Goal: Task Accomplishment & Management: Complete application form

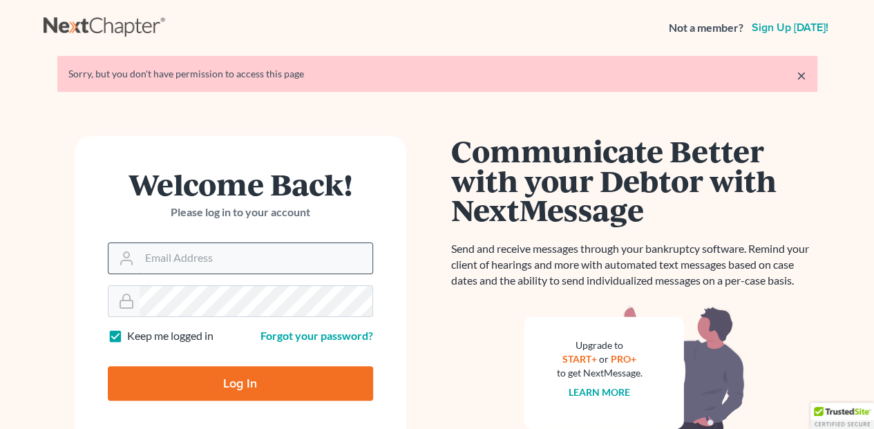
click at [221, 249] on input "Email Address" at bounding box center [256, 258] width 233 height 30
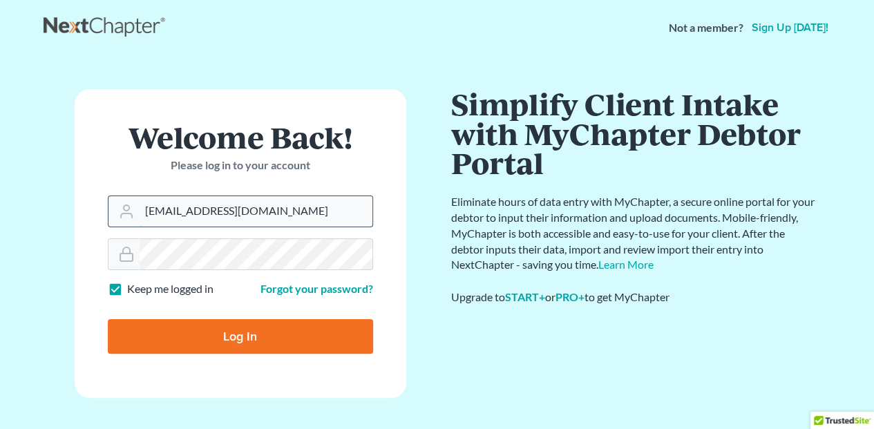
type input "[EMAIL_ADDRESS][DOMAIN_NAME]"
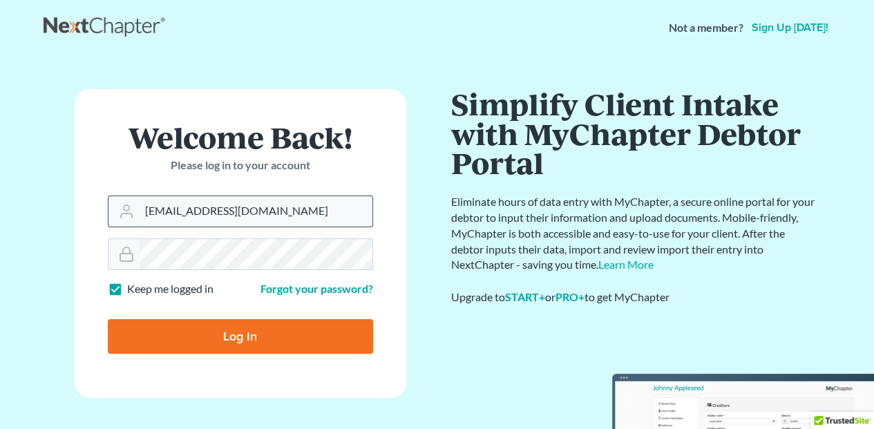
click at [108, 319] on input "Log In" at bounding box center [240, 336] width 265 height 35
type input "Thinking..."
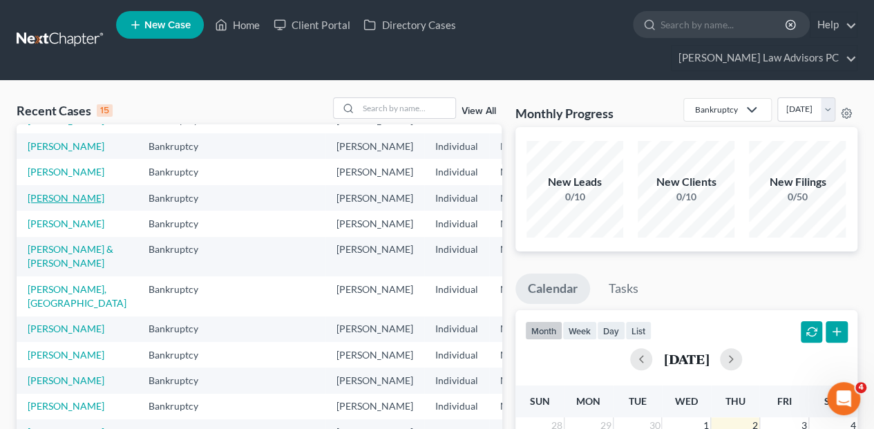
scroll to position [184, 0]
click at [44, 166] on link "[PERSON_NAME]" at bounding box center [66, 172] width 77 height 12
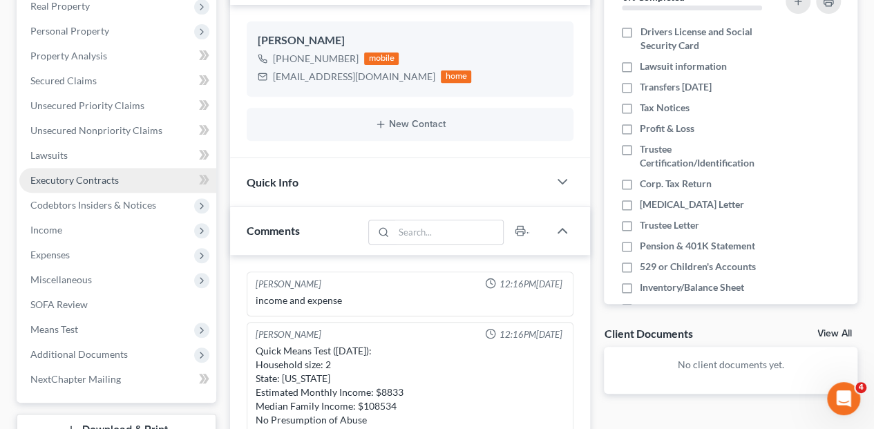
scroll to position [322, 0]
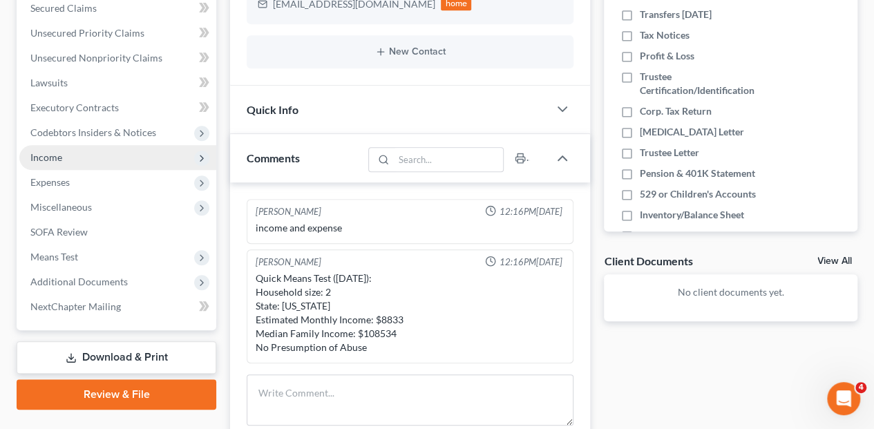
click at [52, 151] on span "Income" at bounding box center [46, 157] width 32 height 12
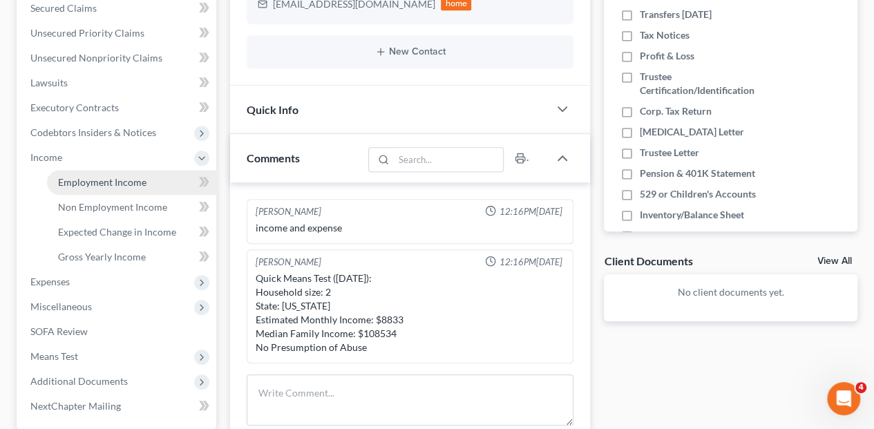
click at [84, 176] on span "Employment Income" at bounding box center [102, 182] width 88 height 12
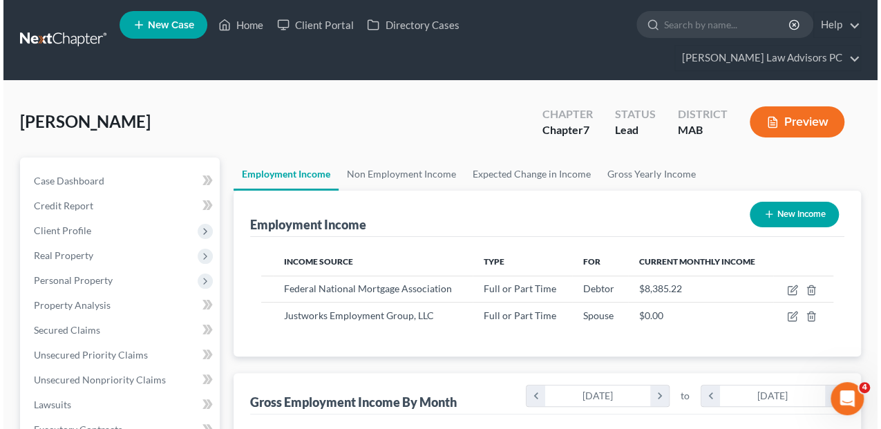
scroll to position [46, 0]
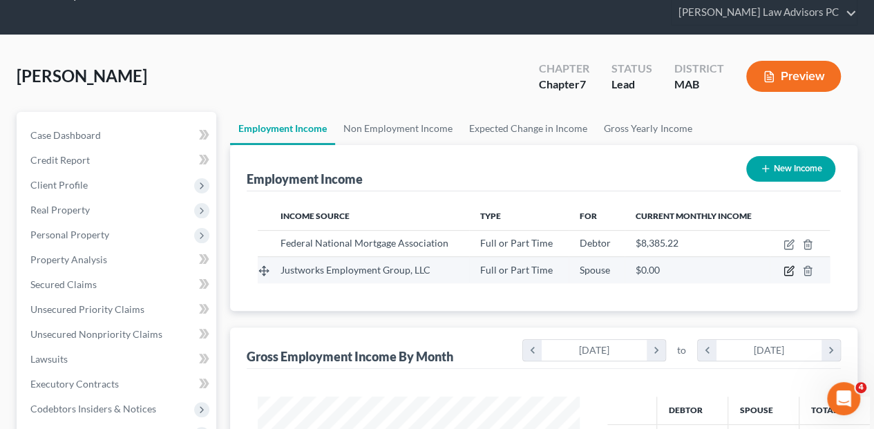
click at [787, 267] on icon "button" at bounding box center [790, 270] width 6 height 6
select select "0"
select select "22"
select select "1"
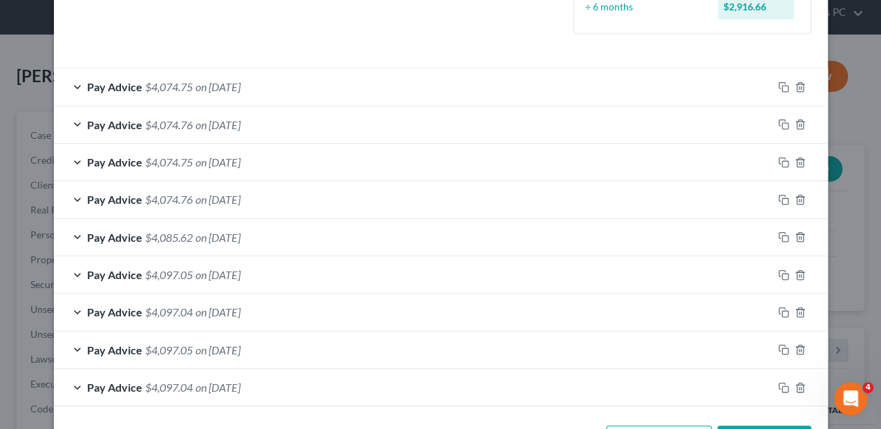
scroll to position [356, 0]
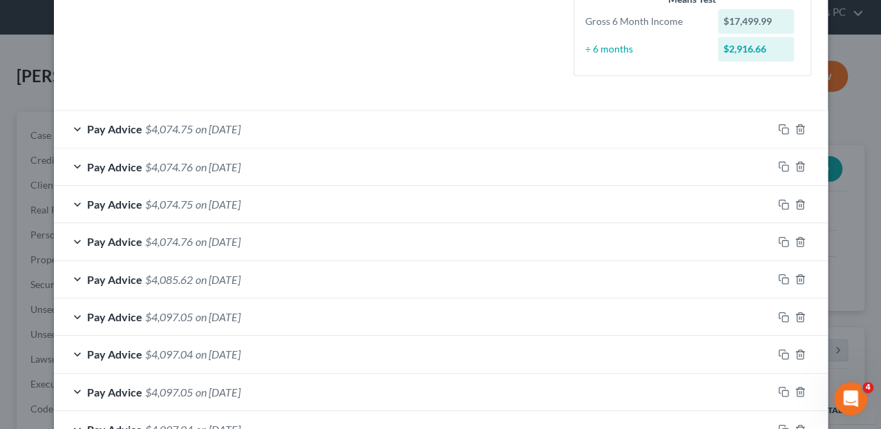
click at [72, 128] on div "Pay Advice $4,074.75 on [DATE]" at bounding box center [413, 129] width 718 height 37
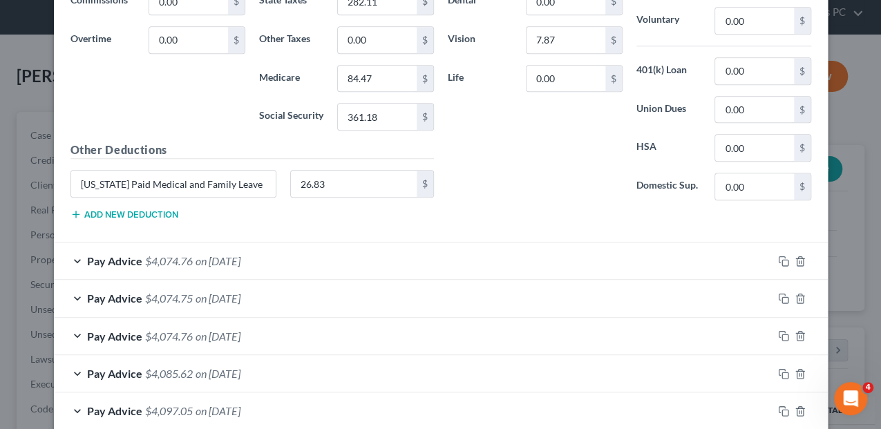
scroll to position [861, 0]
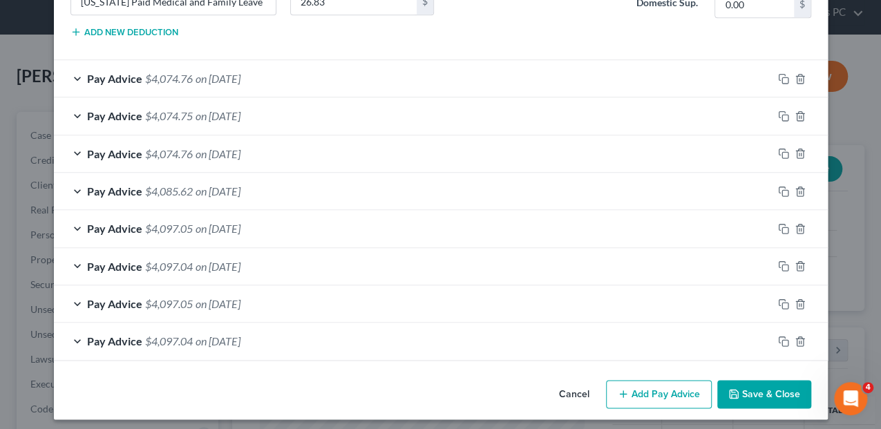
click at [655, 387] on button "Add Pay Advice" at bounding box center [659, 394] width 106 height 29
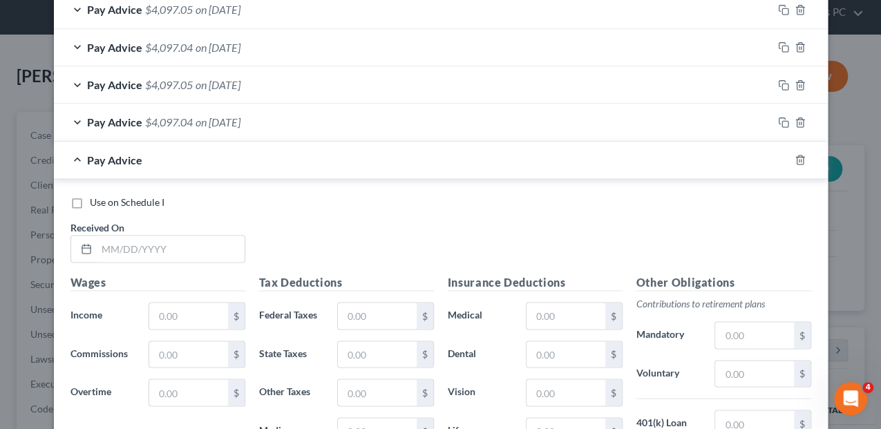
scroll to position [1091, 0]
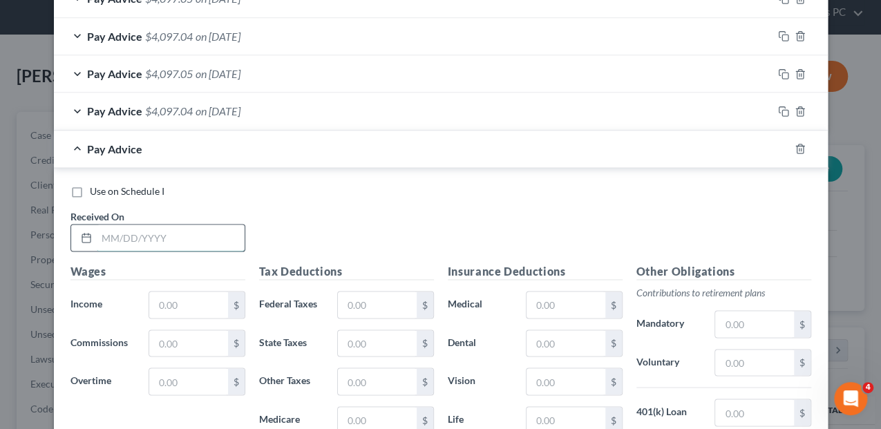
click at [101, 229] on input "text" at bounding box center [171, 237] width 148 height 26
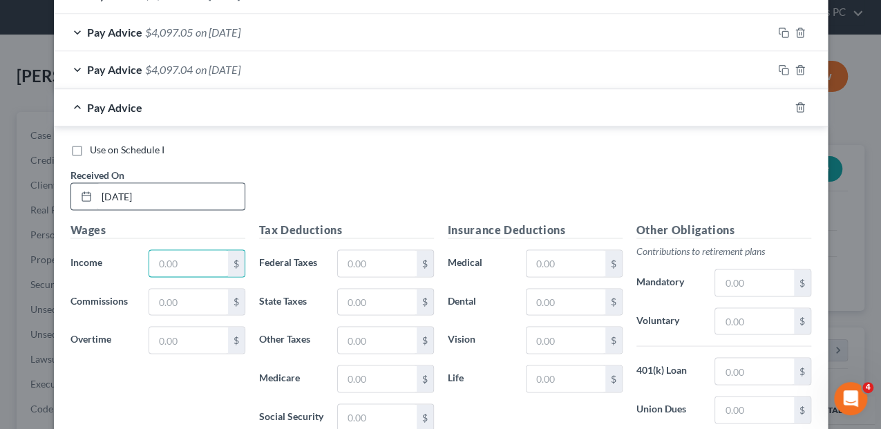
scroll to position [1137, 0]
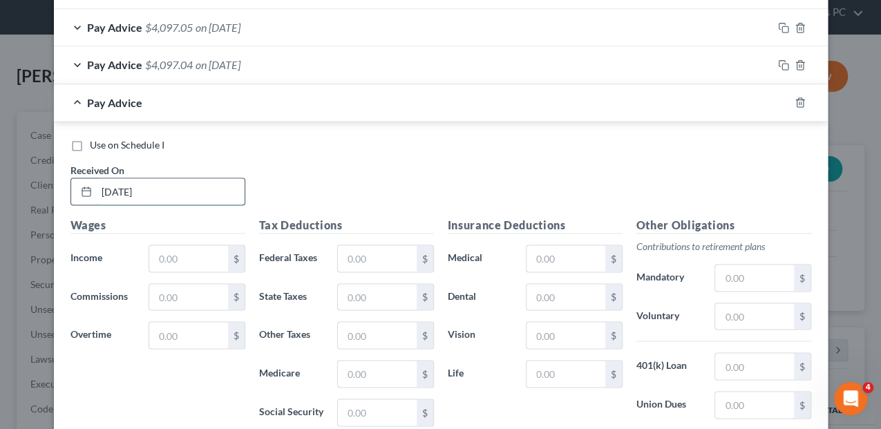
drag, startPoint x: 157, startPoint y: 186, endPoint x: 94, endPoint y: 191, distance: 63.0
click at [97, 191] on input "[DATE]" at bounding box center [171, 191] width 148 height 26
type input "[DATE]"
type input "5,833.33"
type input "979.24"
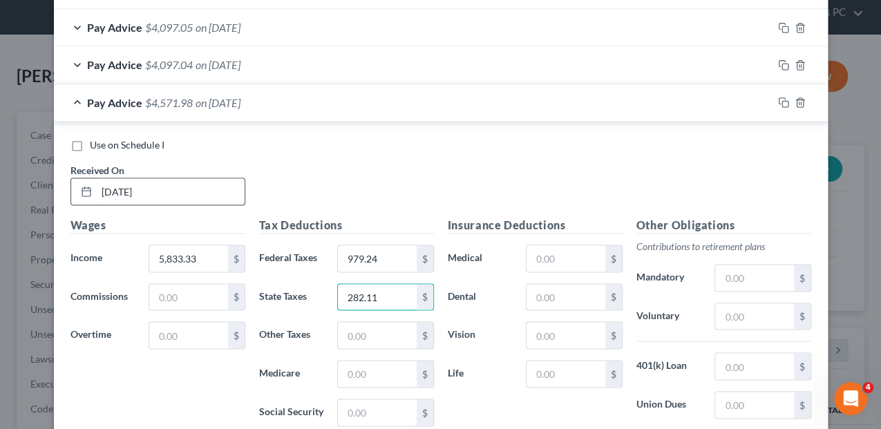
type input "282.11"
type input "84.47"
type input "361.18"
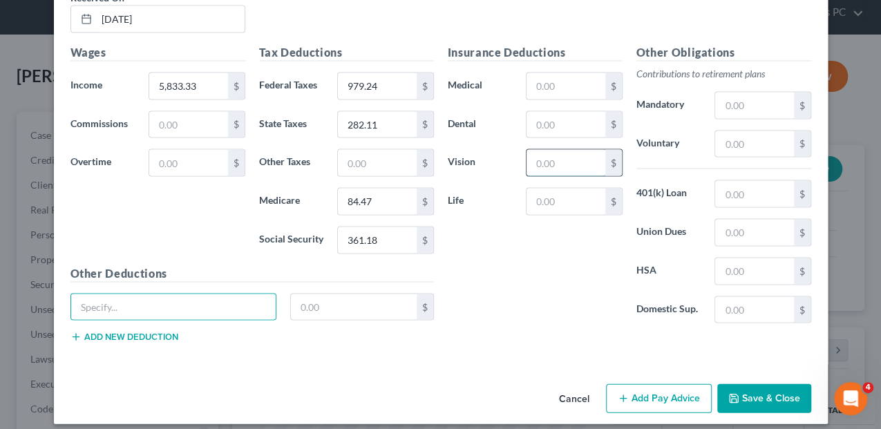
click at [559, 156] on input "text" at bounding box center [565, 162] width 78 height 26
type input "7.87"
click at [90, 294] on input "text" at bounding box center [173, 307] width 205 height 26
type input "[US_STATE] Paid Medical and Family Leave"
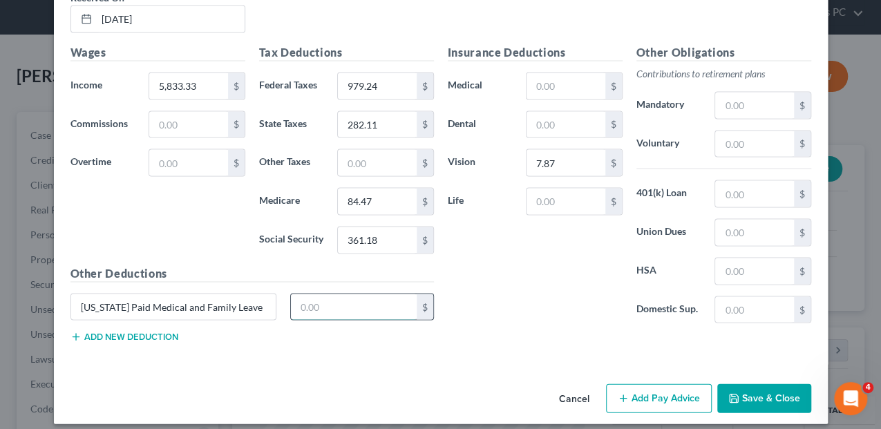
click at [303, 301] on input "text" at bounding box center [354, 307] width 126 height 26
type input "26.83"
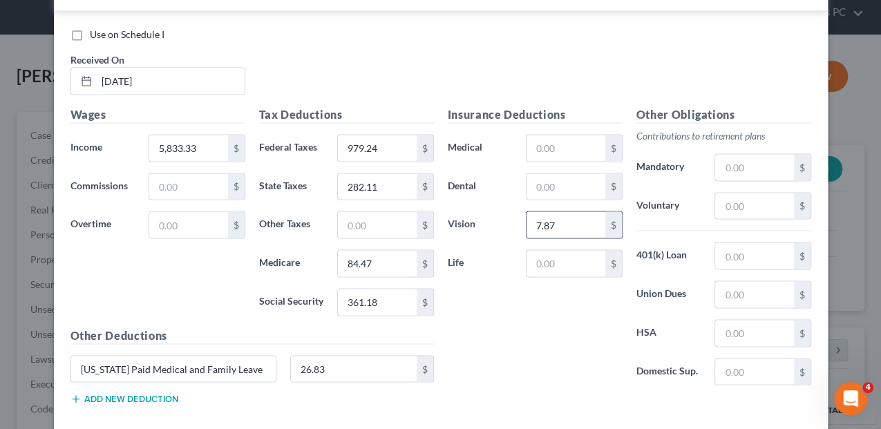
scroll to position [1263, 0]
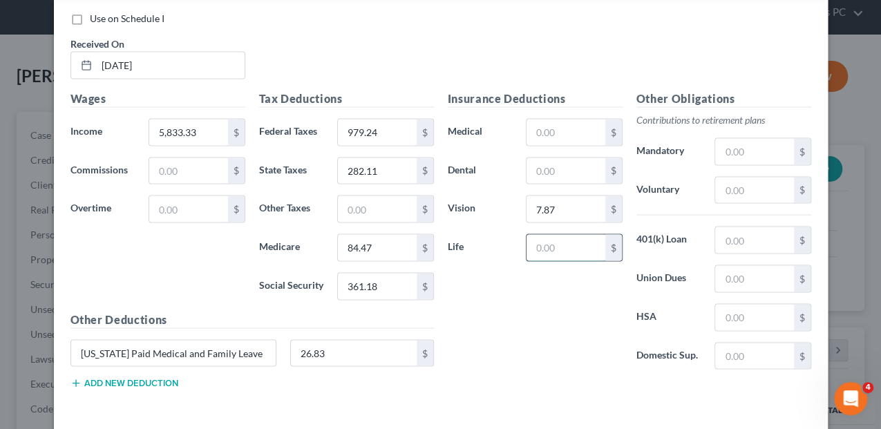
click at [547, 242] on input "text" at bounding box center [565, 247] width 78 height 26
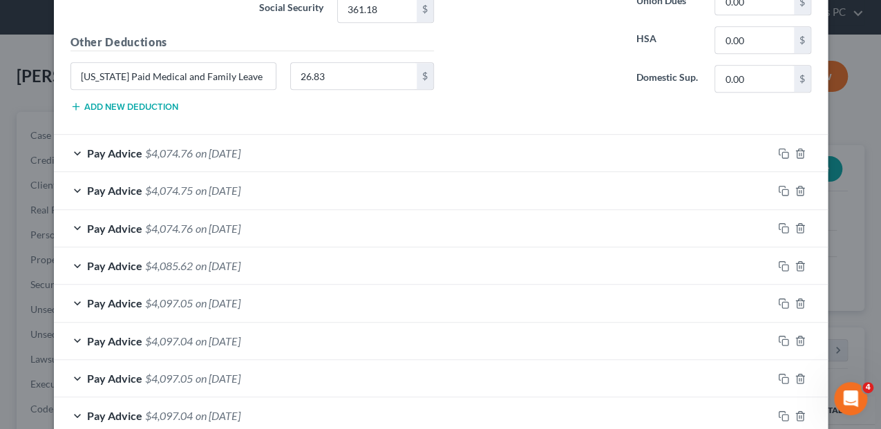
scroll to position [803, 0]
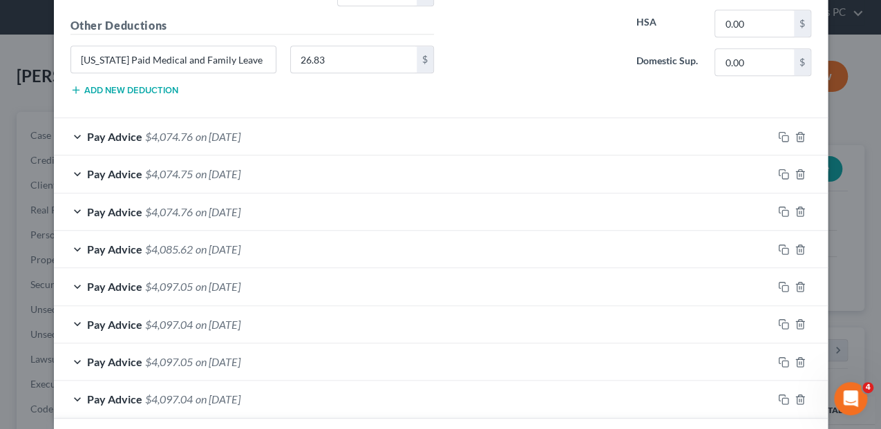
click at [72, 128] on div "Pay Advice $4,074.76 on [DATE]" at bounding box center [413, 136] width 718 height 37
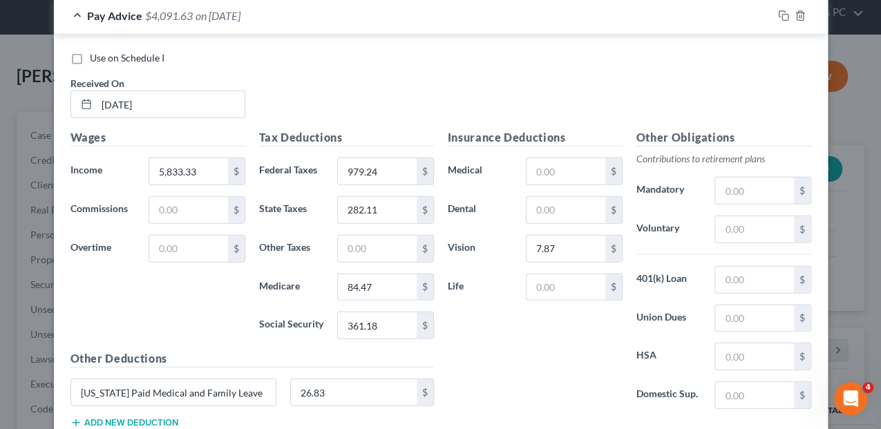
scroll to position [1722, 0]
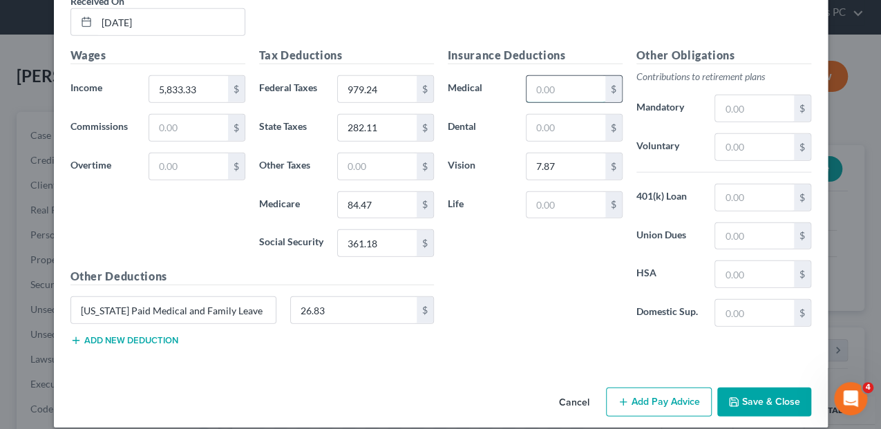
click at [539, 86] on input "text" at bounding box center [565, 89] width 78 height 26
type input "16.88"
click at [752, 387] on button "Save & Close" at bounding box center [764, 401] width 94 height 29
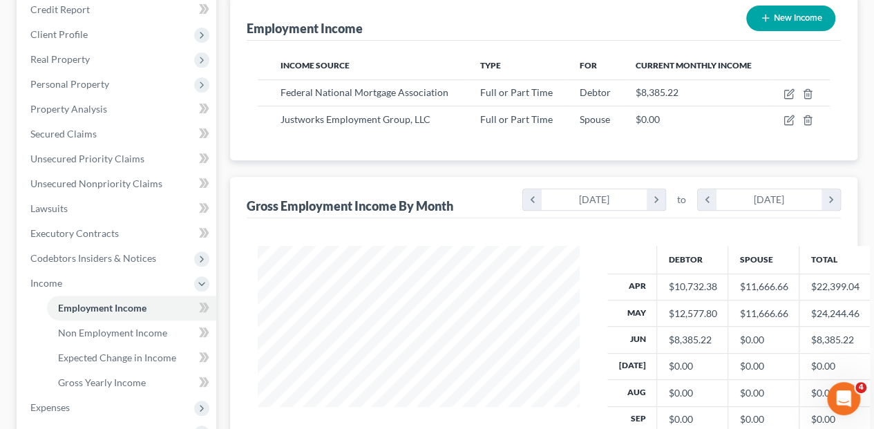
scroll to position [230, 0]
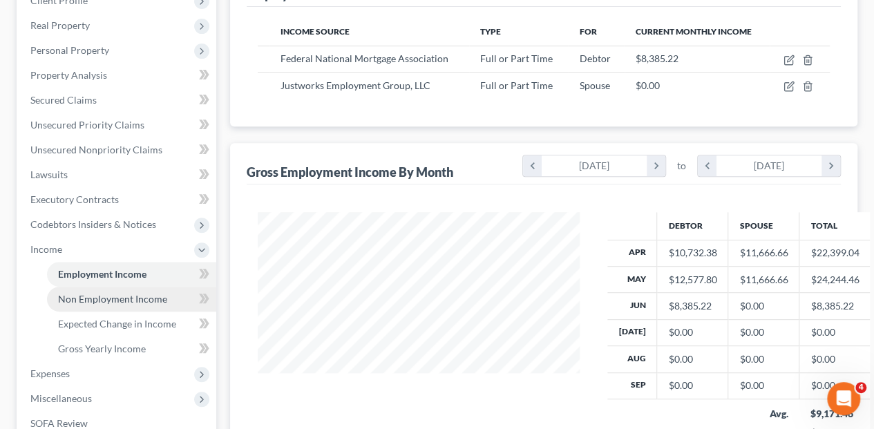
click at [134, 293] on span "Non Employment Income" at bounding box center [112, 299] width 109 height 12
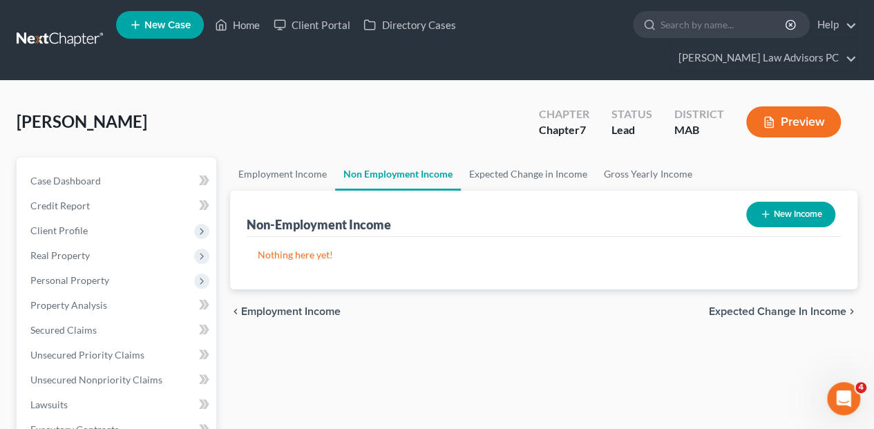
click at [783, 202] on button "New Income" at bounding box center [790, 215] width 89 height 26
select select "0"
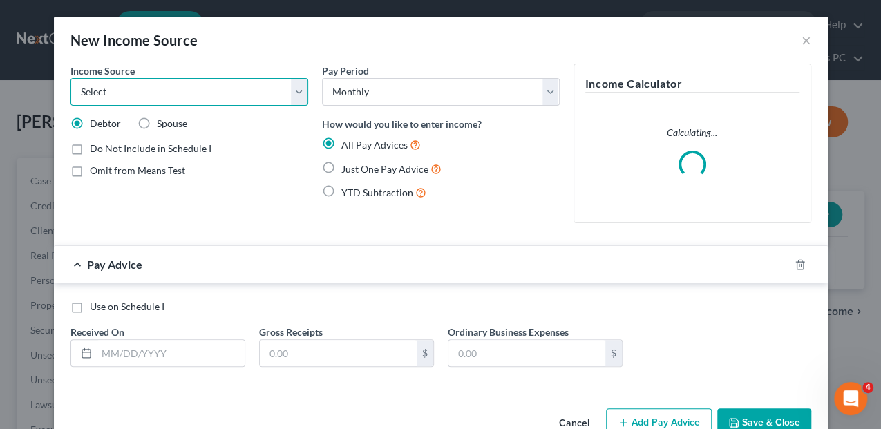
click at [296, 97] on select "Select Unemployment Disability (from employer) Pension Retirement Social Securi…" at bounding box center [189, 92] width 238 height 28
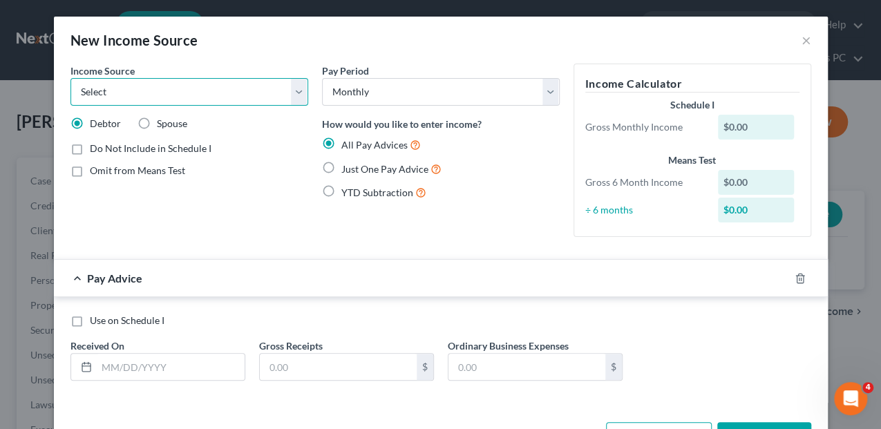
select select "0"
click at [70, 78] on select "Select Unemployment Disability (from employer) Pension Retirement Social Securi…" at bounding box center [189, 92] width 238 height 28
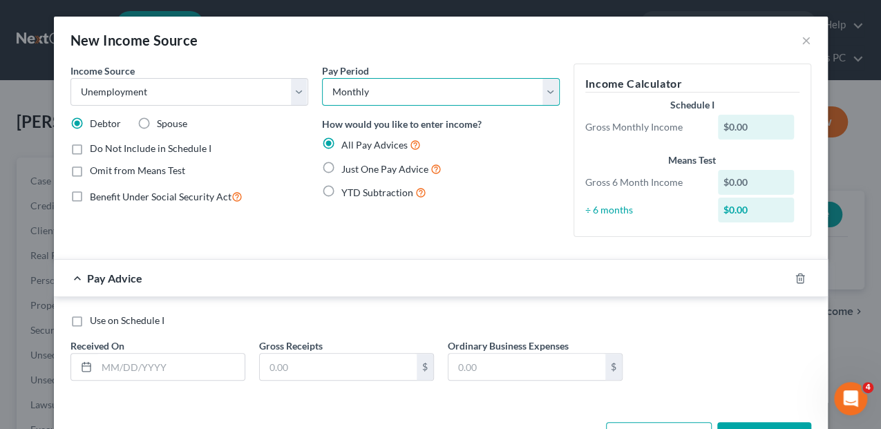
click at [549, 87] on select "Select Monthly Twice Monthly Every Other Week Weekly" at bounding box center [441, 92] width 238 height 28
select select "3"
click at [322, 78] on select "Select Monthly Twice Monthly Every Other Week Weekly" at bounding box center [441, 92] width 238 height 28
click at [157, 122] on label "Spouse" at bounding box center [172, 124] width 30 height 14
click at [162, 122] on input "Spouse" at bounding box center [166, 121] width 9 height 9
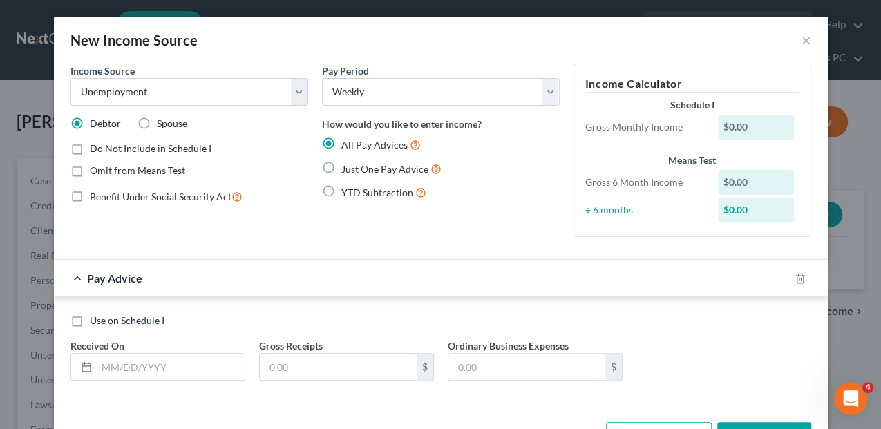
radio input "true"
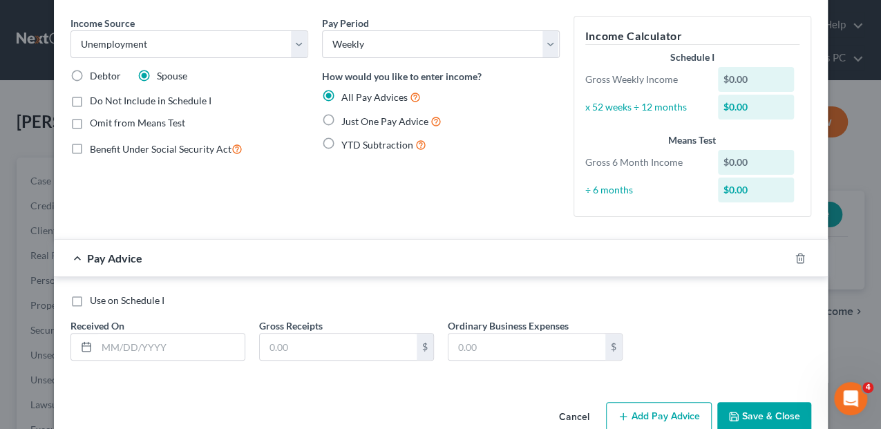
scroll to position [75, 0]
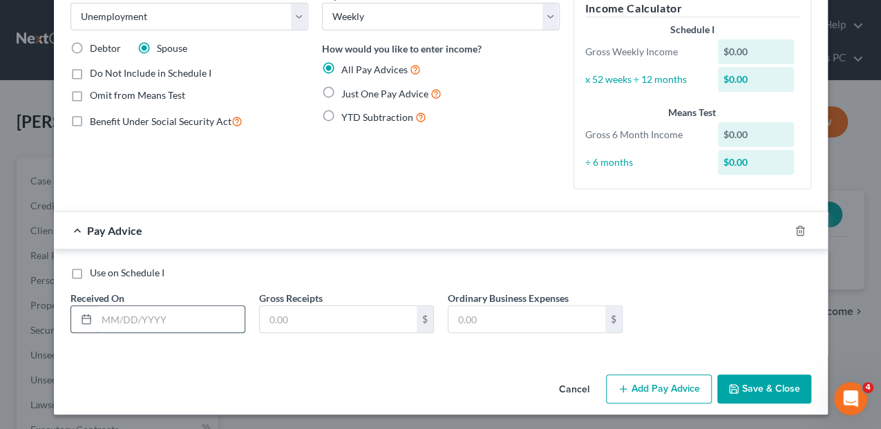
click at [152, 313] on input "text" at bounding box center [171, 319] width 148 height 26
type input "[DATE]"
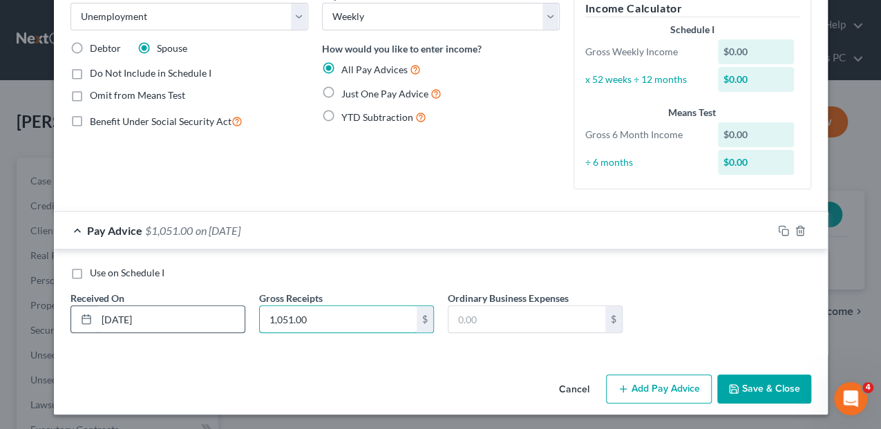
type input "1,051.00"
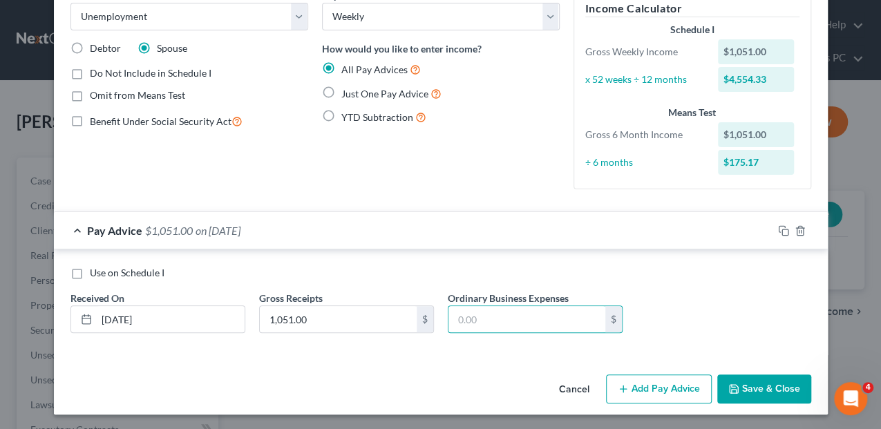
click at [658, 390] on button "Add Pay Advice" at bounding box center [659, 388] width 106 height 29
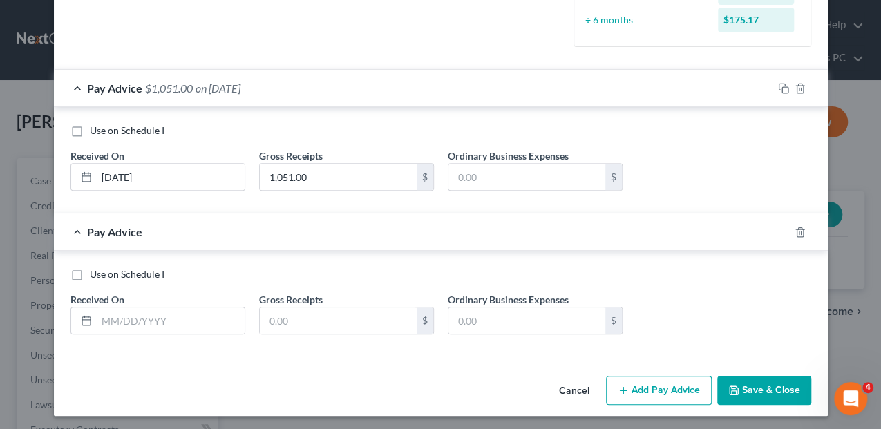
scroll to position [218, 0]
click at [133, 316] on input "text" at bounding box center [171, 320] width 148 height 26
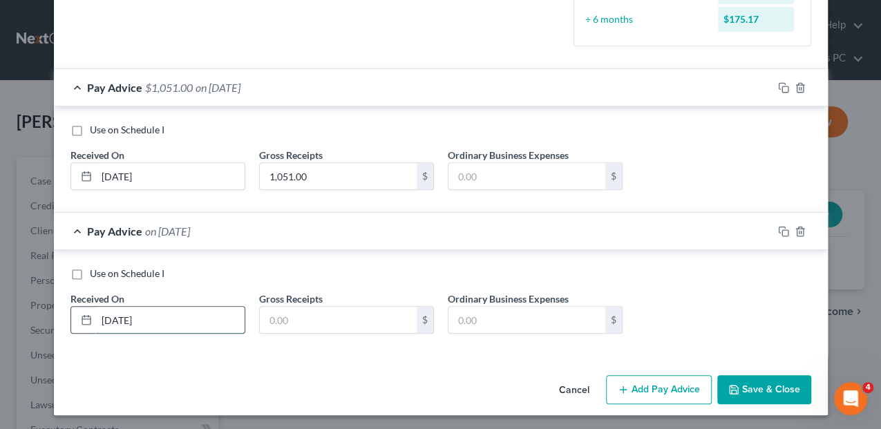
type input "[DATE]"
type input "1,051.00"
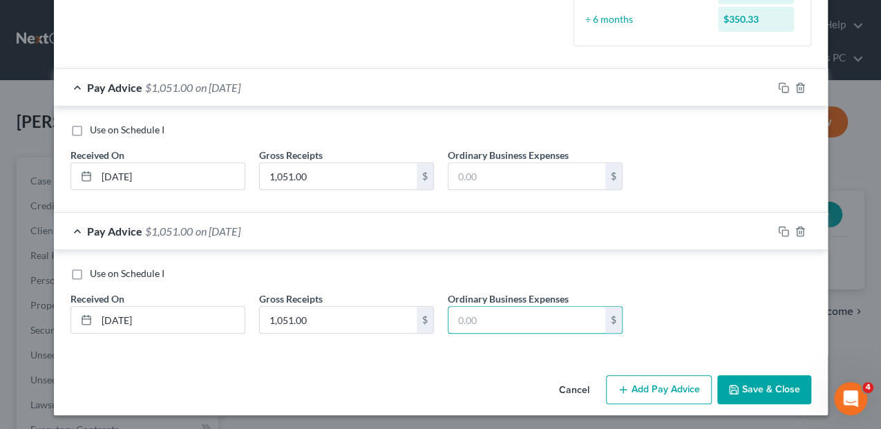
click at [636, 389] on button "Add Pay Advice" at bounding box center [659, 389] width 106 height 29
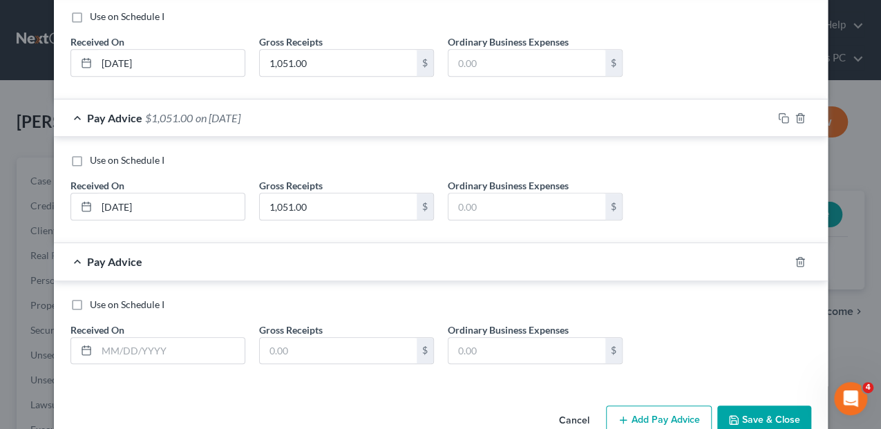
scroll to position [361, 0]
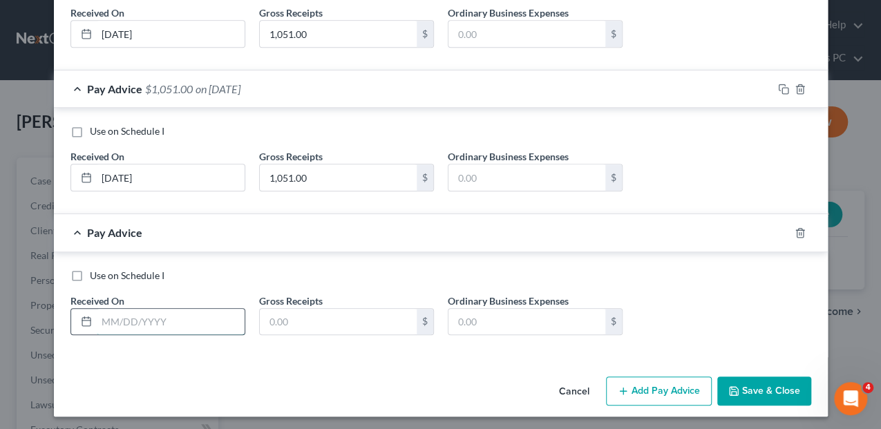
click at [120, 320] on input "text" at bounding box center [171, 322] width 148 height 26
type input "[DATE]"
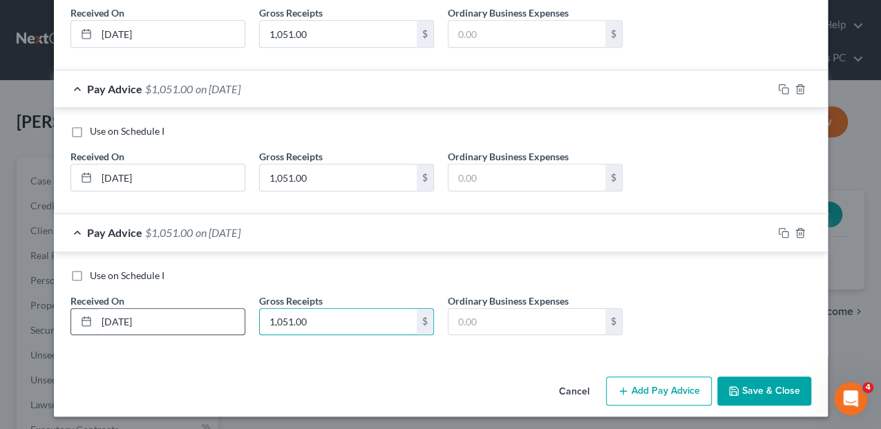
type input "1,051.00"
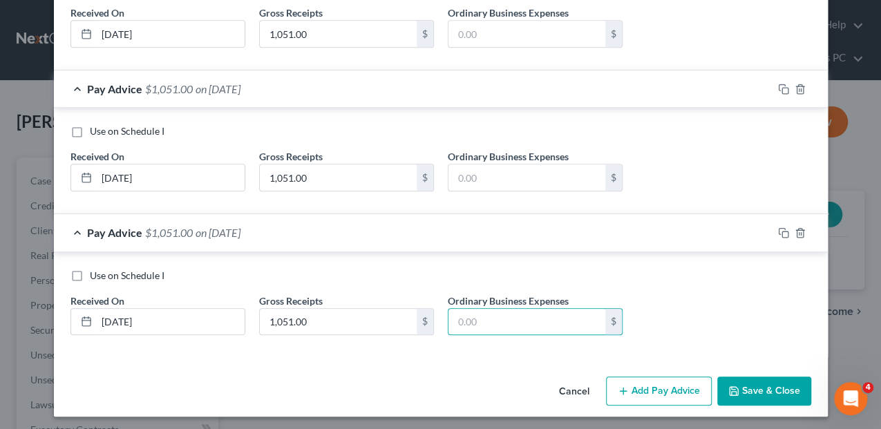
click at [742, 391] on button "Save & Close" at bounding box center [764, 390] width 94 height 29
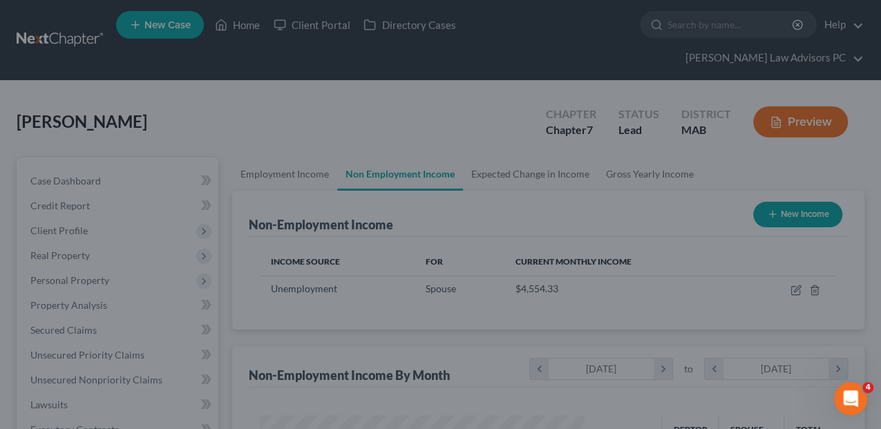
scroll to position [246, 349]
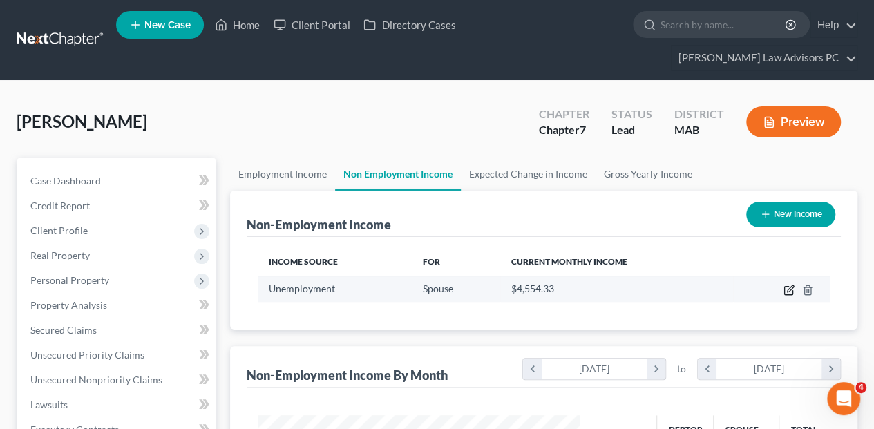
click at [786, 285] on icon "button" at bounding box center [788, 290] width 11 height 11
select select "0"
select select "3"
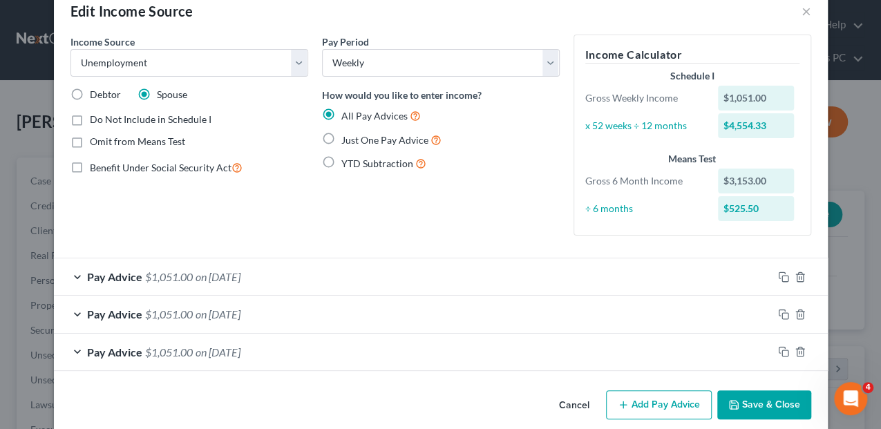
scroll to position [44, 0]
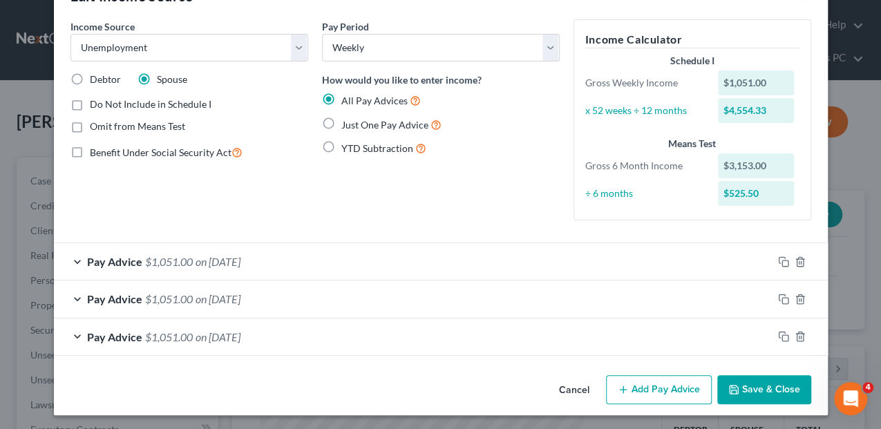
click at [637, 394] on button "Add Pay Advice" at bounding box center [659, 389] width 106 height 29
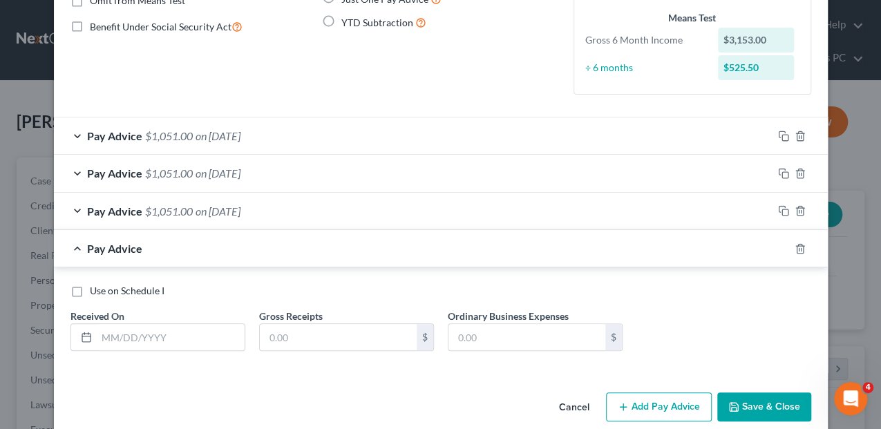
scroll to position [182, 0]
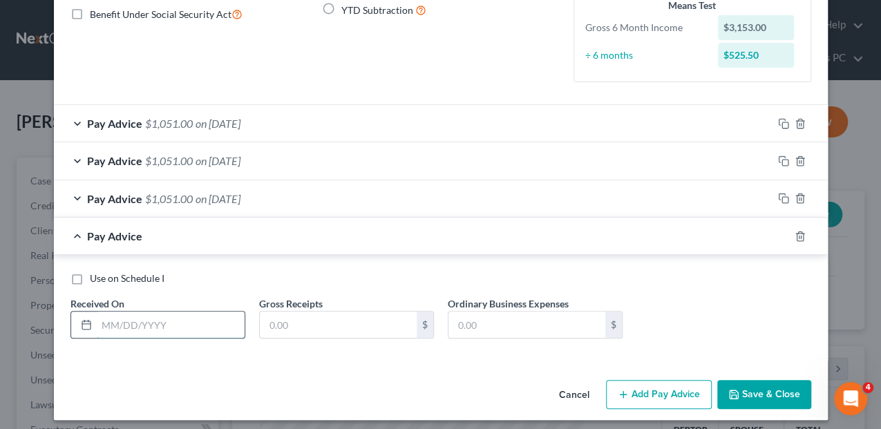
click at [131, 329] on input "text" at bounding box center [171, 324] width 148 height 26
type input "[DATE]"
type input "1,051.00"
click at [670, 399] on button "Add Pay Advice" at bounding box center [659, 394] width 106 height 29
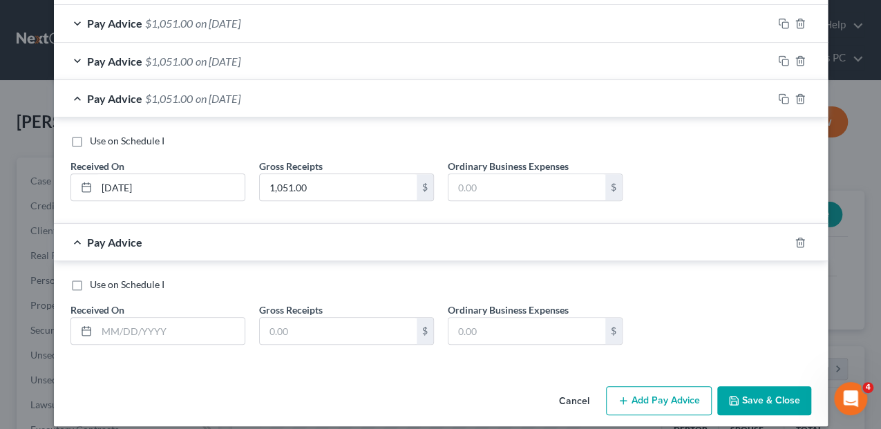
scroll to position [330, 0]
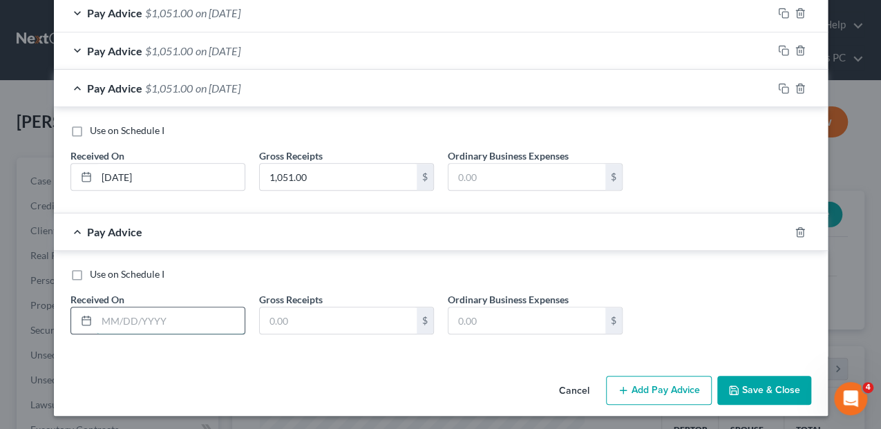
click at [159, 314] on input "text" at bounding box center [171, 320] width 148 height 26
type input "[DATE]"
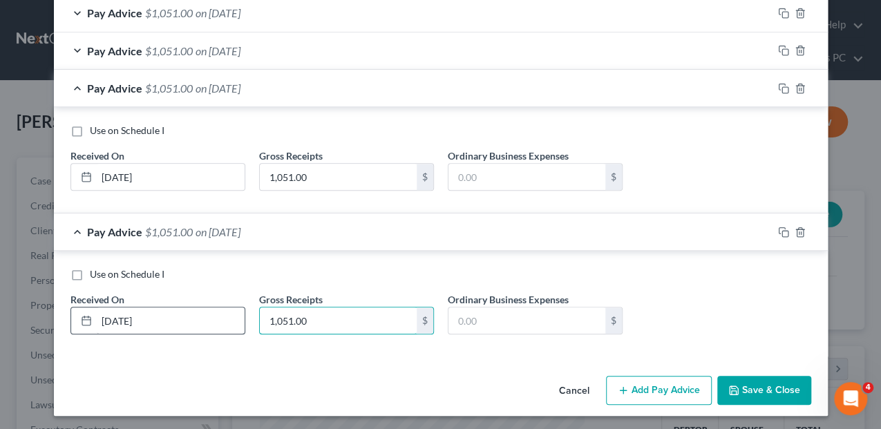
type input "1,051.00"
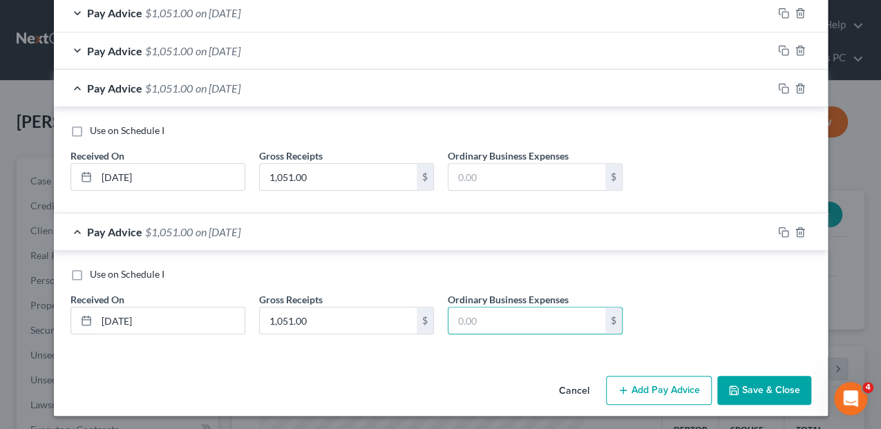
click at [640, 388] on button "Add Pay Advice" at bounding box center [659, 390] width 106 height 29
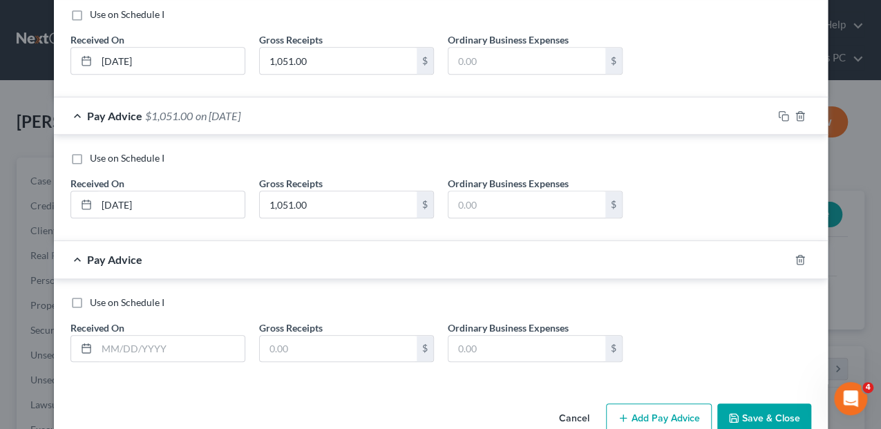
scroll to position [472, 0]
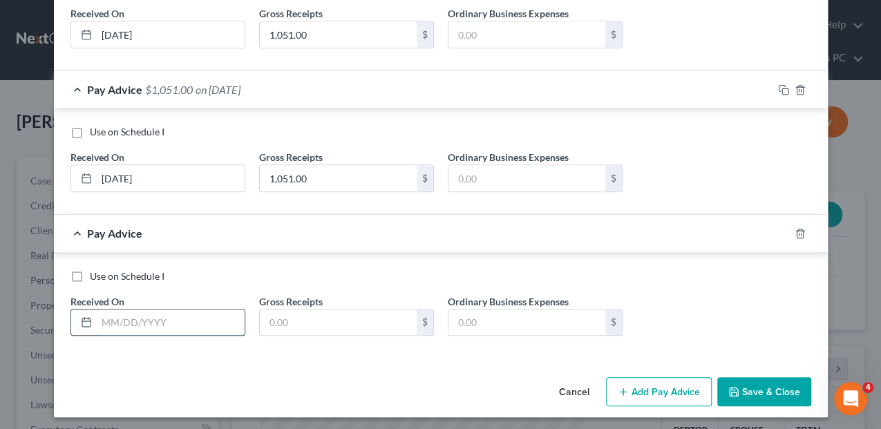
click at [97, 315] on input "text" at bounding box center [171, 322] width 148 height 26
type input "[DATE]"
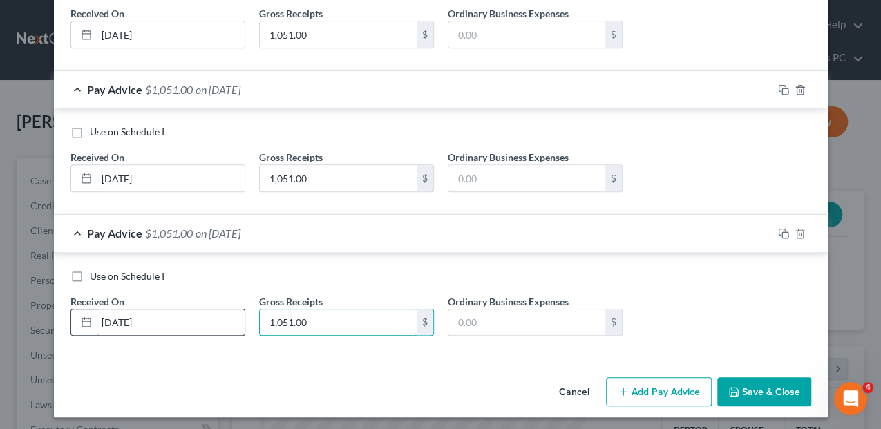
type input "1,051.00"
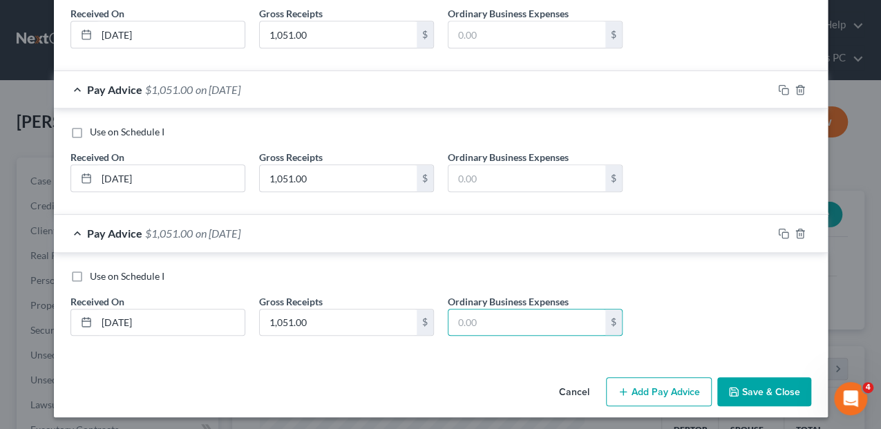
click at [629, 387] on button "Add Pay Advice" at bounding box center [659, 391] width 106 height 29
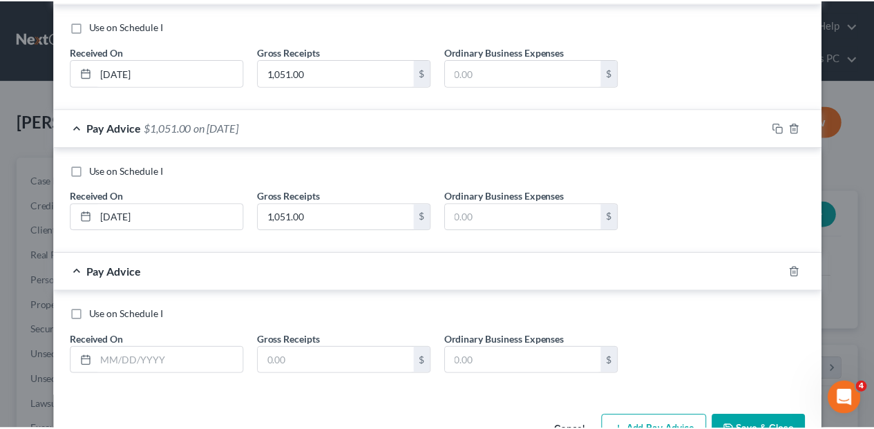
scroll to position [615, 0]
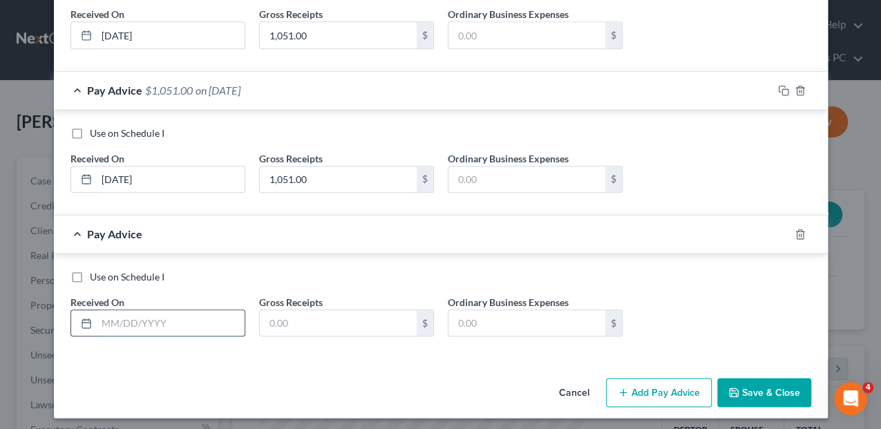
click at [105, 316] on input "text" at bounding box center [171, 323] width 148 height 26
type input "[DATE]"
type input "1,051.00"
click at [737, 387] on button "Save & Close" at bounding box center [764, 392] width 94 height 29
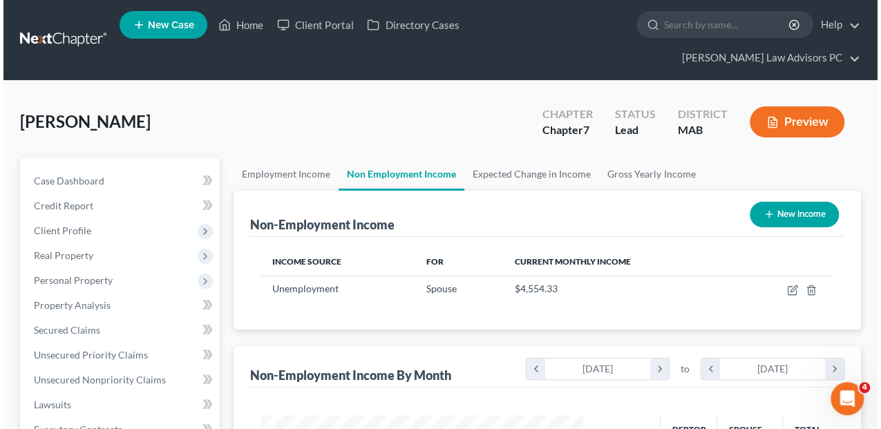
scroll to position [690441, 690338]
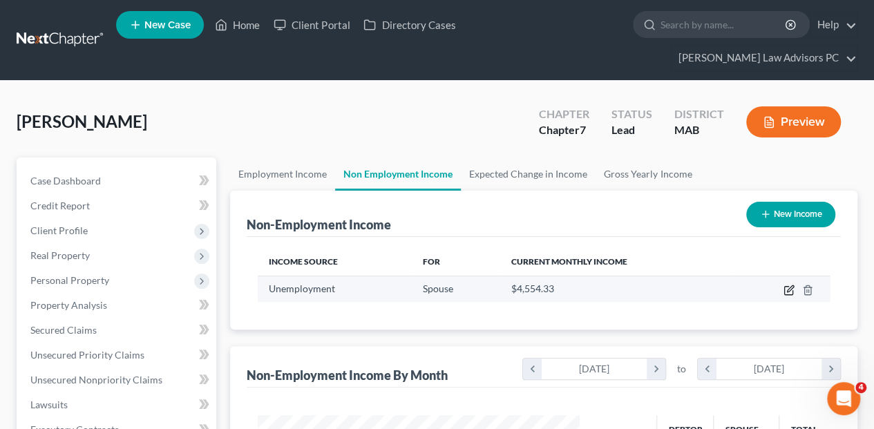
click at [787, 287] on icon "button" at bounding box center [788, 291] width 8 height 8
select select "0"
select select "3"
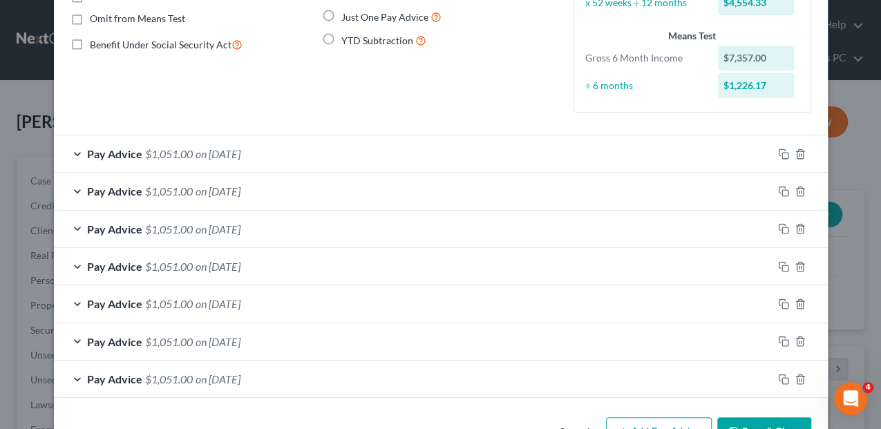
scroll to position [193, 0]
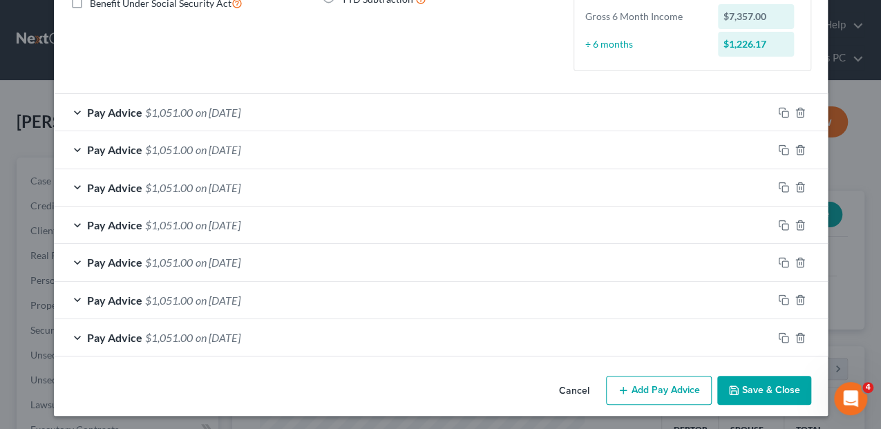
click at [672, 385] on button "Add Pay Advice" at bounding box center [659, 390] width 106 height 29
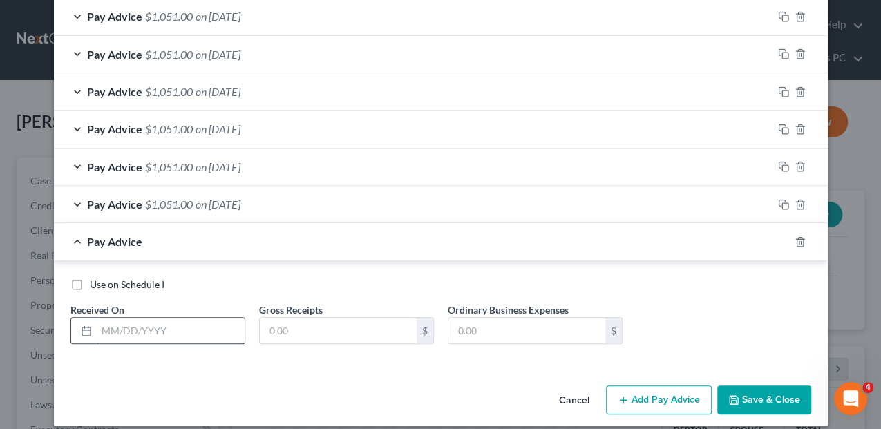
scroll to position [336, 0]
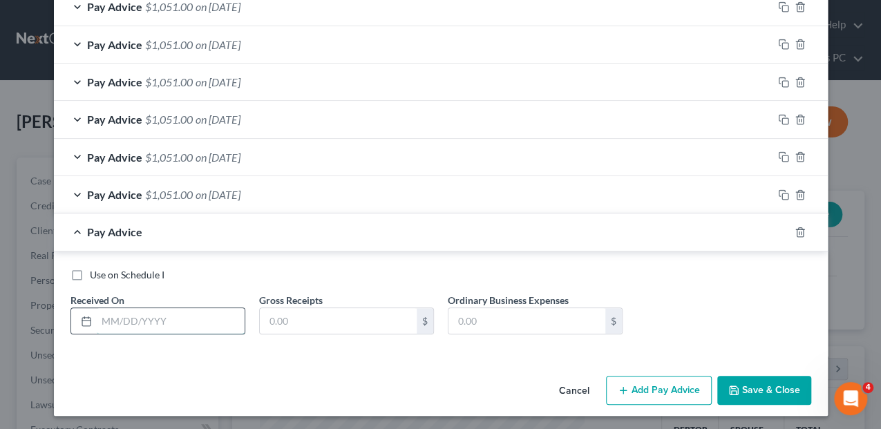
click at [123, 318] on input "text" at bounding box center [171, 321] width 148 height 26
type input "[DATE]"
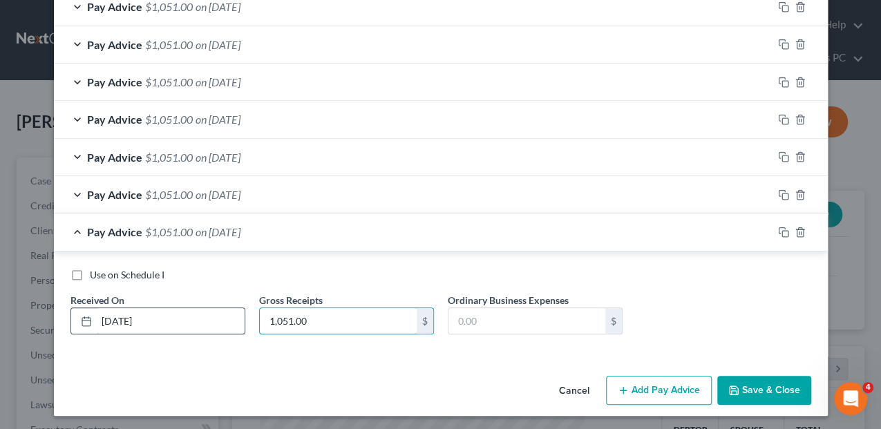
type input "1,051.00"
click at [634, 385] on button "Add Pay Advice" at bounding box center [659, 390] width 106 height 29
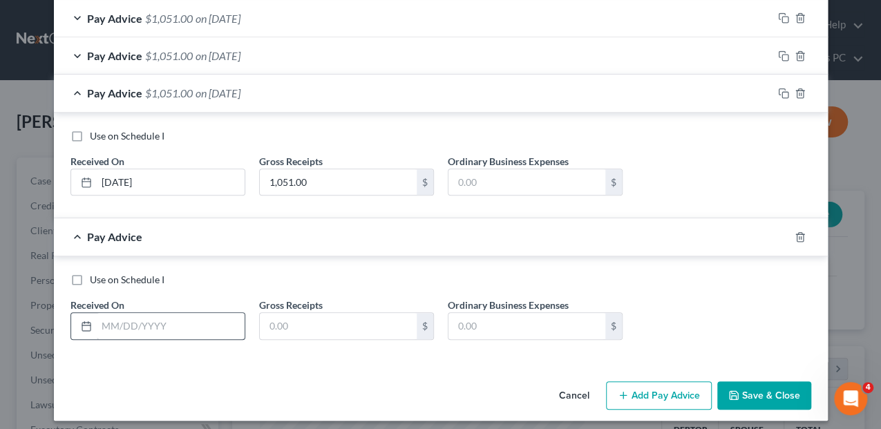
scroll to position [479, 0]
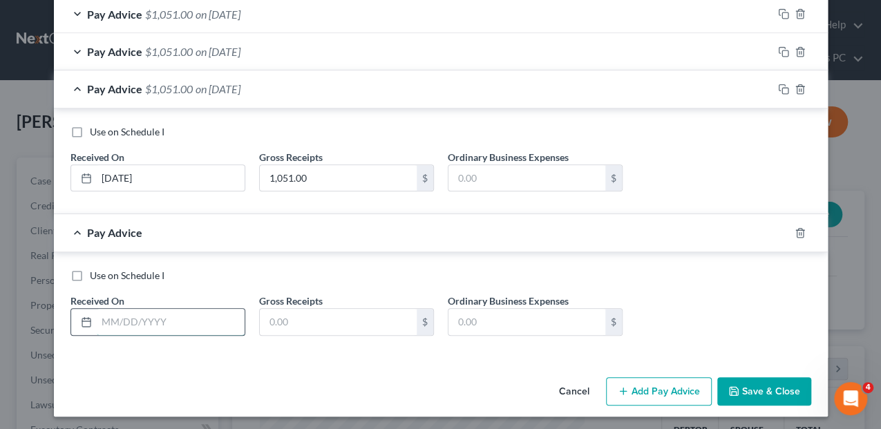
click at [103, 318] on input "text" at bounding box center [171, 322] width 148 height 26
type input "[DATE]"
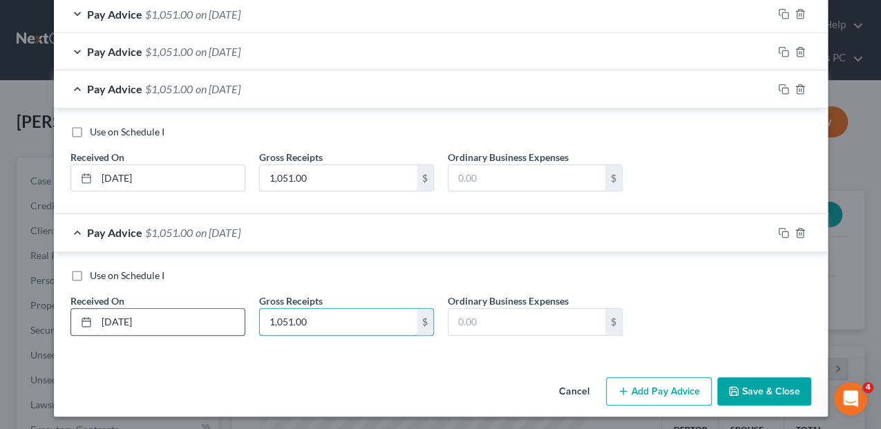
type input "1,051.00"
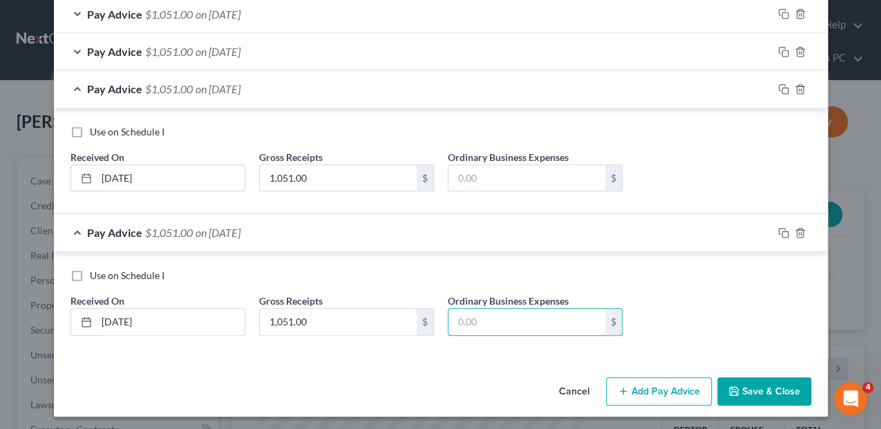
click at [637, 389] on button "Add Pay Advice" at bounding box center [659, 391] width 106 height 29
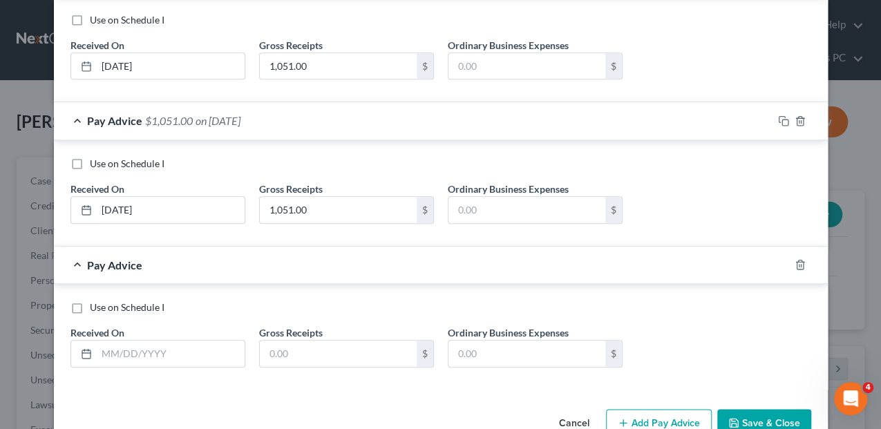
scroll to position [622, 0]
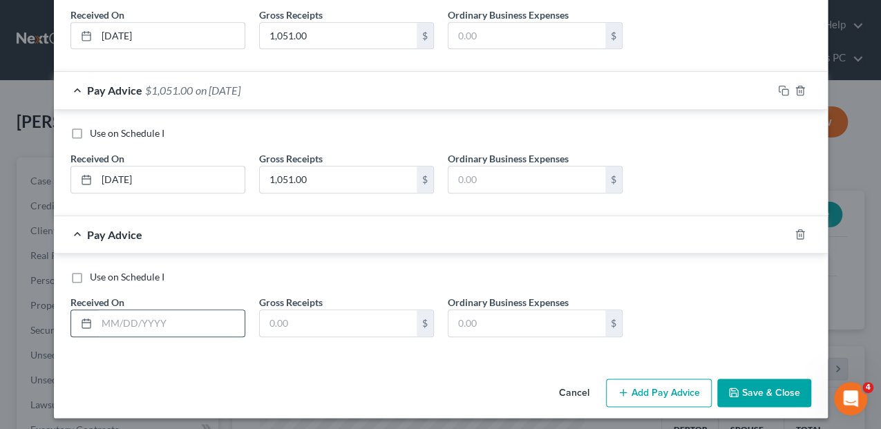
click at [120, 325] on input "text" at bounding box center [171, 323] width 148 height 26
type input "[DATE]"
type input "1,051.00"
click at [644, 387] on button "Add Pay Advice" at bounding box center [659, 392] width 106 height 29
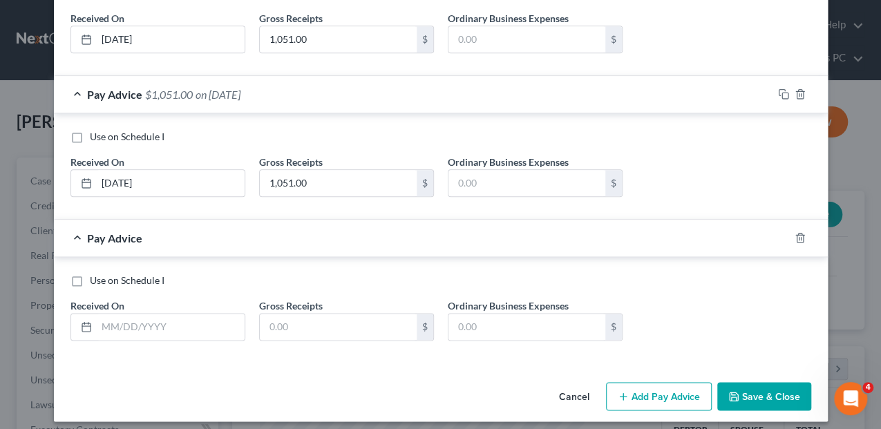
scroll to position [765, 0]
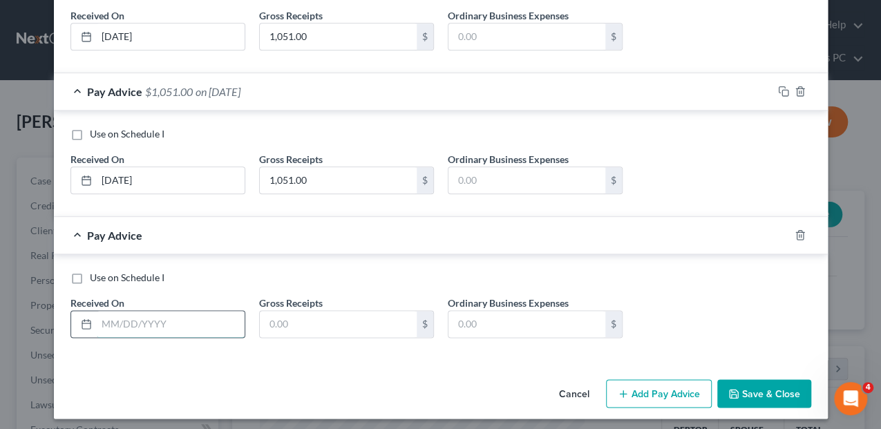
click at [135, 322] on input "text" at bounding box center [171, 324] width 148 height 26
type input "[DATE]"
type input "1,051.00"
click at [667, 391] on button "Add Pay Advice" at bounding box center [659, 393] width 106 height 29
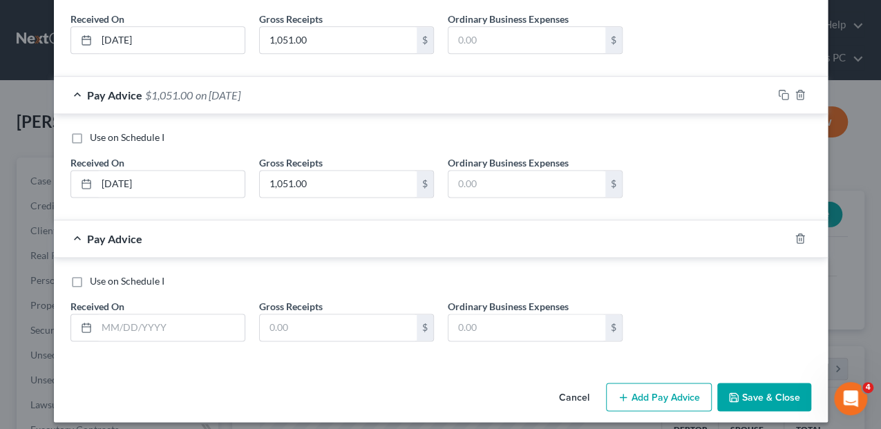
scroll to position [908, 0]
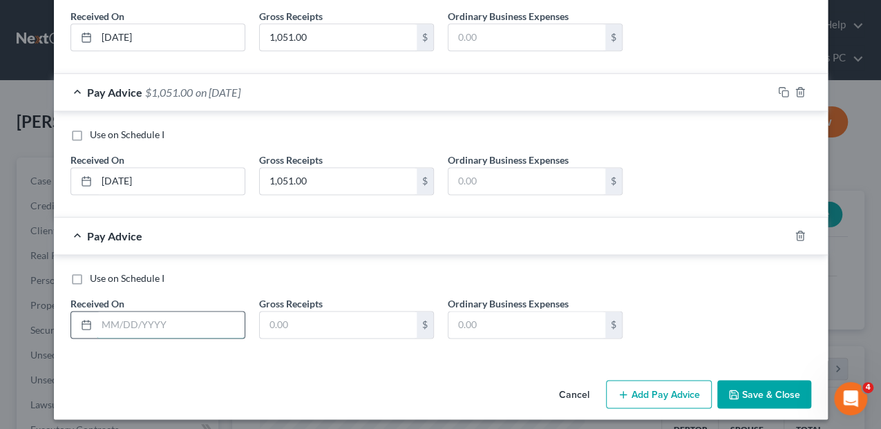
click at [141, 316] on input "text" at bounding box center [171, 324] width 148 height 26
type input "[DATE]"
type input "1,051.00"
click at [658, 394] on button "Add Pay Advice" at bounding box center [659, 394] width 106 height 29
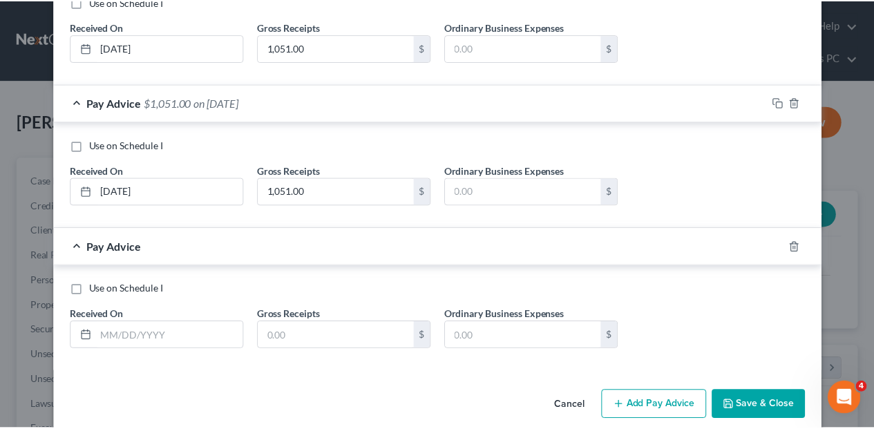
scroll to position [1051, 0]
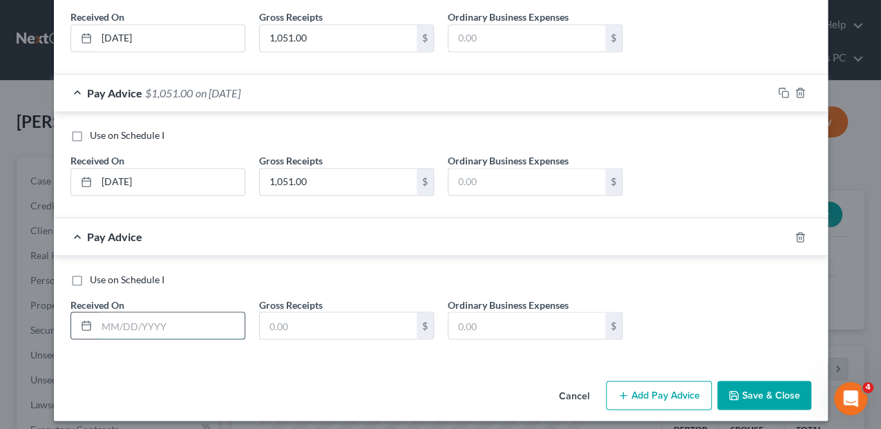
click at [173, 312] on input "text" at bounding box center [171, 325] width 148 height 26
type input "[DATE]"
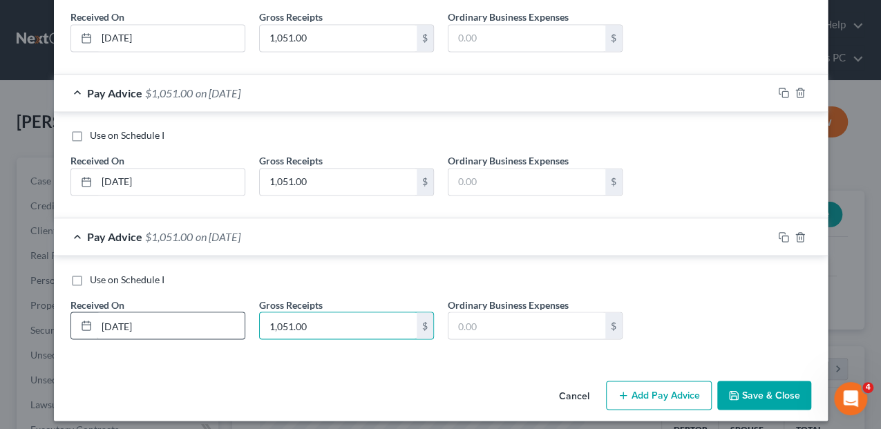
type input "1,051.00"
click at [776, 382] on button "Save & Close" at bounding box center [764, 395] width 94 height 29
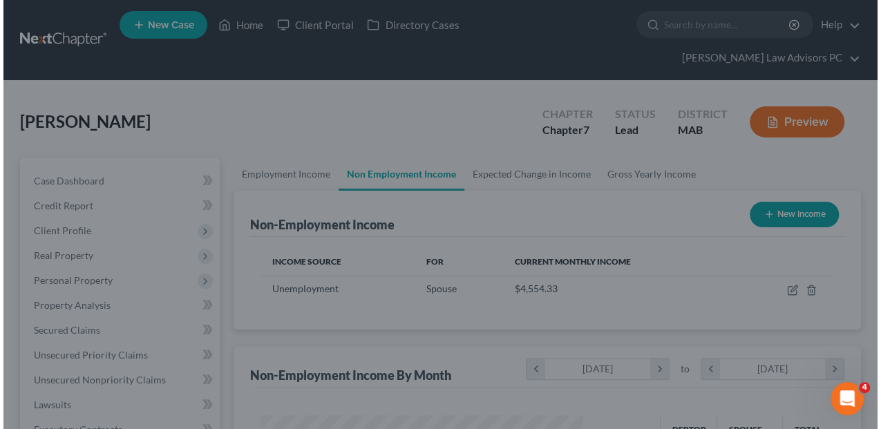
scroll to position [690441, 690338]
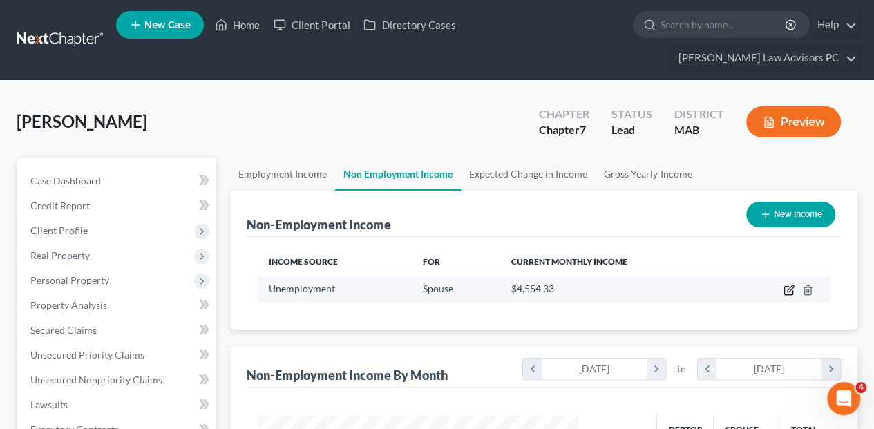
click at [785, 287] on icon "button" at bounding box center [788, 291] width 8 height 8
select select "0"
select select "3"
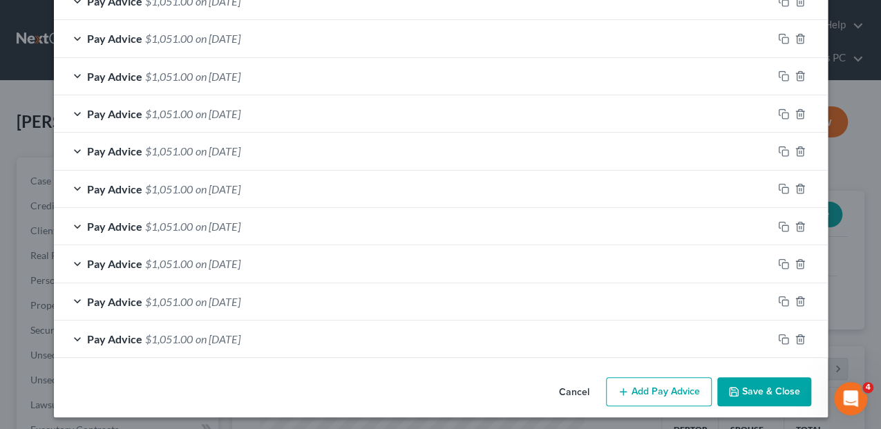
scroll to position [417, 0]
click at [657, 383] on button "Add Pay Advice" at bounding box center [659, 391] width 106 height 29
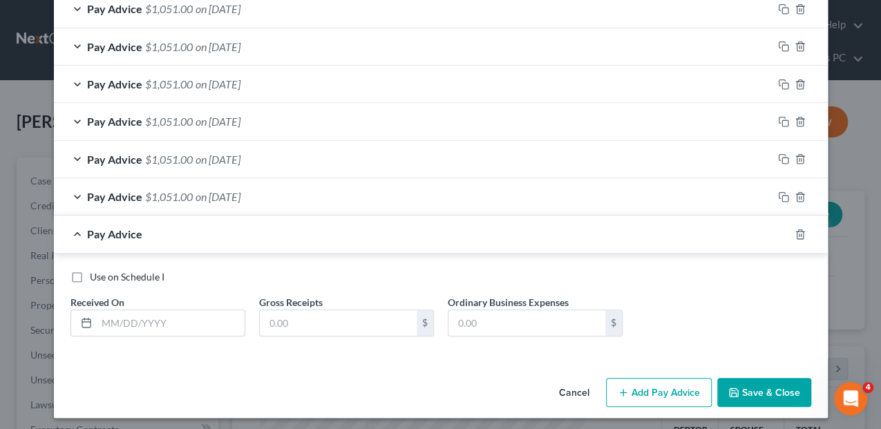
scroll to position [560, 0]
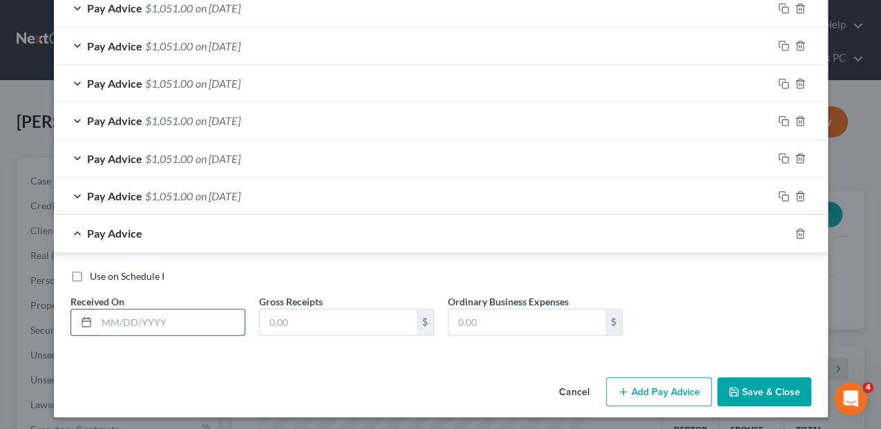
click at [119, 315] on input "text" at bounding box center [171, 322] width 148 height 26
type input "[DATE]"
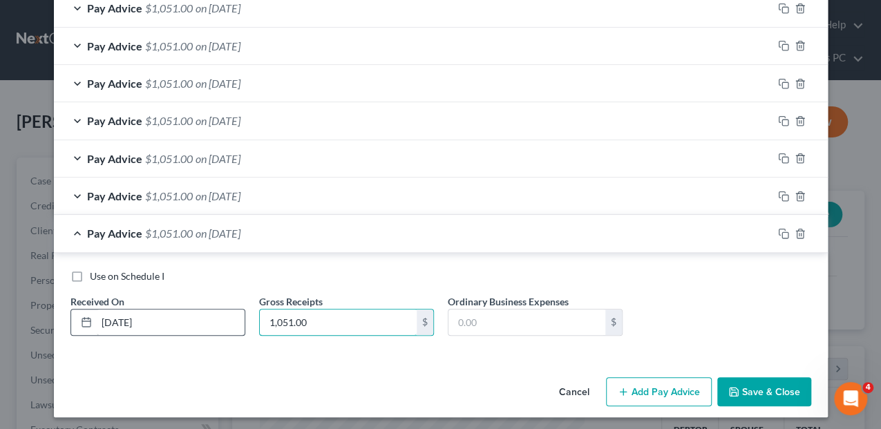
type input "1,051.00"
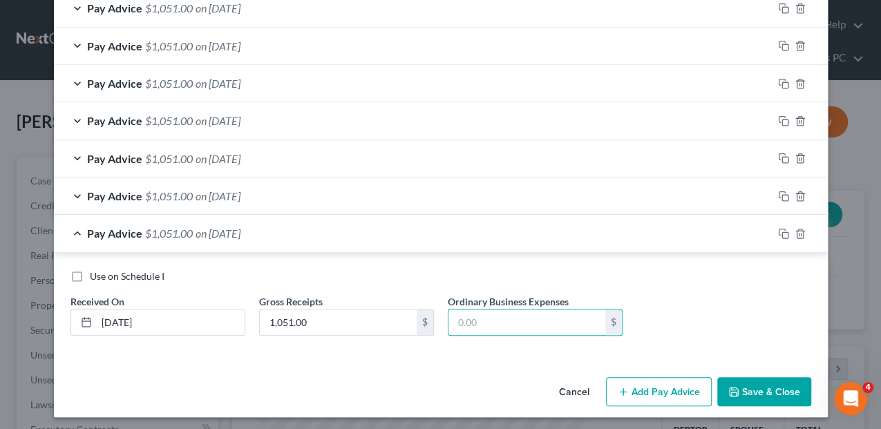
click at [646, 387] on button "Add Pay Advice" at bounding box center [659, 391] width 106 height 29
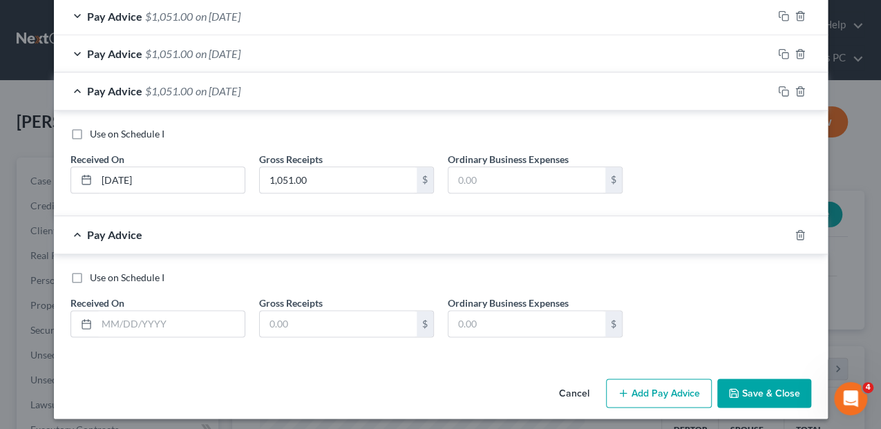
scroll to position [703, 0]
click at [146, 323] on input "text" at bounding box center [171, 323] width 148 height 26
type input "[DATE]"
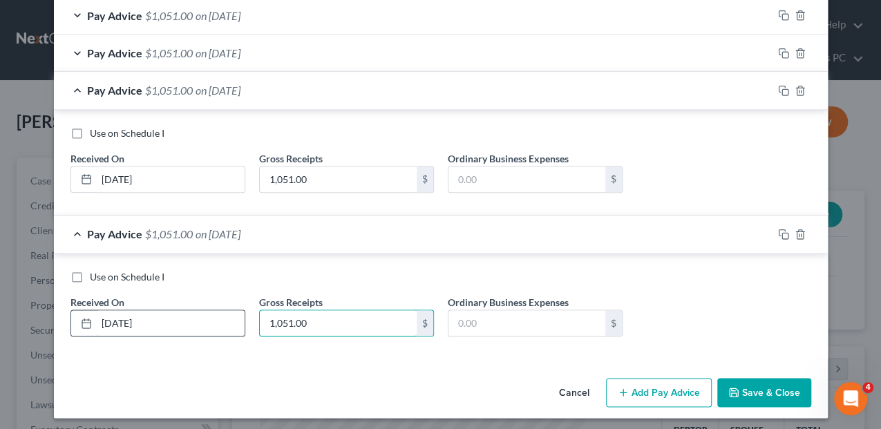
type input "1,051.00"
click at [648, 381] on button "Add Pay Advice" at bounding box center [659, 392] width 106 height 29
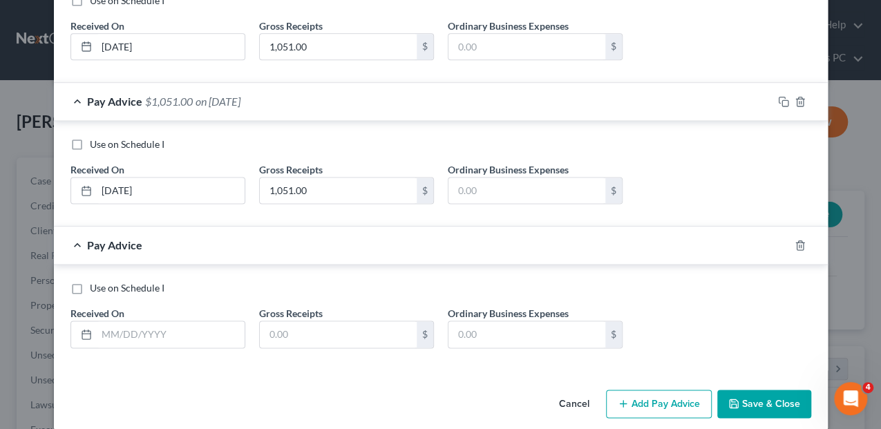
scroll to position [845, 0]
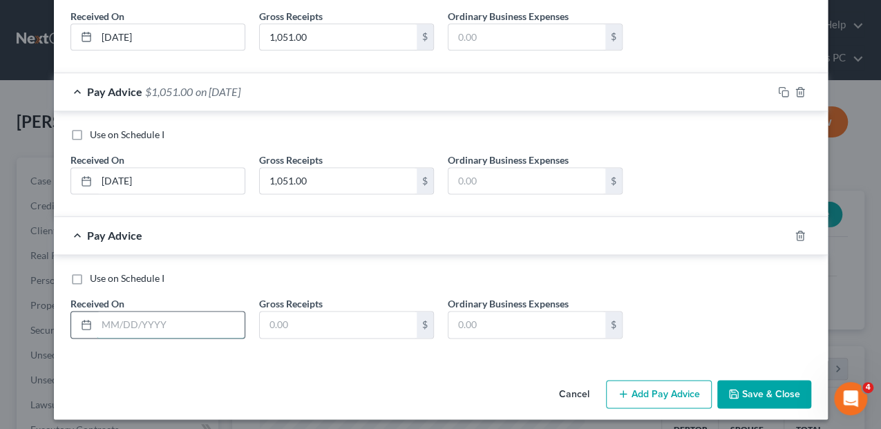
click at [195, 314] on input "text" at bounding box center [171, 324] width 148 height 26
type input "[DATE]"
type input "1,051.00"
click at [662, 387] on button "Add Pay Advice" at bounding box center [659, 394] width 106 height 29
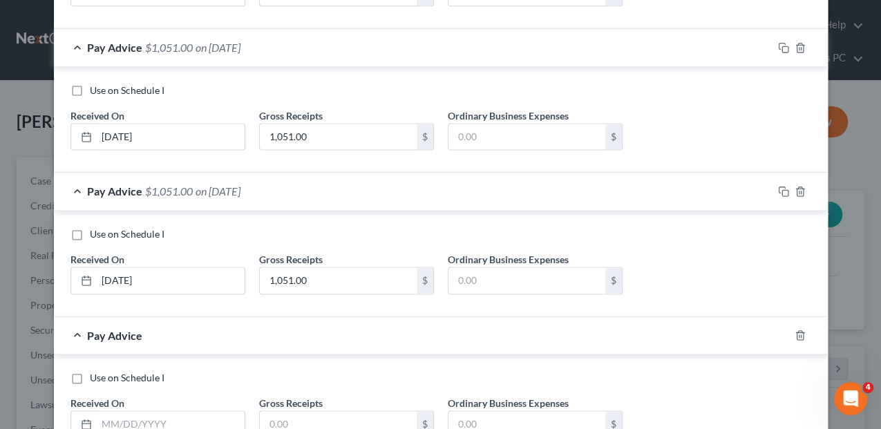
scroll to position [988, 0]
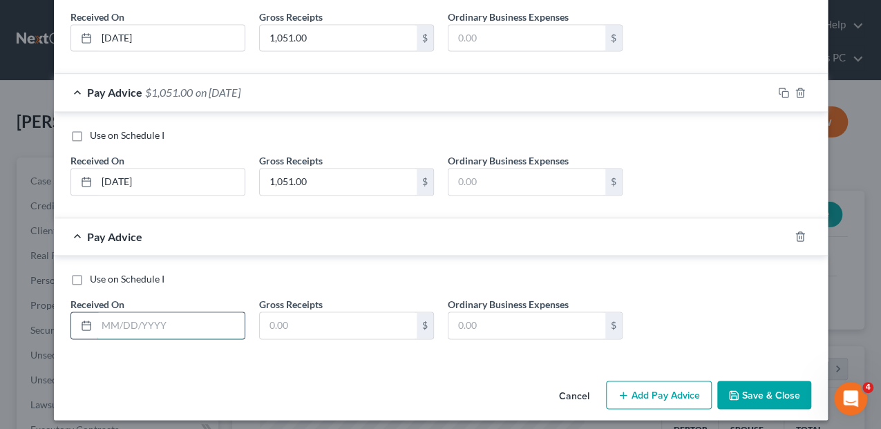
click at [153, 321] on input "text" at bounding box center [171, 325] width 148 height 26
type input "[DATE]"
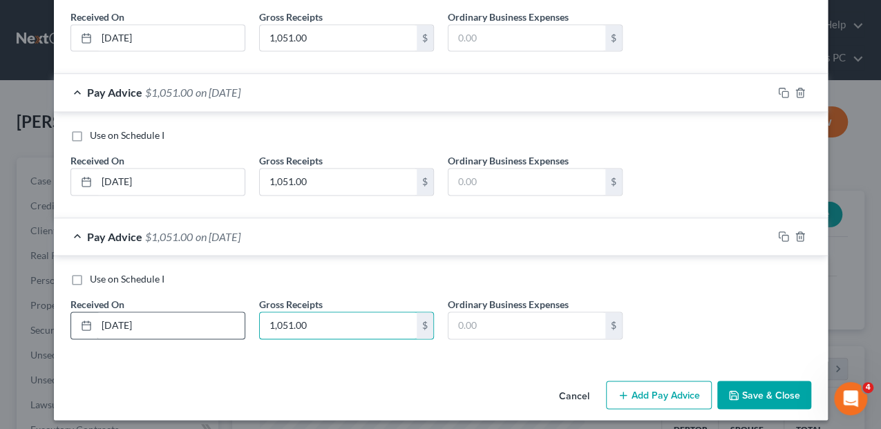
type input "1,051.00"
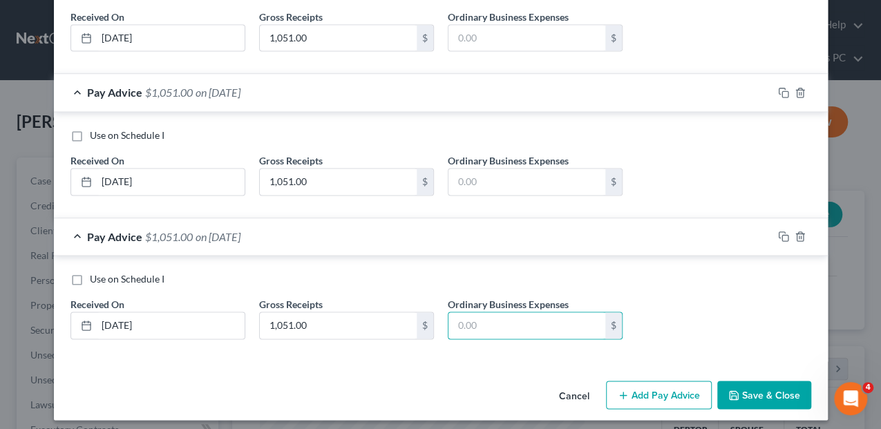
click at [642, 386] on button "Add Pay Advice" at bounding box center [659, 395] width 106 height 29
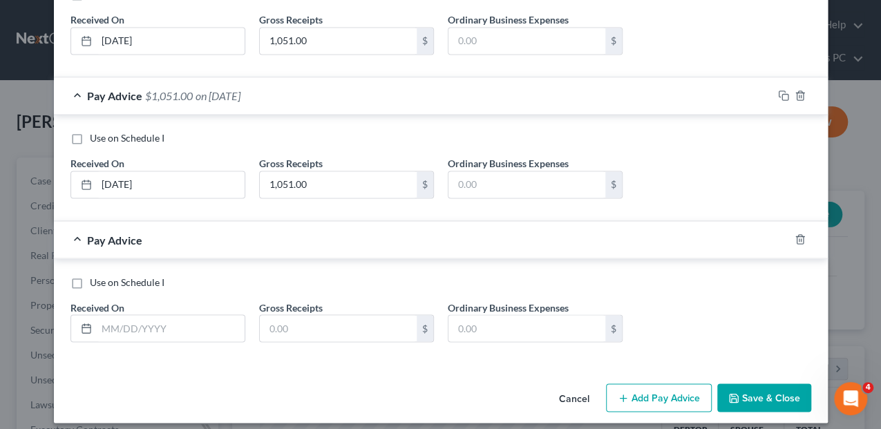
scroll to position [1131, 0]
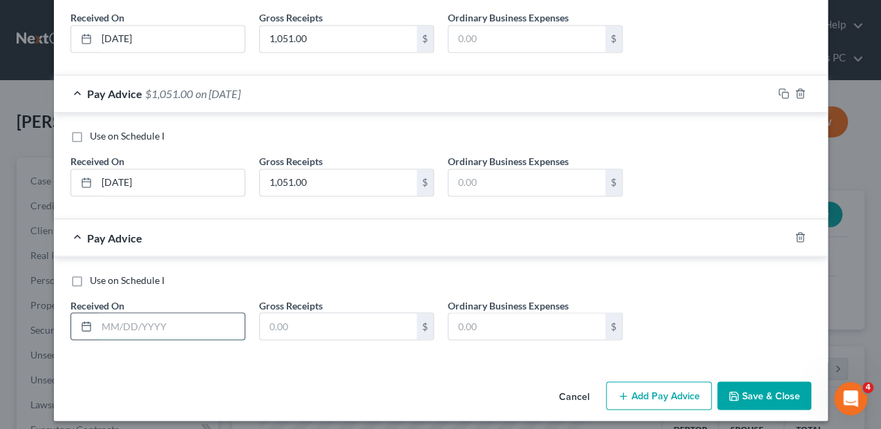
click at [130, 325] on input "text" at bounding box center [171, 326] width 148 height 26
type input "[DATE]"
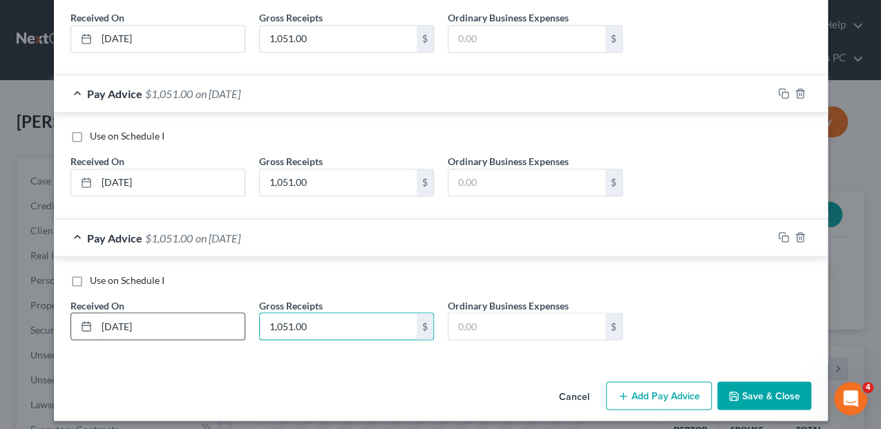
type input "1,051.00"
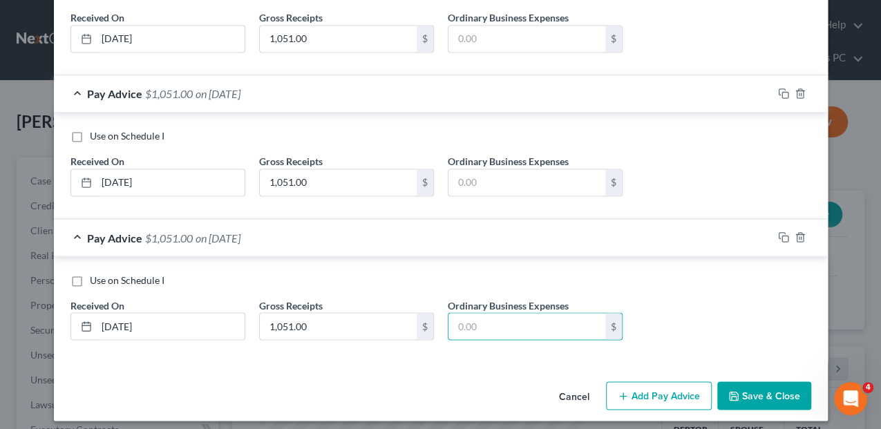
click at [624, 390] on icon "button" at bounding box center [622, 395] width 11 height 11
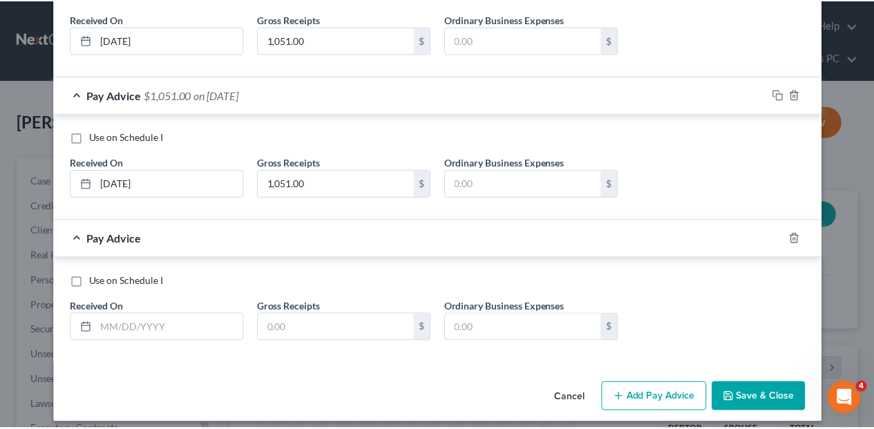
scroll to position [1274, 0]
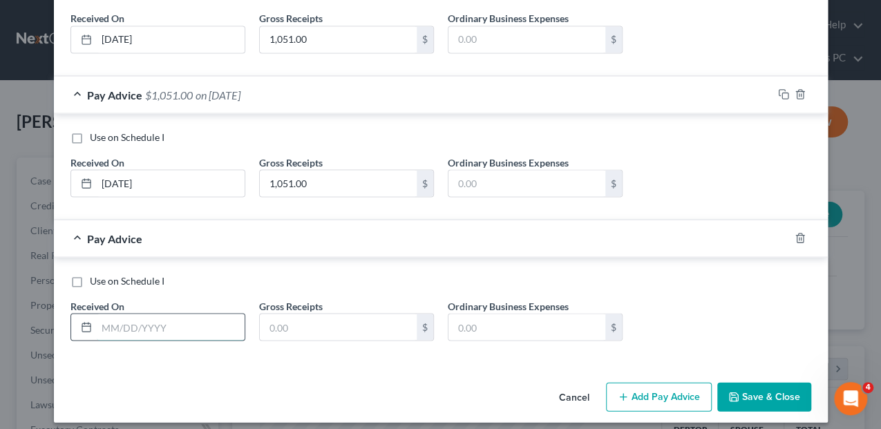
click at [131, 315] on input "text" at bounding box center [171, 327] width 148 height 26
click at [757, 387] on button "Save & Close" at bounding box center [764, 396] width 94 height 29
click at [573, 384] on button "Cancel" at bounding box center [574, 397] width 52 height 28
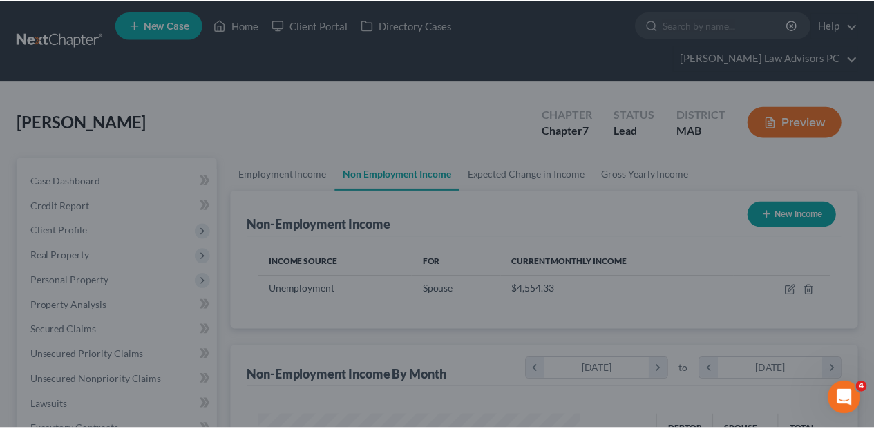
scroll to position [690441, 690338]
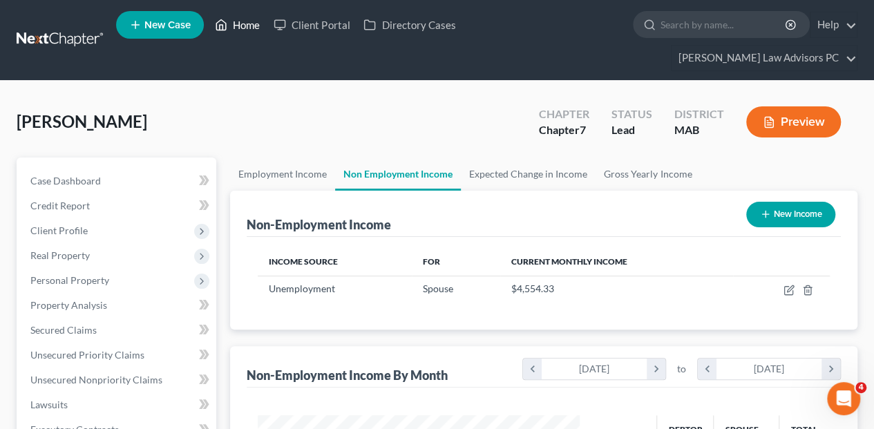
click at [231, 22] on link "Home" at bounding box center [237, 24] width 59 height 25
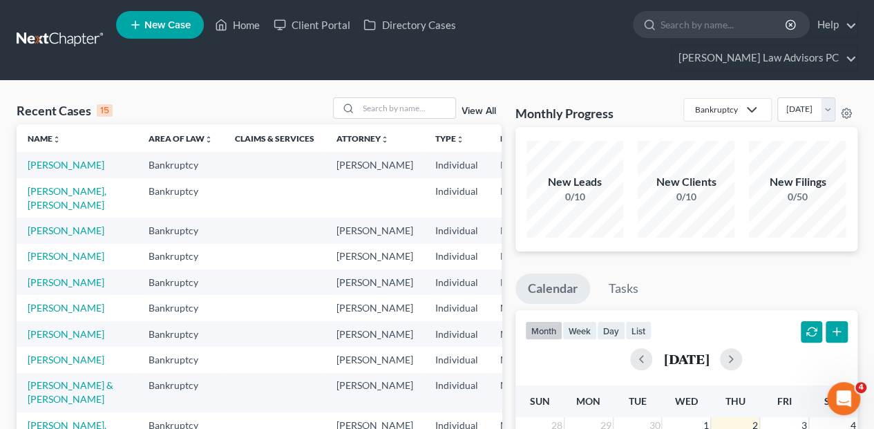
click at [50, 265] on td "[PERSON_NAME]" at bounding box center [77, 257] width 121 height 26
click at [50, 258] on link "[PERSON_NAME]" at bounding box center [66, 256] width 77 height 12
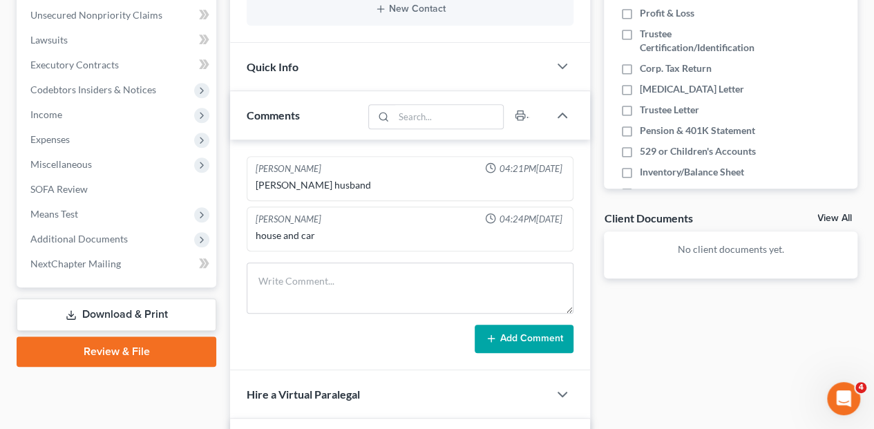
scroll to position [368, 0]
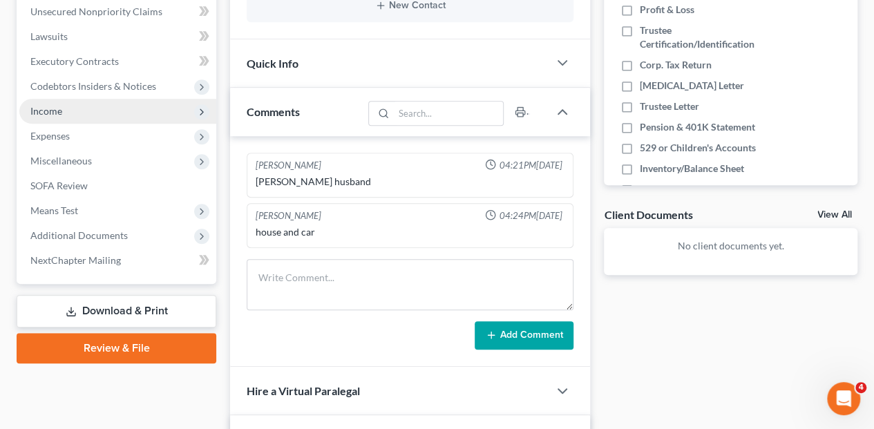
click at [50, 105] on span "Income" at bounding box center [46, 111] width 32 height 12
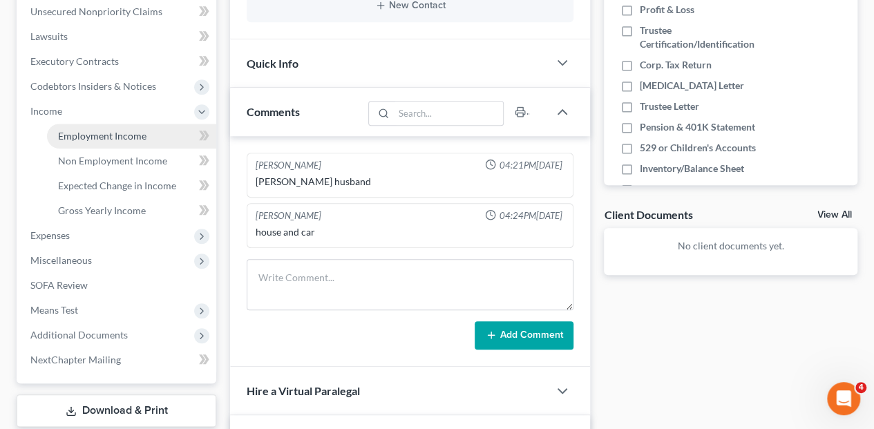
click at [69, 130] on span "Employment Income" at bounding box center [102, 136] width 88 height 12
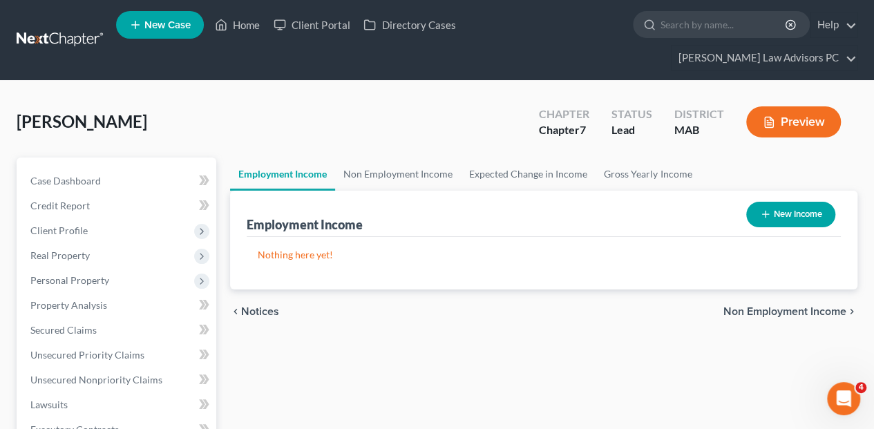
click at [781, 202] on button "New Income" at bounding box center [790, 215] width 89 height 26
select select "0"
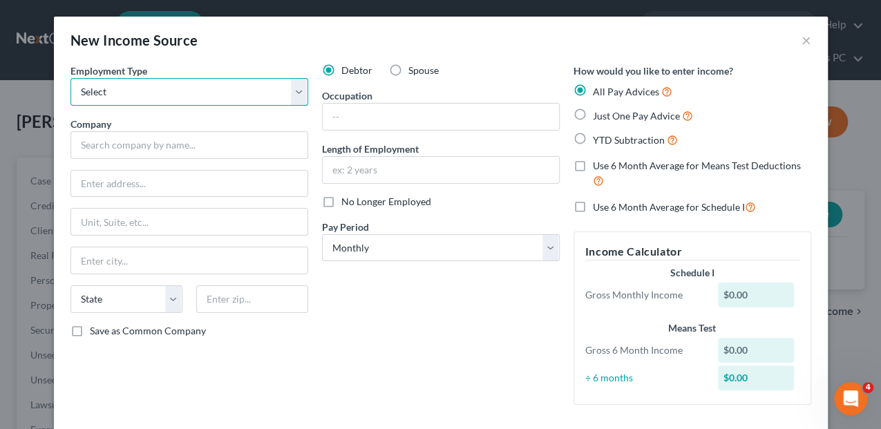
click at [294, 91] on select "Select Full or [DEMOGRAPHIC_DATA] Employment Self Employment" at bounding box center [189, 92] width 238 height 28
select select "0"
click at [70, 78] on select "Select Full or [DEMOGRAPHIC_DATA] Employment Self Employment" at bounding box center [189, 92] width 238 height 28
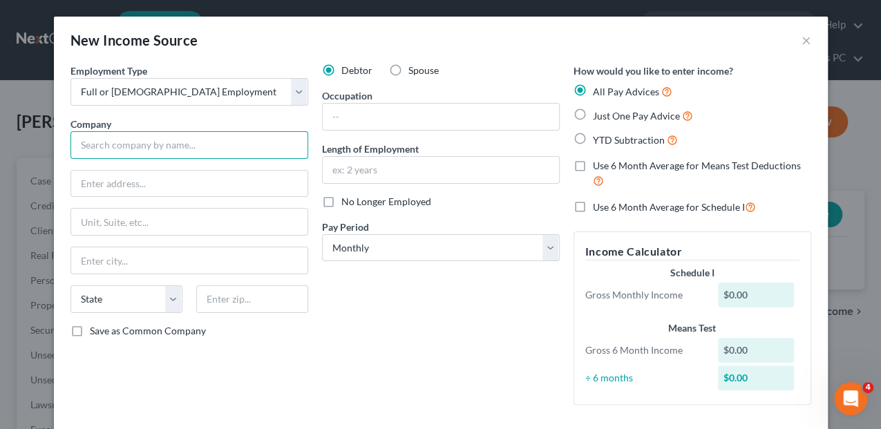
click at [131, 143] on input "text" at bounding box center [189, 145] width 238 height 28
type input "City of [GEOGRAPHIC_DATA]"
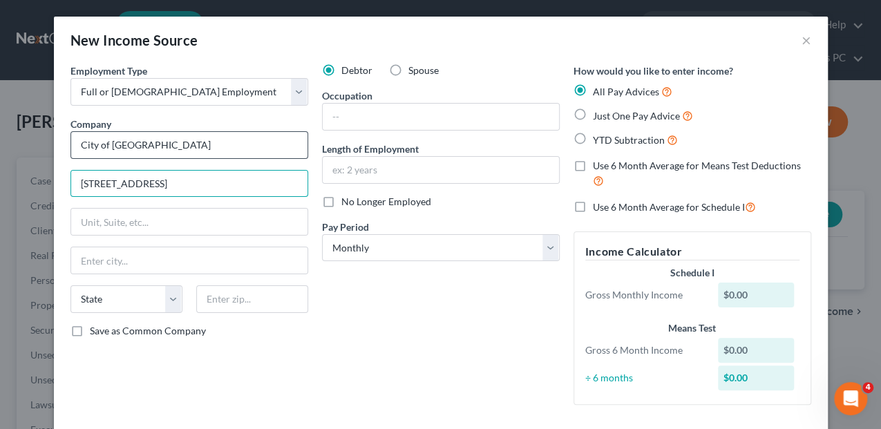
type input "[STREET_ADDRESS]"
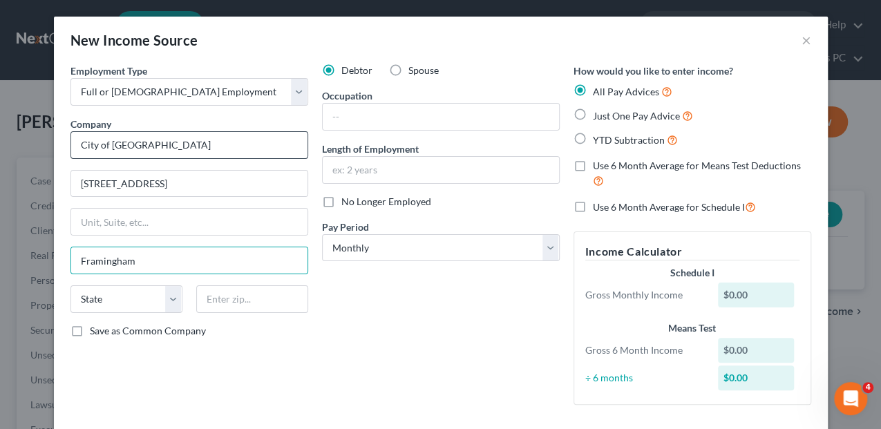
type input "Framingham"
select select "22"
type input "01702"
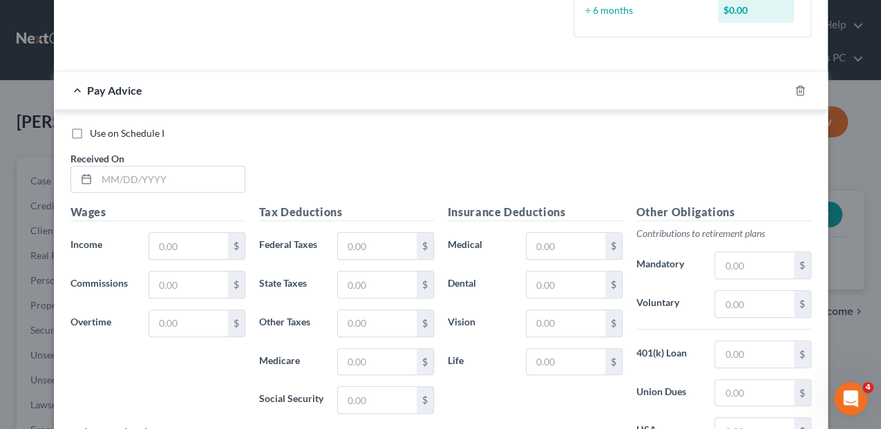
scroll to position [368, 0]
click at [106, 177] on input "text" at bounding box center [171, 179] width 148 height 26
type input "[DATE]"
type input "1"
type input "1,342.44"
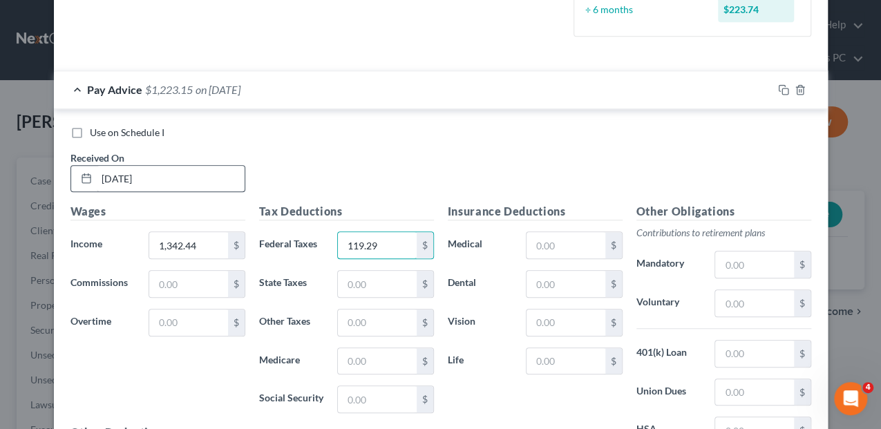
type input "119.29"
type input "54.59"
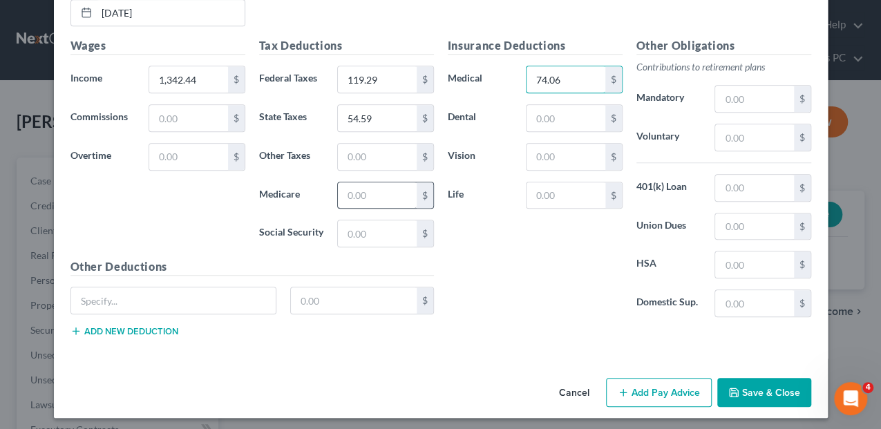
type input "74.06"
click at [375, 195] on input "text" at bounding box center [377, 195] width 78 height 26
type input "18.07"
click at [538, 116] on input "text" at bounding box center [565, 118] width 78 height 26
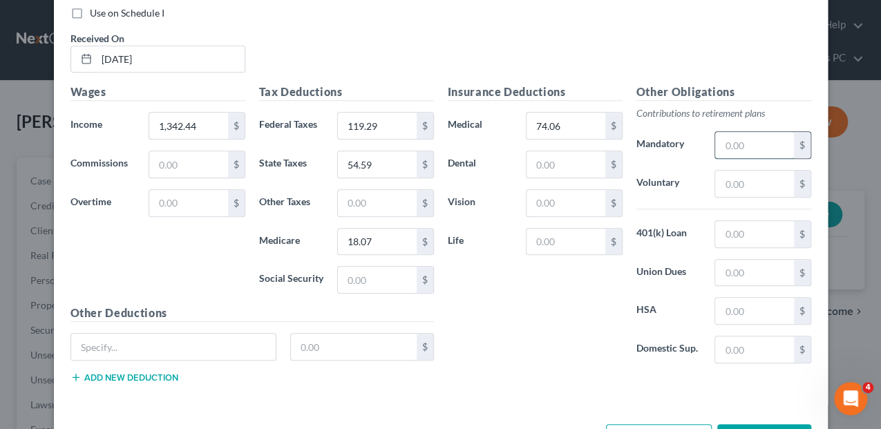
click at [730, 146] on input "text" at bounding box center [754, 145] width 78 height 26
click at [750, 174] on input "text" at bounding box center [754, 184] width 78 height 26
type input "136.31"
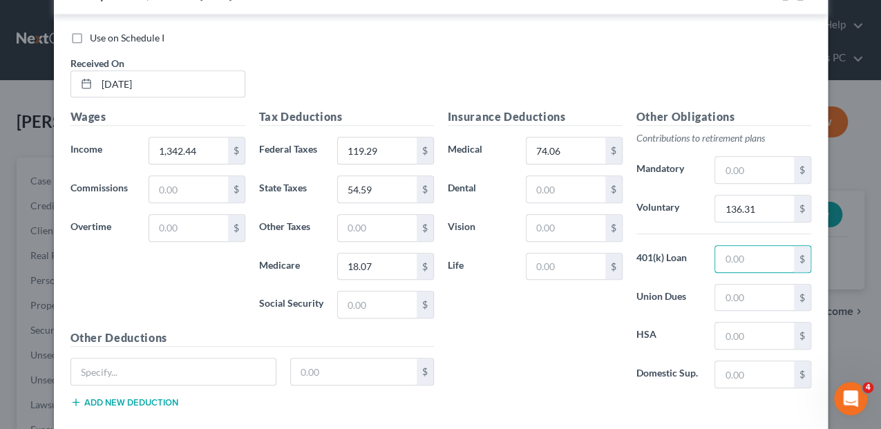
scroll to position [534, 0]
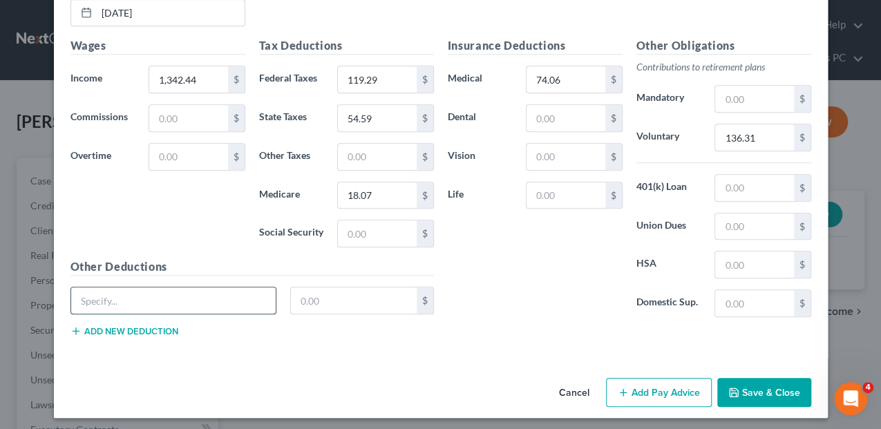
click at [86, 298] on input "text" at bounding box center [173, 300] width 205 height 26
type input "DDPPOHIGHF52"
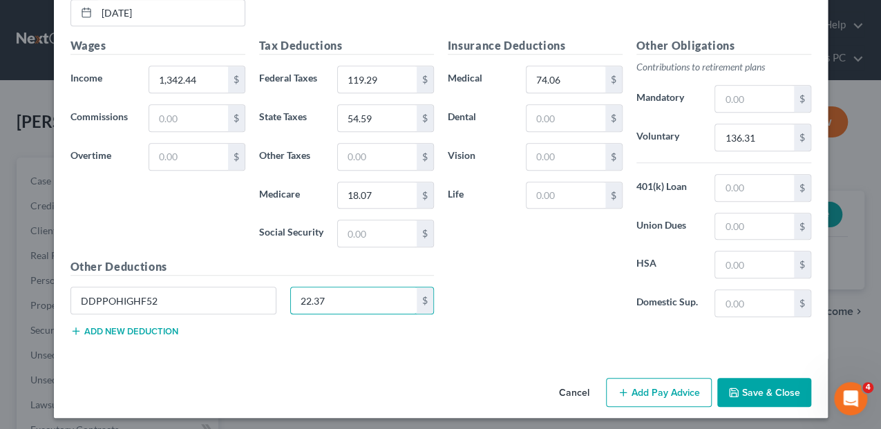
type input "22.37"
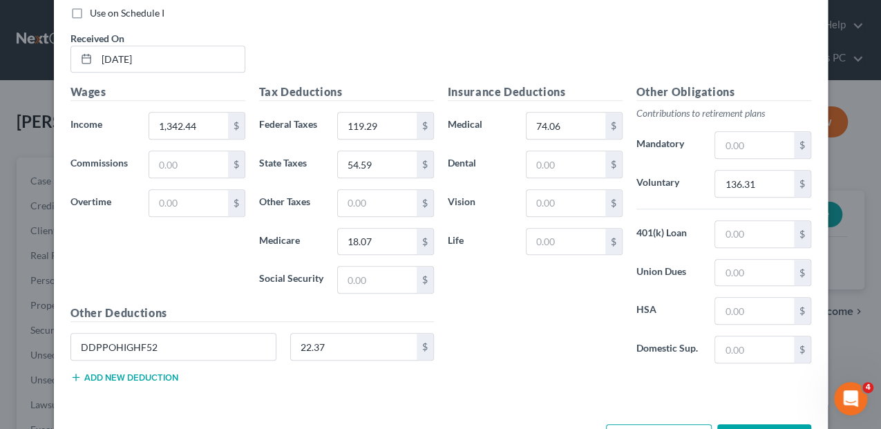
scroll to position [488, 0]
type input "136.13"
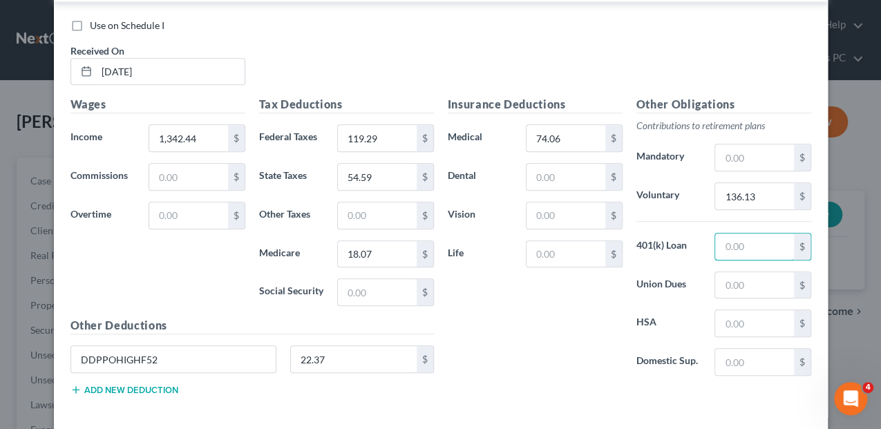
scroll to position [534, 0]
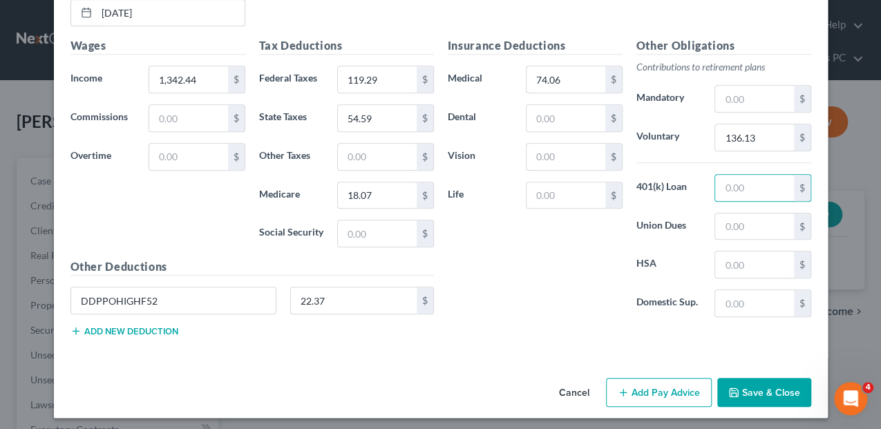
click at [750, 379] on button "Save & Close" at bounding box center [764, 392] width 94 height 29
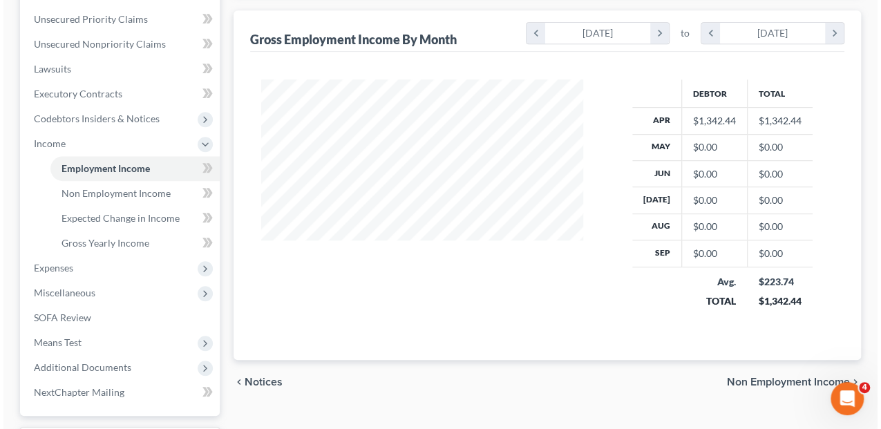
scroll to position [151, 0]
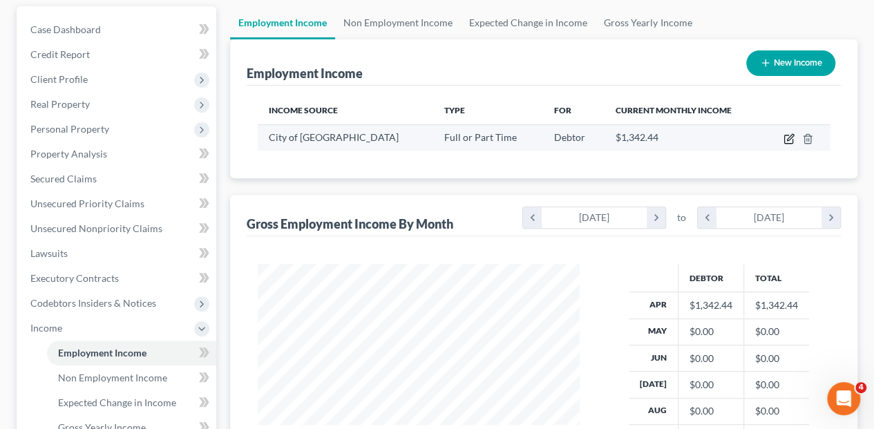
click at [787, 133] on icon "button" at bounding box center [788, 138] width 11 height 11
select select "0"
select select "22"
select select "0"
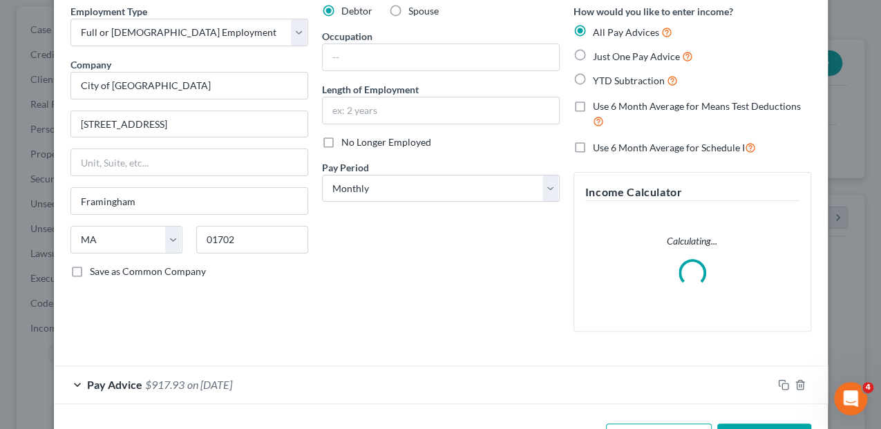
scroll to position [108, 0]
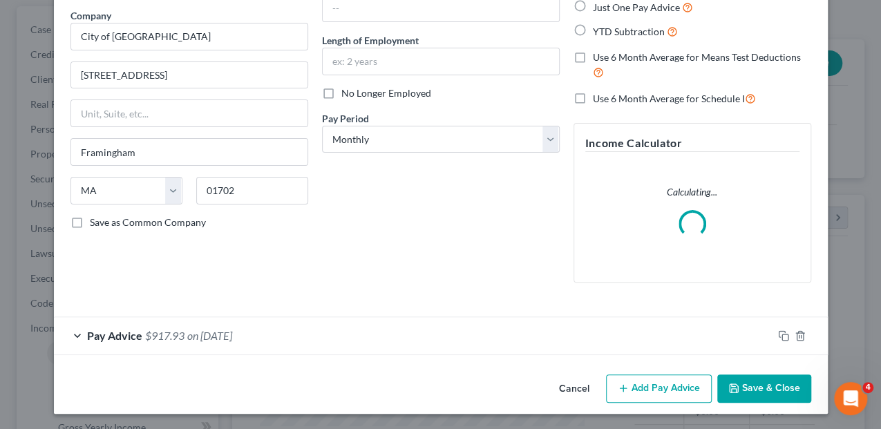
click at [667, 386] on div "Cancel Add Pay Advice Save & Close" at bounding box center [441, 392] width 774 height 46
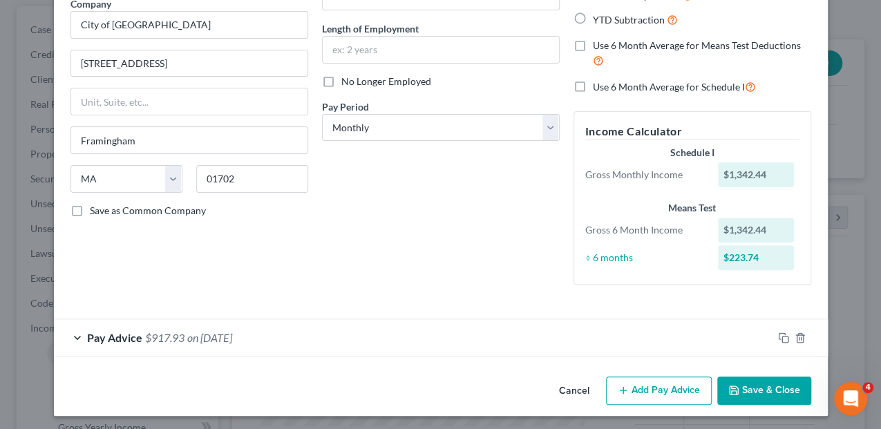
scroll to position [122, 0]
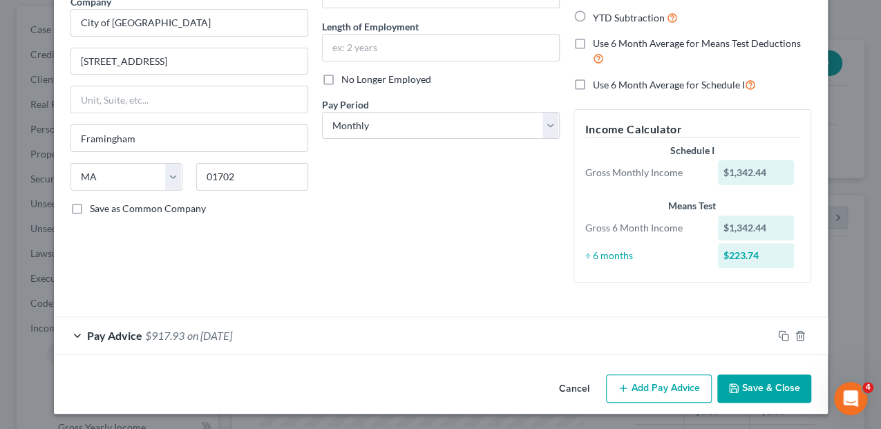
click at [644, 387] on button "Add Pay Advice" at bounding box center [659, 388] width 106 height 29
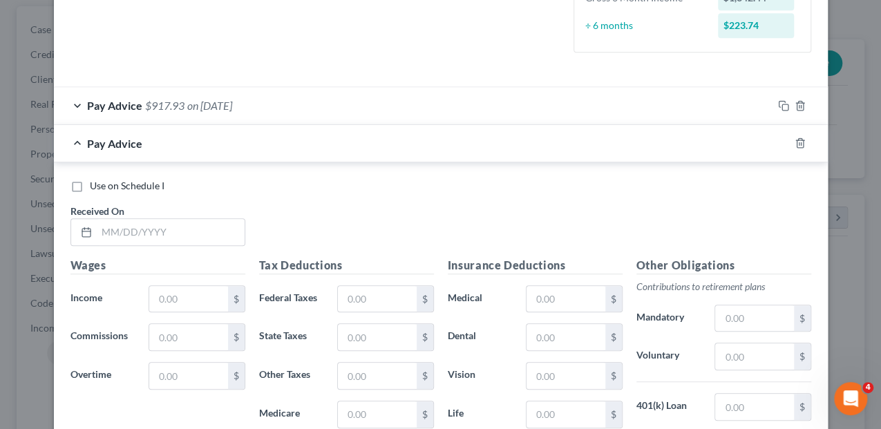
scroll to position [352, 0]
click at [127, 235] on input "text" at bounding box center [171, 232] width 148 height 26
type input "[DATE]"
type input "1,342.44"
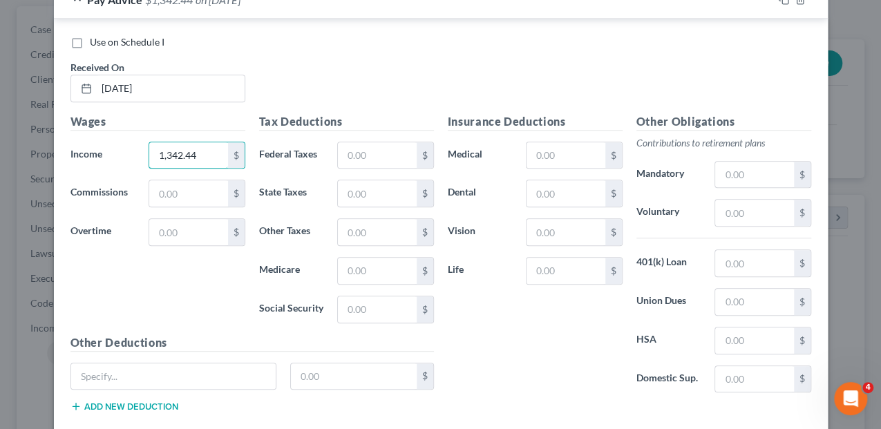
scroll to position [537, 0]
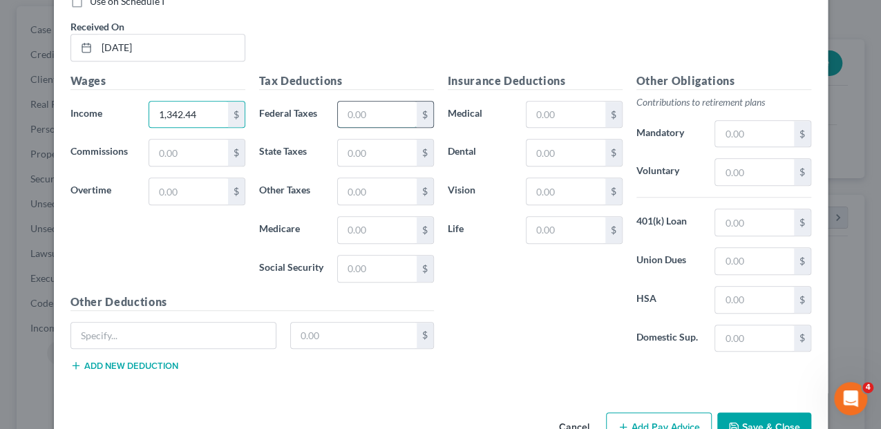
click at [343, 112] on input "text" at bounding box center [377, 115] width 78 height 26
type input "119.29"
type input "60.23"
type input "18.07"
click at [530, 112] on input "text" at bounding box center [565, 115] width 78 height 26
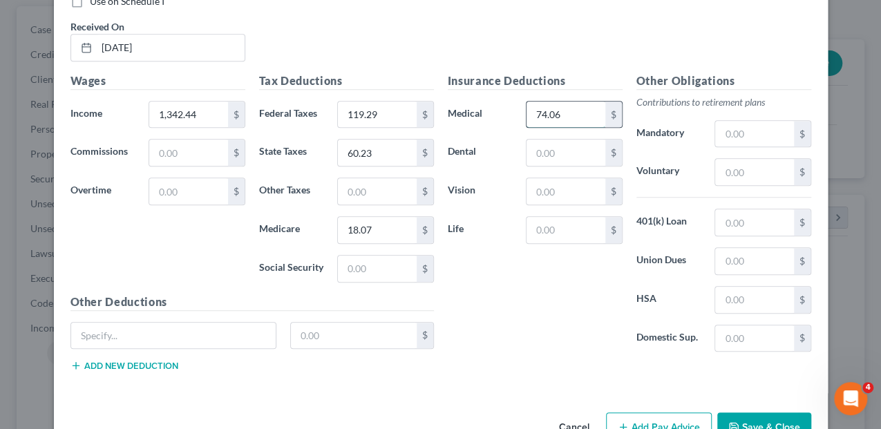
type input "74.06"
click at [755, 170] on input "text" at bounding box center [754, 172] width 78 height 26
type input "136.13"
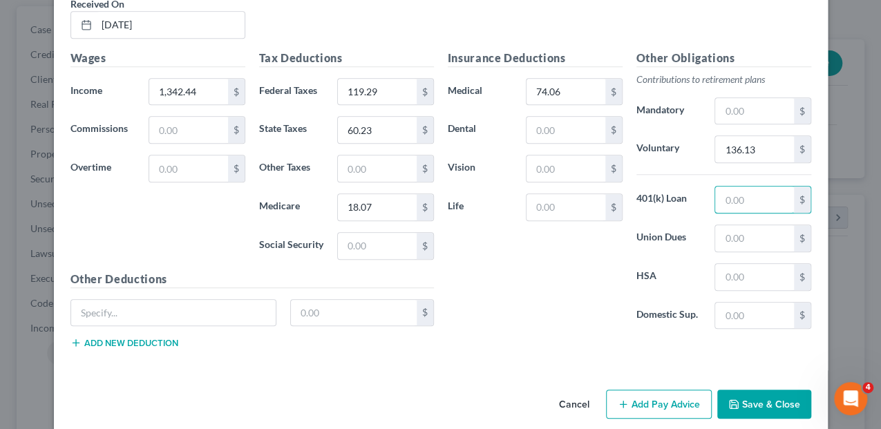
scroll to position [571, 0]
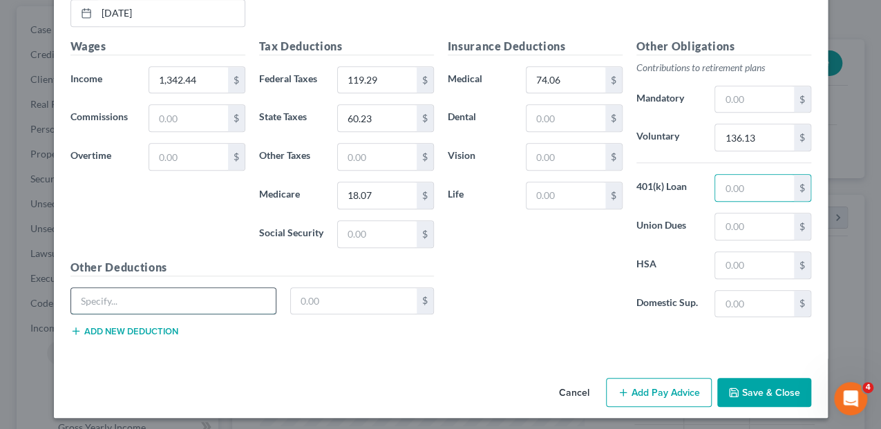
click at [117, 300] on input "text" at bounding box center [173, 301] width 205 height 26
type input "DDPPOHIGHF52"
click at [314, 294] on input "text" at bounding box center [354, 301] width 126 height 26
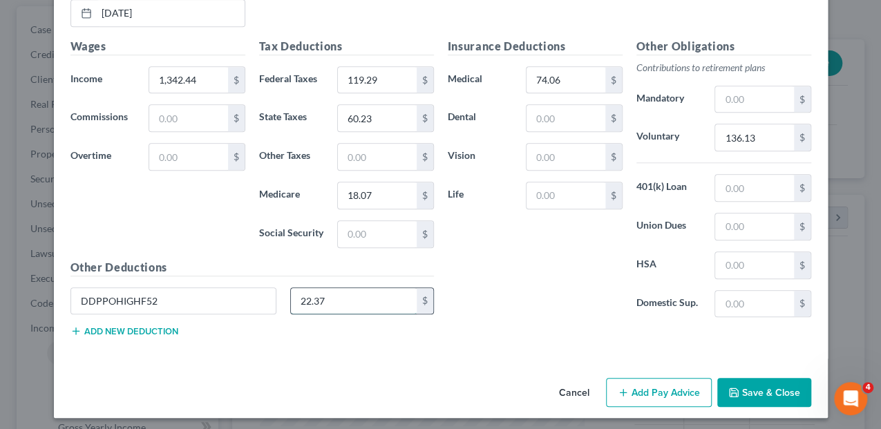
type input "22.37"
click at [550, 199] on input "text" at bounding box center [565, 195] width 78 height 26
type input "2.31"
click at [751, 378] on button "Save & Close" at bounding box center [764, 392] width 94 height 29
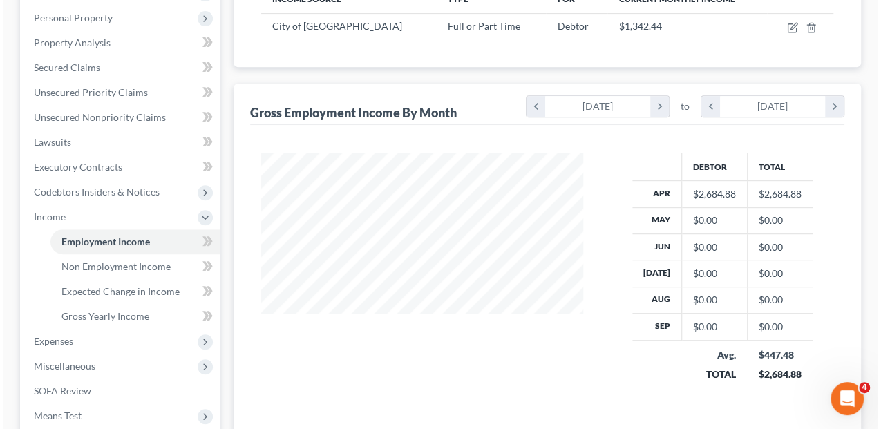
scroll to position [198, 0]
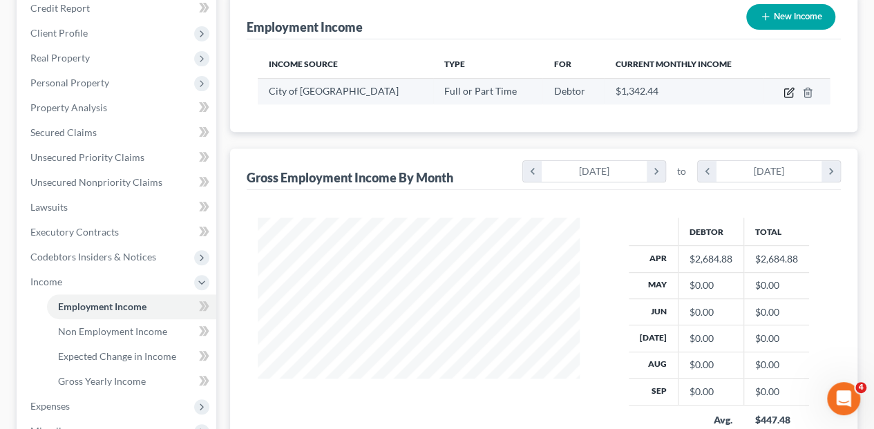
click at [785, 87] on icon "button" at bounding box center [788, 92] width 11 height 11
select select "0"
select select "22"
select select "0"
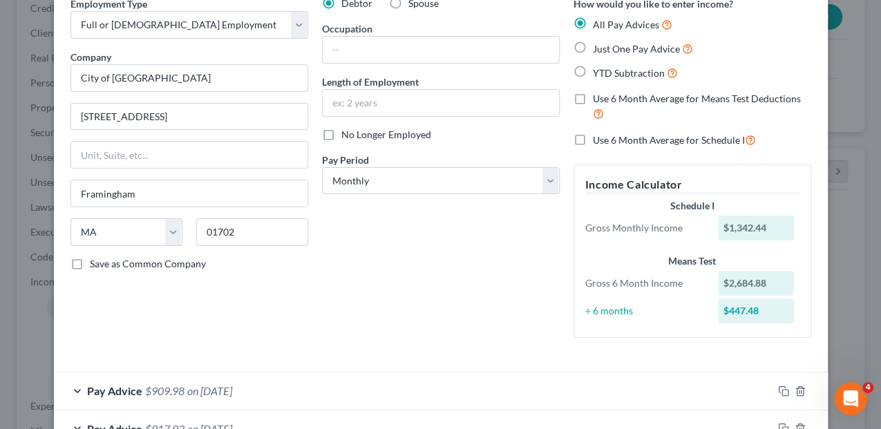
scroll to position [160, 0]
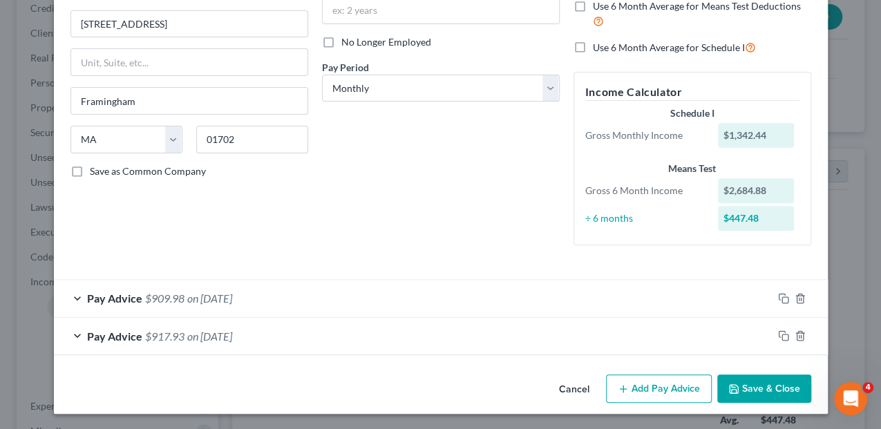
click at [634, 387] on button "Add Pay Advice" at bounding box center [659, 388] width 106 height 29
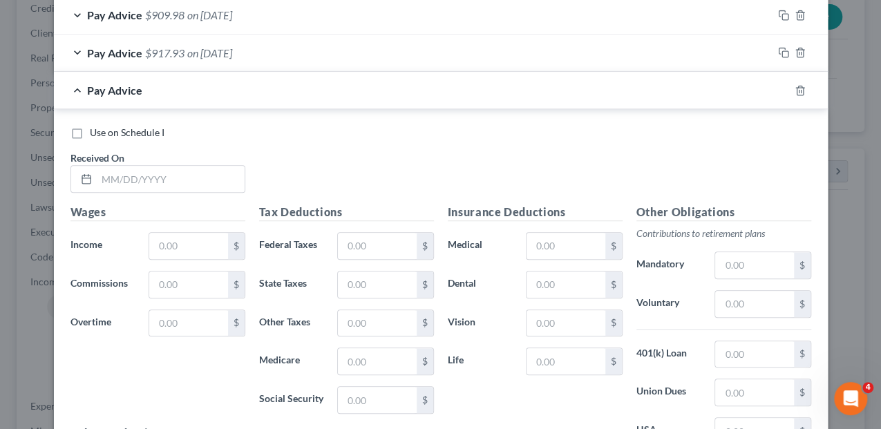
scroll to position [482, 0]
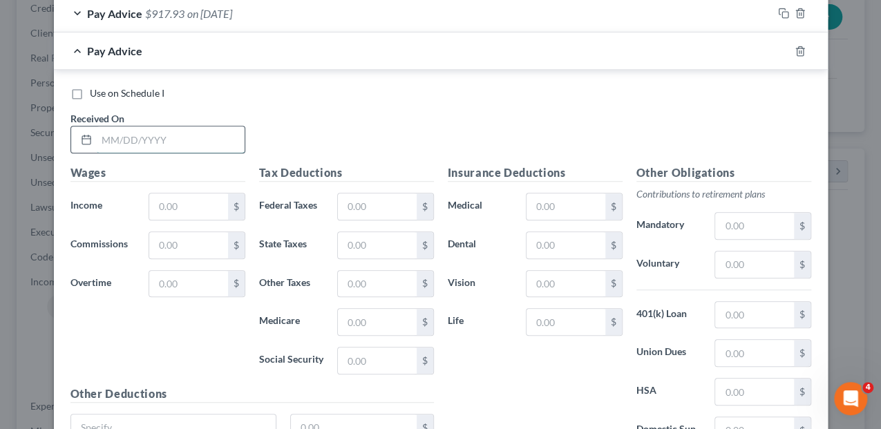
click at [102, 144] on input "text" at bounding box center [171, 139] width 148 height 26
type input "[DATE]"
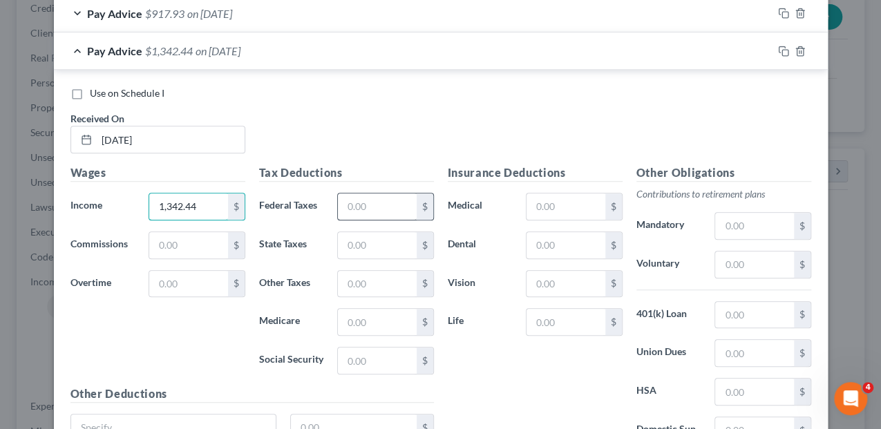
type input "1,342.44"
click at [352, 203] on input "text" at bounding box center [377, 206] width 78 height 26
type input "119.29"
type input "62.30"
type input "18.07"
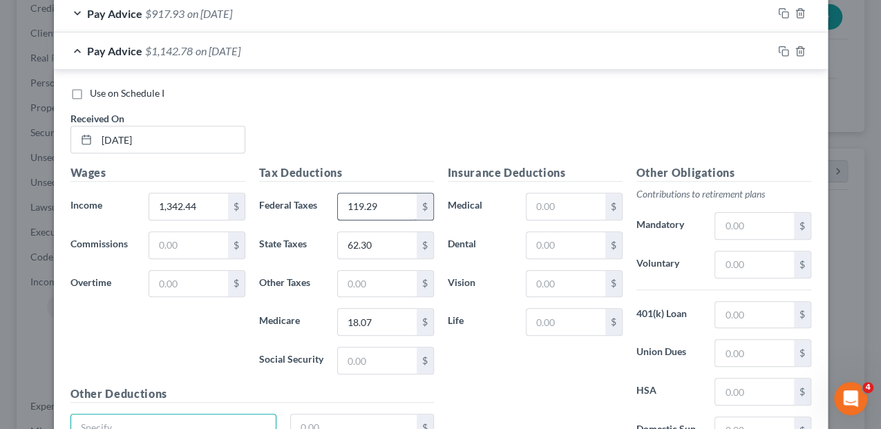
scroll to position [488, 0]
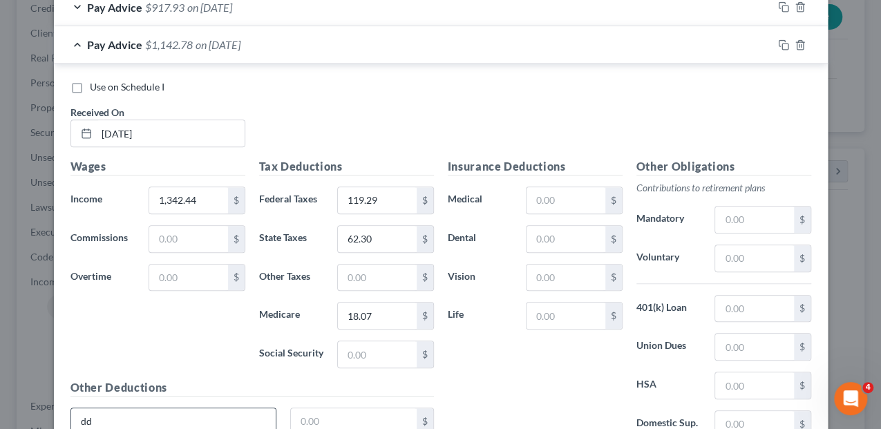
type input "DDPPOHIGHF52"
type input "22.37"
type input "74.06"
type input "2.31"
type input "136.13"
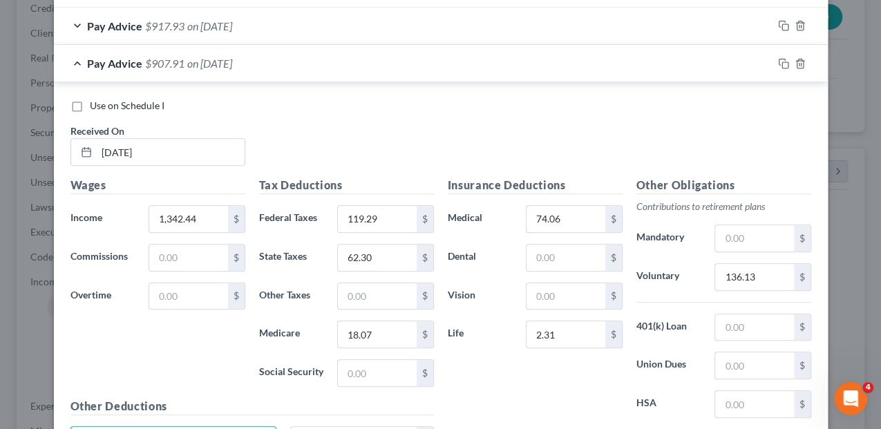
scroll to position [470, 0]
type input "0.00"
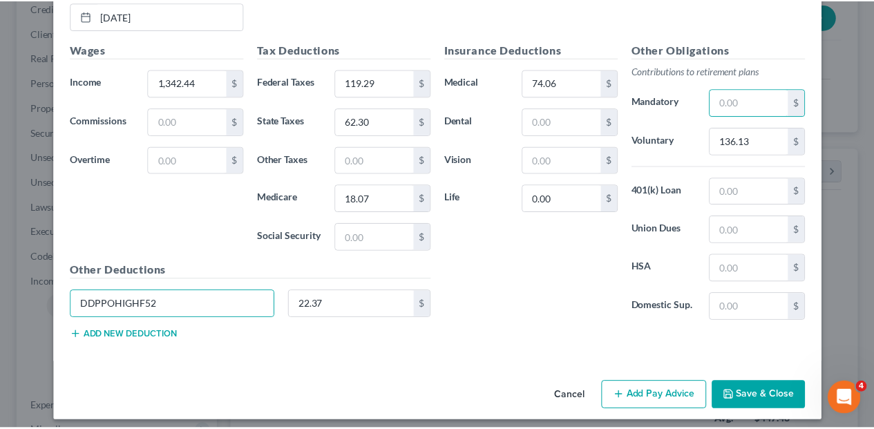
scroll to position [608, 0]
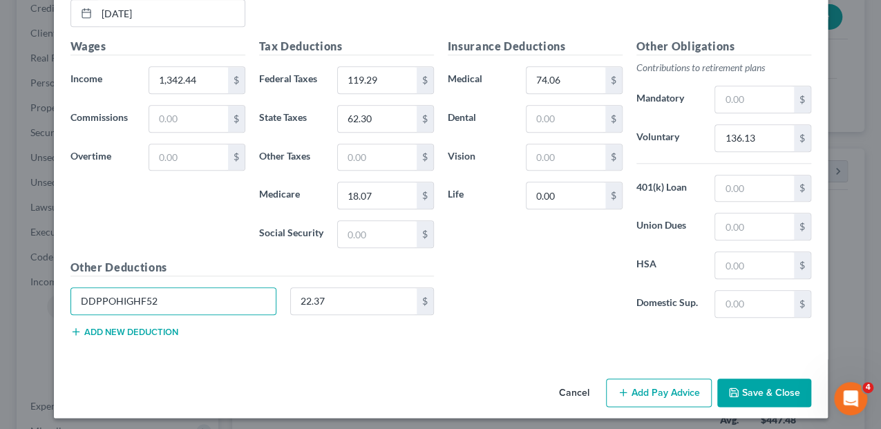
click at [749, 392] on button "Save & Close" at bounding box center [764, 392] width 94 height 29
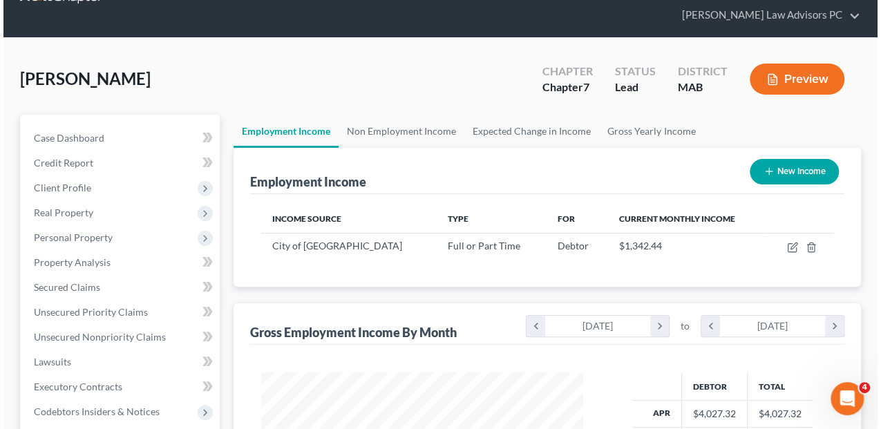
scroll to position [59, 0]
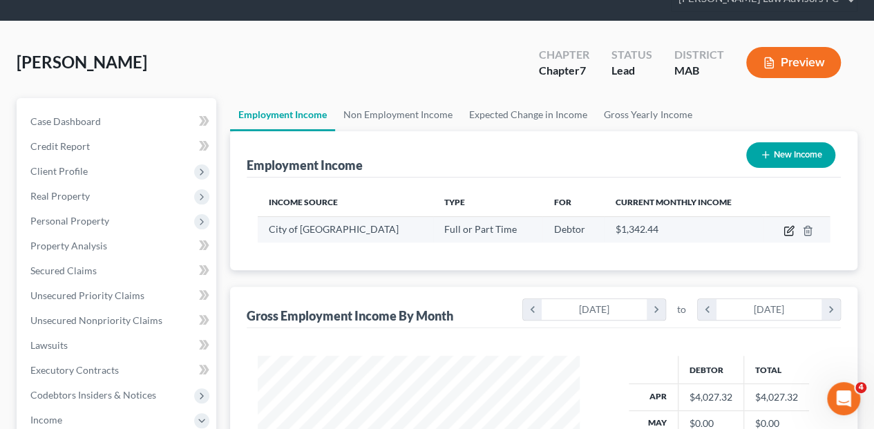
click at [787, 225] on icon "button" at bounding box center [788, 230] width 11 height 11
select select "0"
select select "22"
select select "0"
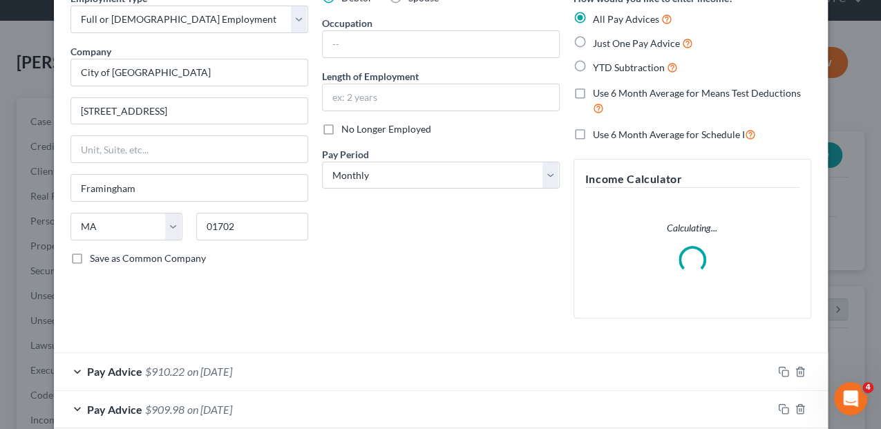
scroll to position [183, 0]
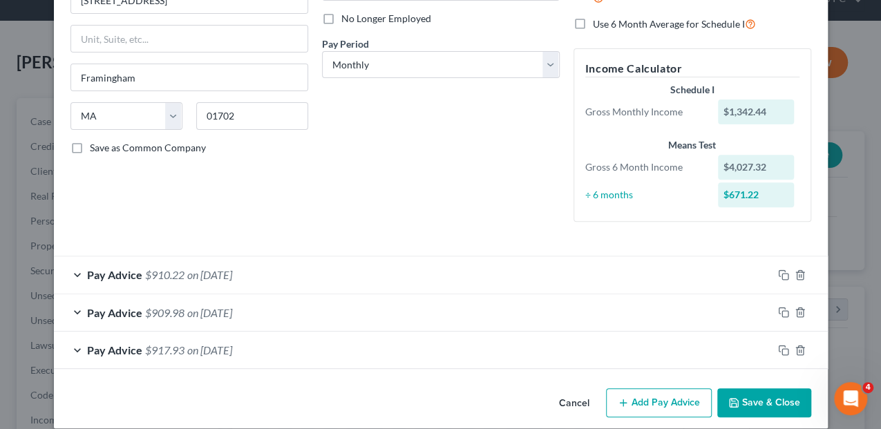
click at [676, 403] on button "Add Pay Advice" at bounding box center [659, 402] width 106 height 29
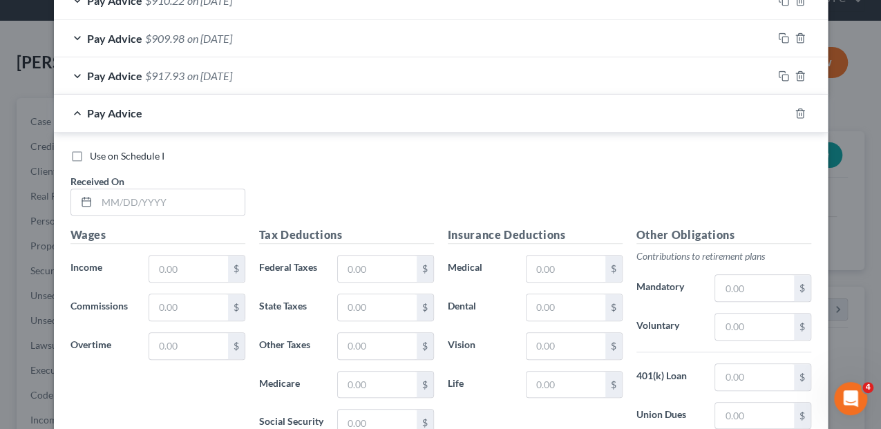
scroll to position [459, 0]
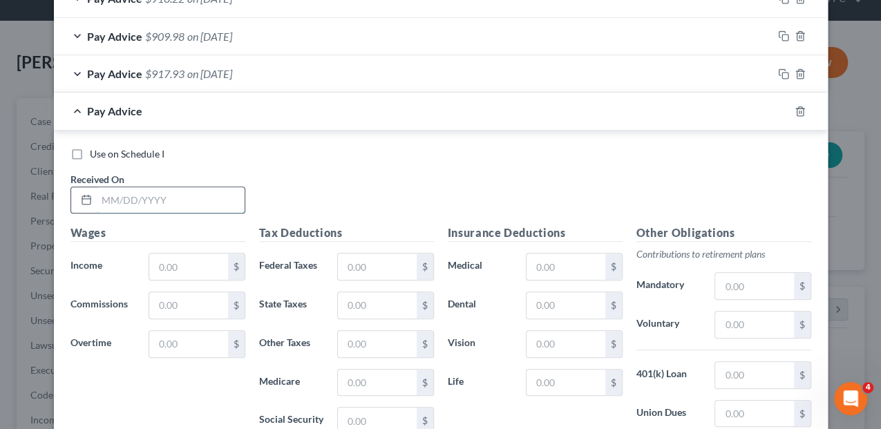
click at [145, 196] on input "text" at bounding box center [171, 200] width 148 height 26
type input "[DATE]"
type input "1,342.44"
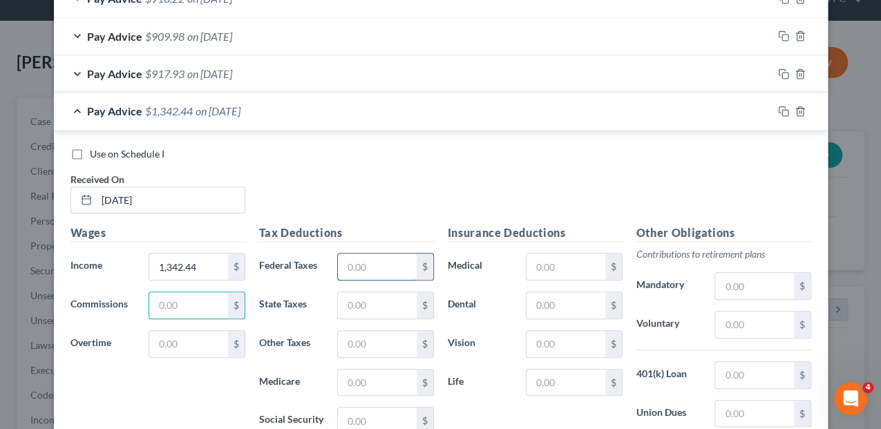
click at [356, 265] on input "text" at bounding box center [377, 266] width 78 height 26
type input "119.29"
type input "62.30"
type input "18.07"
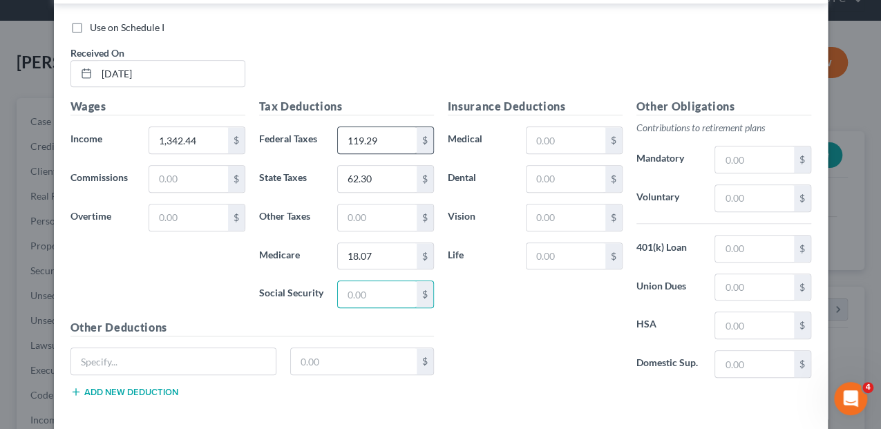
scroll to position [597, 0]
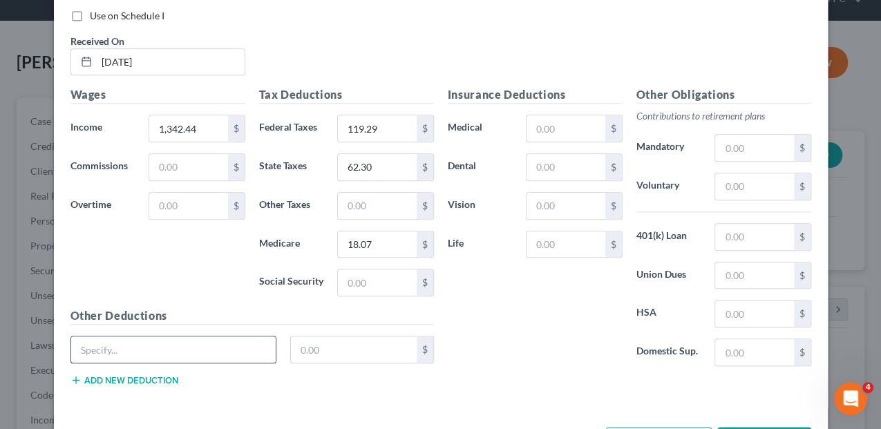
click at [148, 341] on input "text" at bounding box center [173, 349] width 205 height 26
type input "DDPPOHIGHF52"
type input "22.37"
type input "74.06"
type input "0.00"
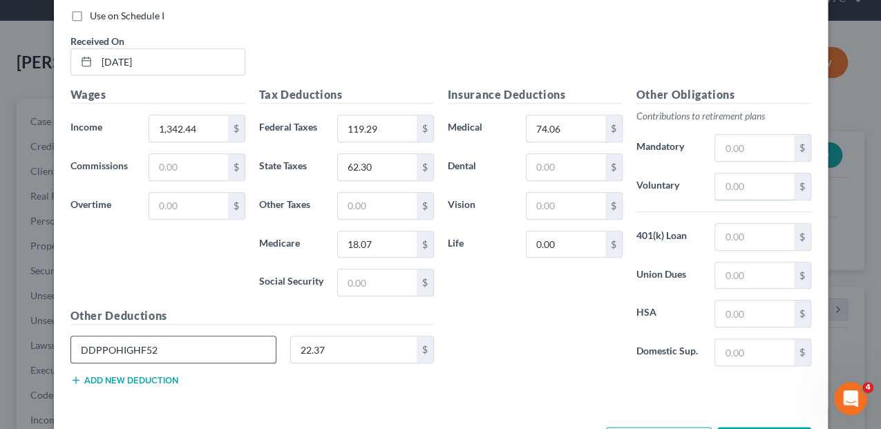
type input "136.13"
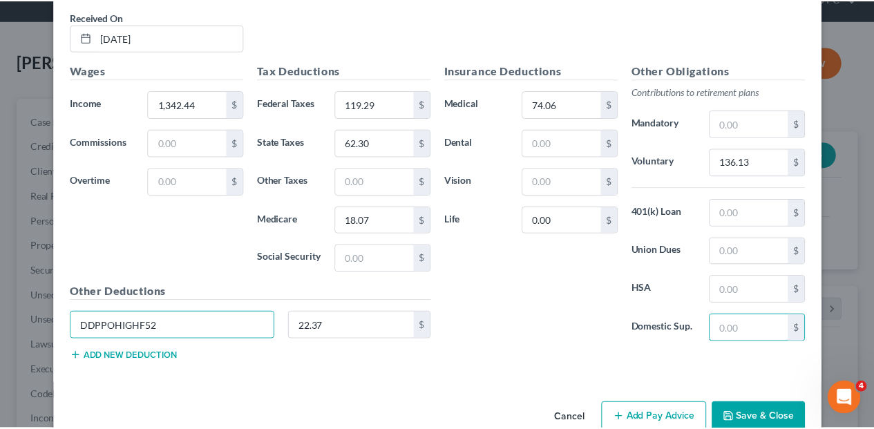
scroll to position [646, 0]
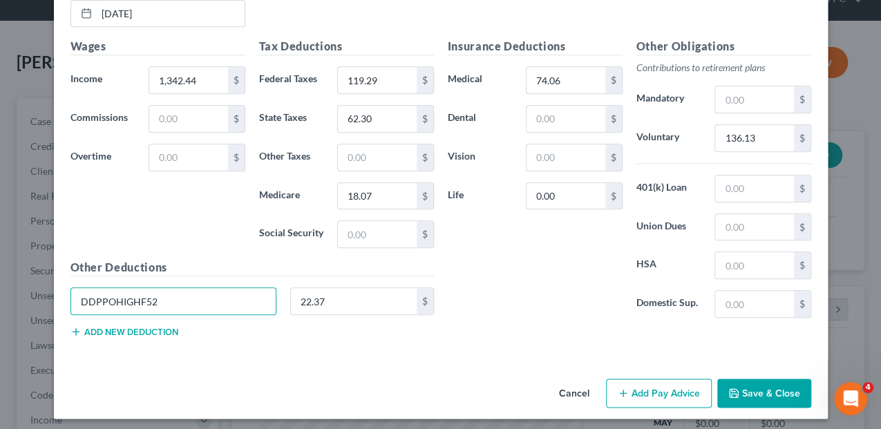
click at [763, 378] on button "Save & Close" at bounding box center [764, 392] width 94 height 29
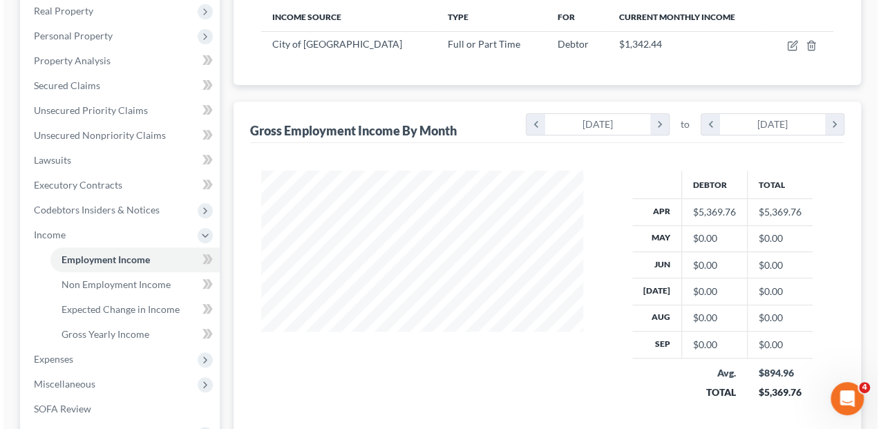
scroll to position [151, 0]
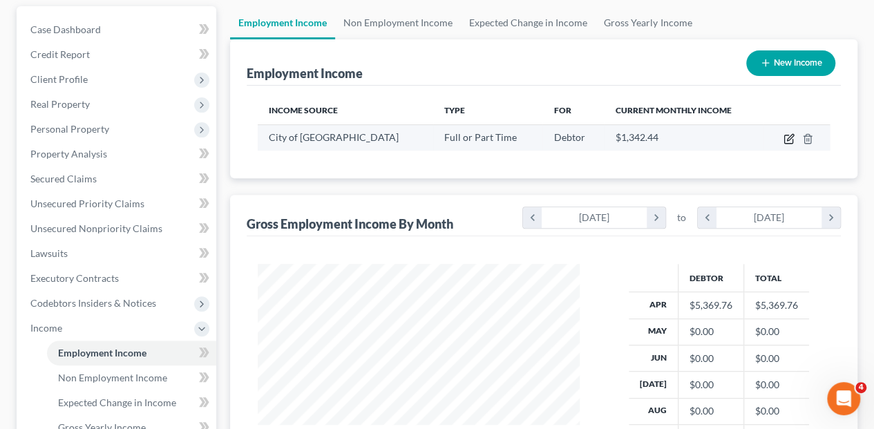
click at [786, 133] on icon "button" at bounding box center [788, 138] width 11 height 11
select select "0"
select select "22"
select select "0"
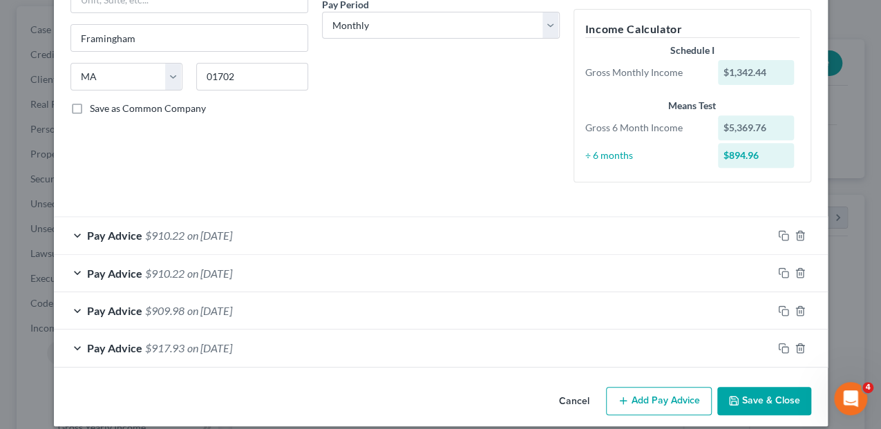
scroll to position [234, 0]
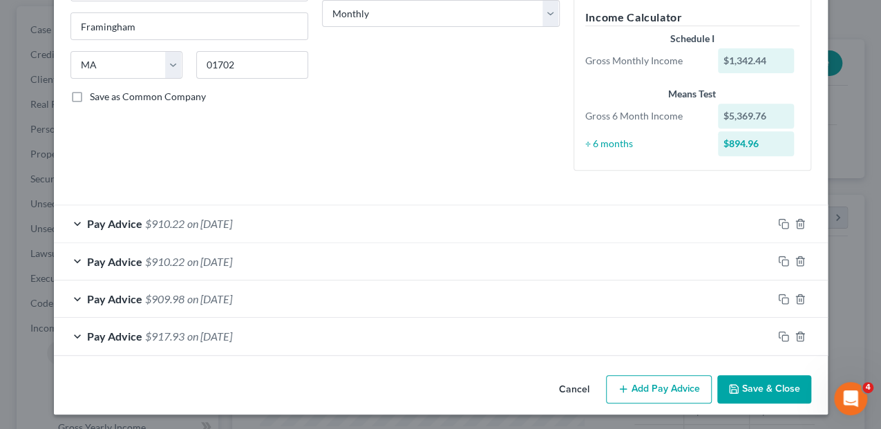
click at [662, 384] on button "Add Pay Advice" at bounding box center [659, 389] width 106 height 29
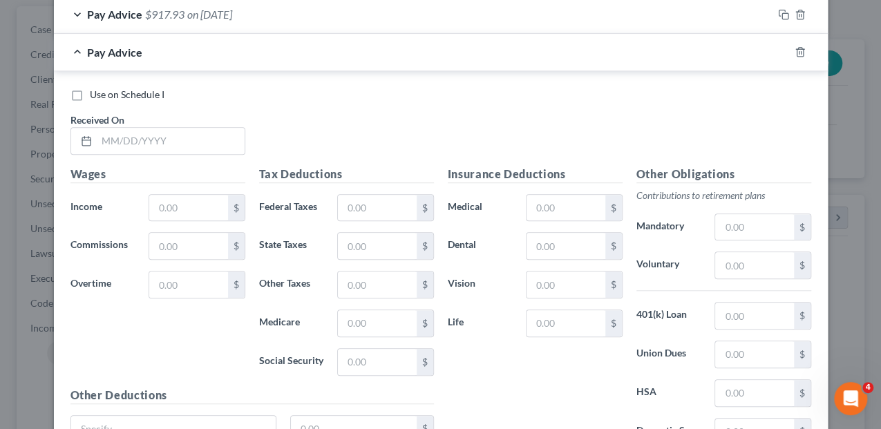
scroll to position [557, 0]
click at [166, 203] on input "text" at bounding box center [188, 207] width 78 height 26
type input "1,342.44"
type input "119.29"
type input "62.30"
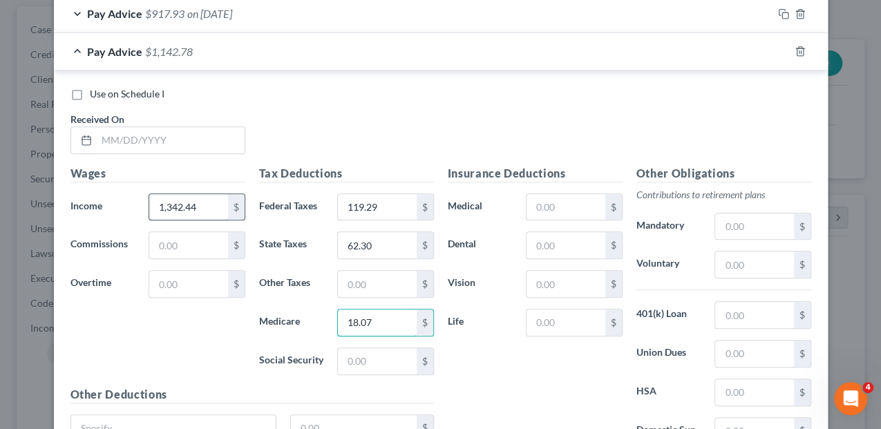
type input "18.07"
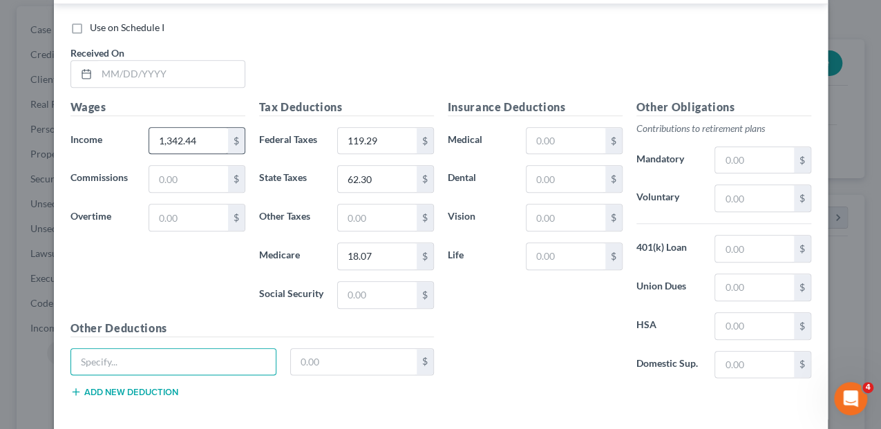
scroll to position [683, 0]
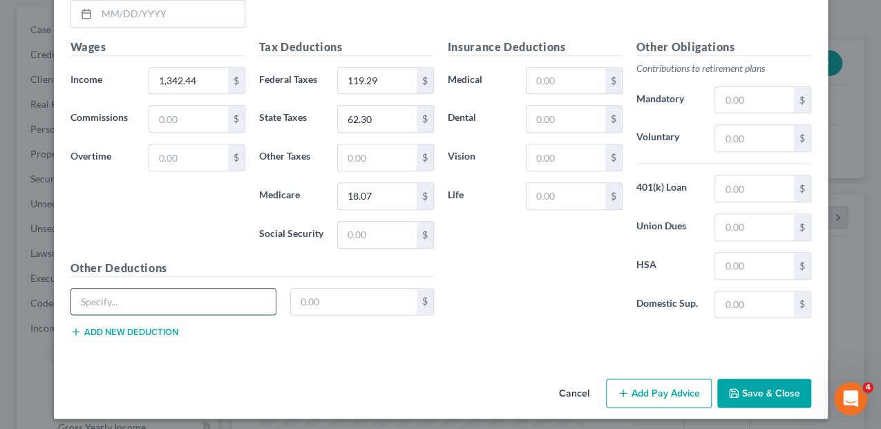
click at [115, 289] on input "text" at bounding box center [173, 302] width 205 height 26
type input "DDPPOHIGHF52"
type input "[DATE]"
type input "22.37"
type input "74.06"
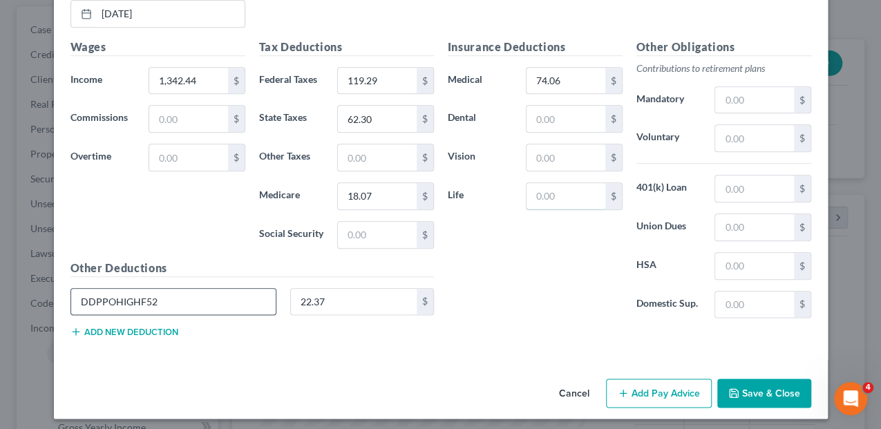
type input "0.00"
type input "136.13"
click at [760, 385] on button "Save & Close" at bounding box center [764, 392] width 94 height 29
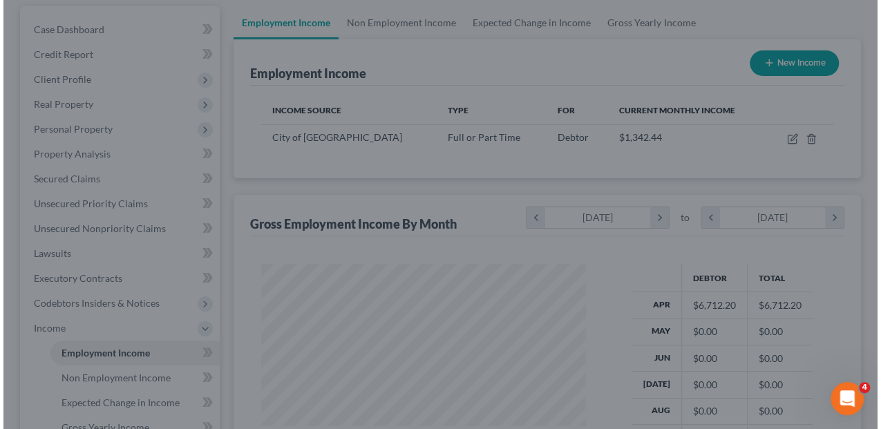
scroll to position [690441, 690338]
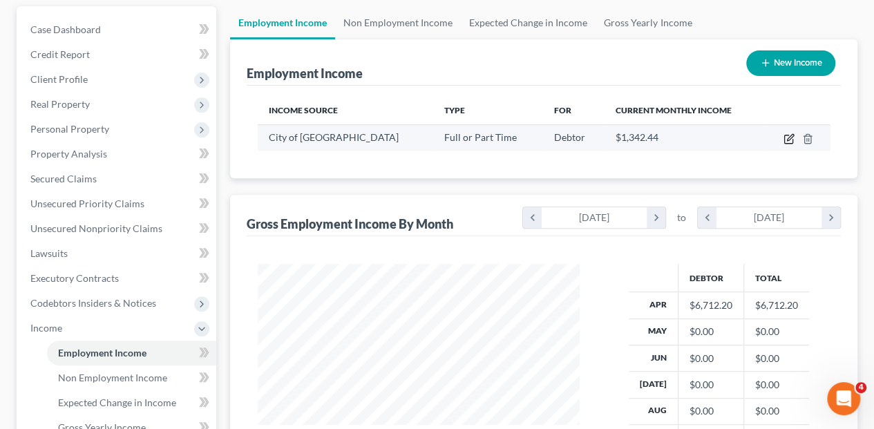
click at [787, 134] on icon "button" at bounding box center [790, 137] width 6 height 6
select select "0"
select select "22"
select select "0"
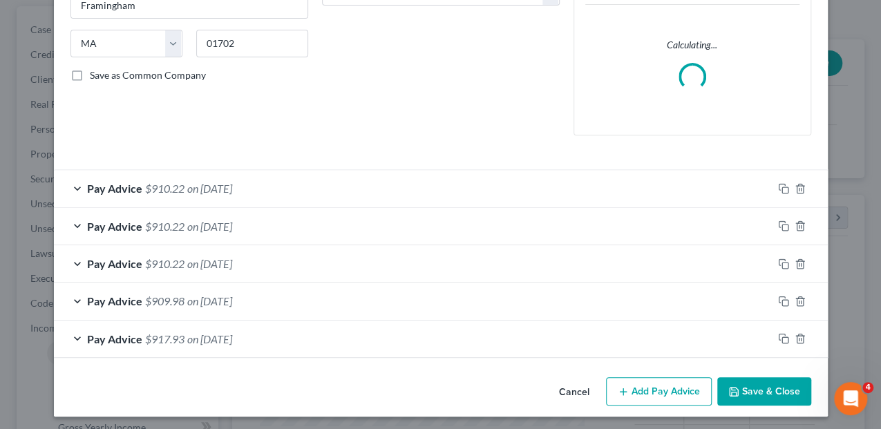
scroll to position [258, 0]
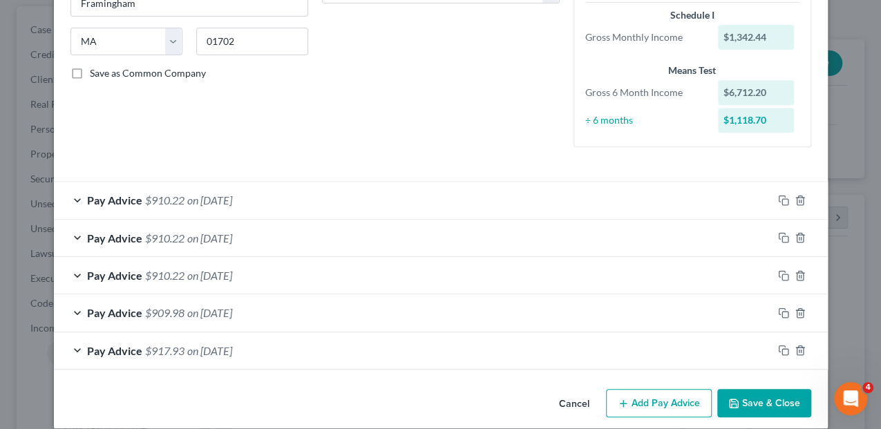
click at [209, 195] on span "on [DATE]" at bounding box center [209, 199] width 45 height 13
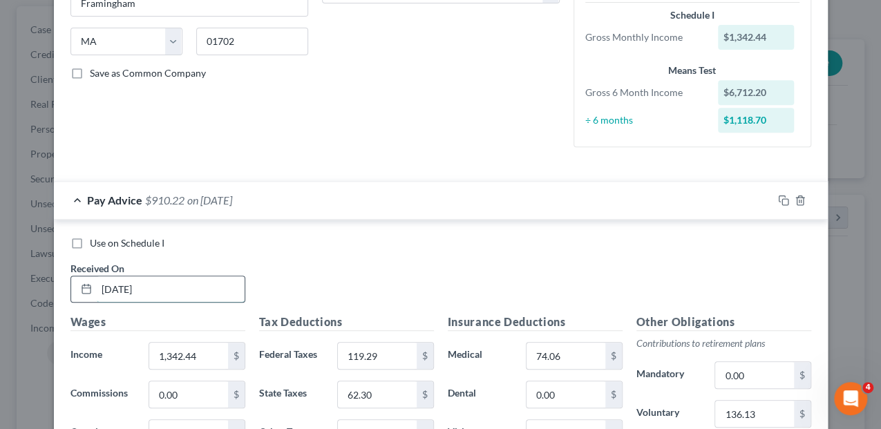
drag, startPoint x: 174, startPoint y: 296, endPoint x: 97, endPoint y: 300, distance: 77.5
click at [97, 300] on div "[DATE]" at bounding box center [157, 290] width 175 height 28
type input "[DATE]"
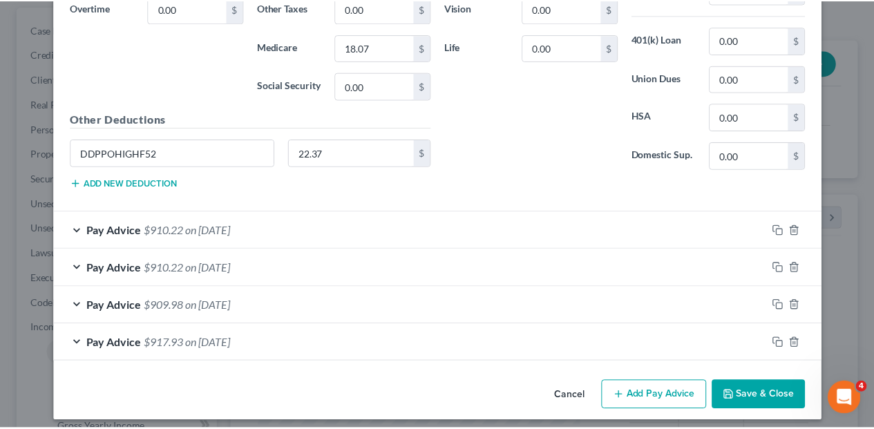
scroll to position [684, 0]
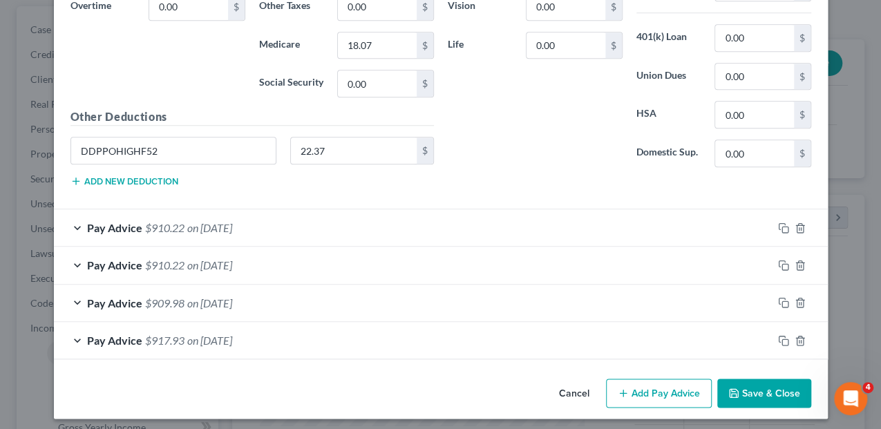
click at [757, 387] on button "Save & Close" at bounding box center [764, 392] width 94 height 29
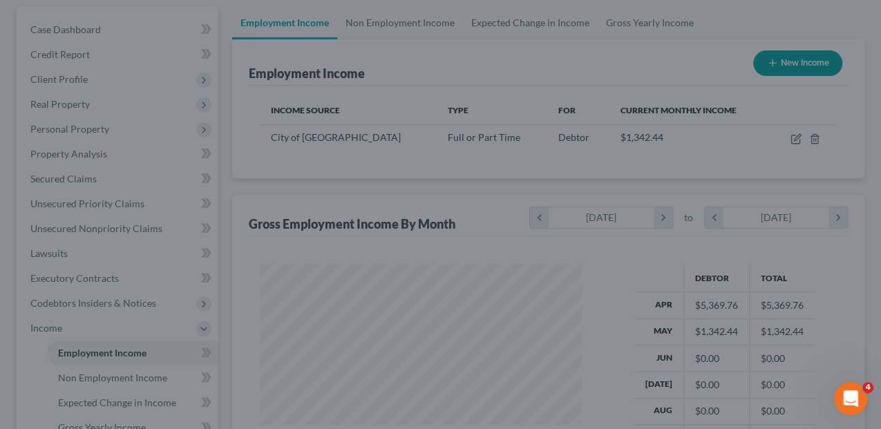
scroll to position [690441, 690338]
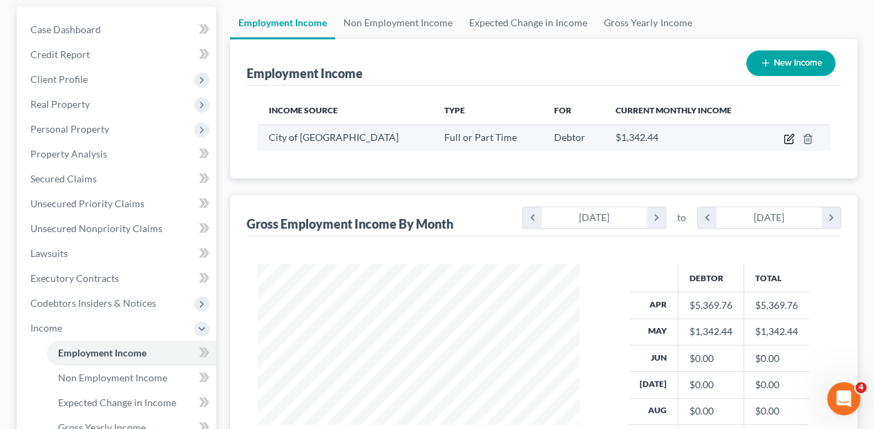
click at [786, 133] on icon "button" at bounding box center [788, 138] width 11 height 11
select select "0"
select select "22"
select select "0"
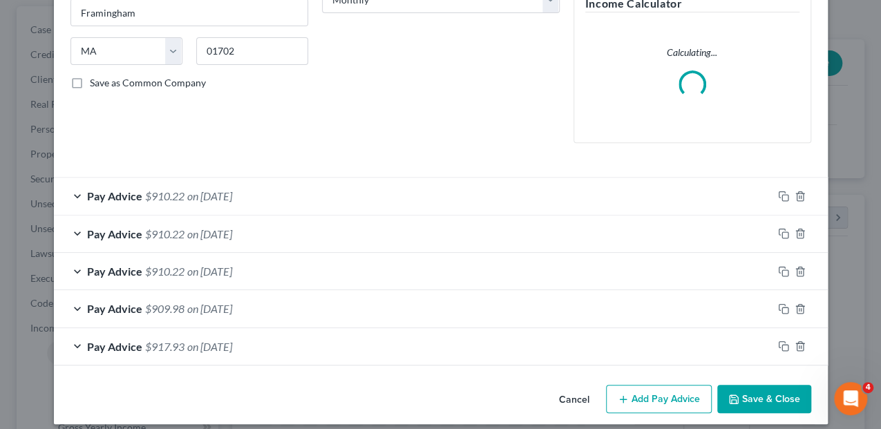
scroll to position [258, 0]
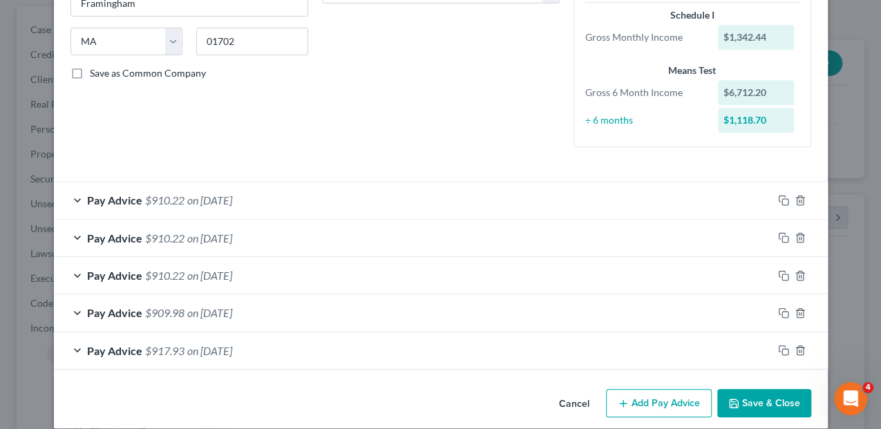
click at [648, 408] on button "Add Pay Advice" at bounding box center [659, 403] width 106 height 29
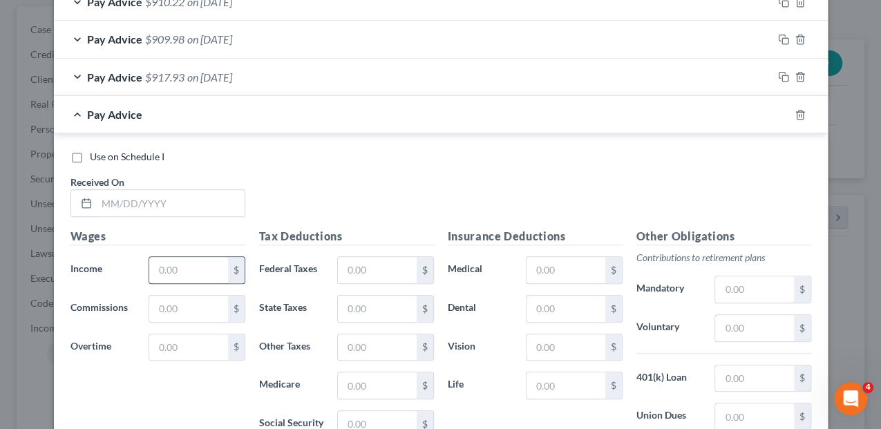
scroll to position [534, 0]
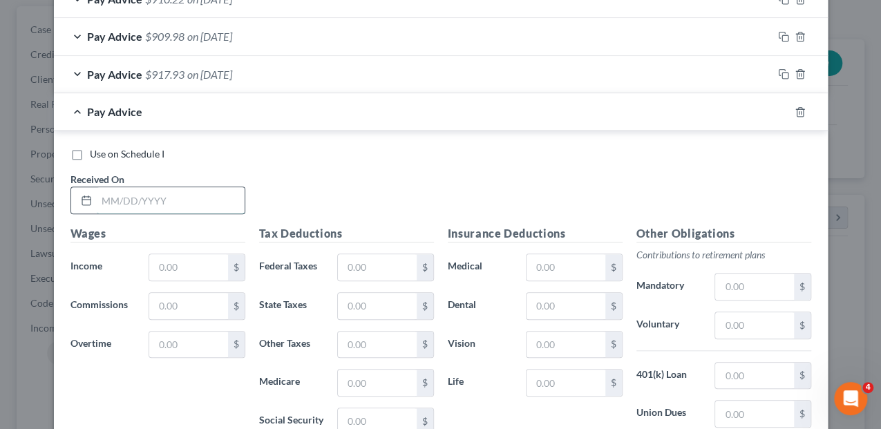
click at [143, 189] on input "text" at bounding box center [171, 200] width 148 height 26
type input "[DATE]"
type input "1,342.44"
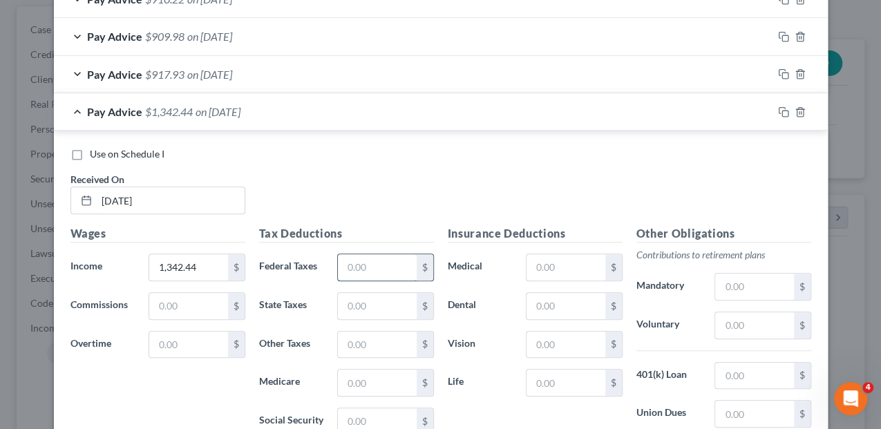
click at [354, 265] on input "text" at bounding box center [377, 267] width 78 height 26
type input "119.29"
type input "62.30"
type input "18.07"
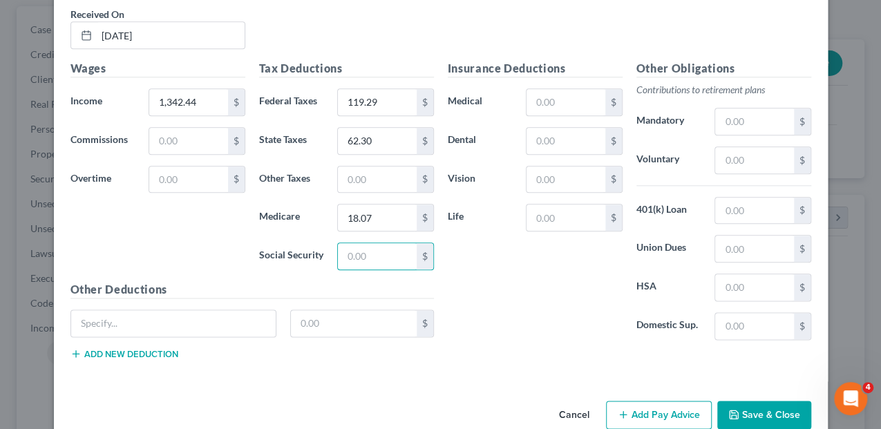
scroll to position [718, 0]
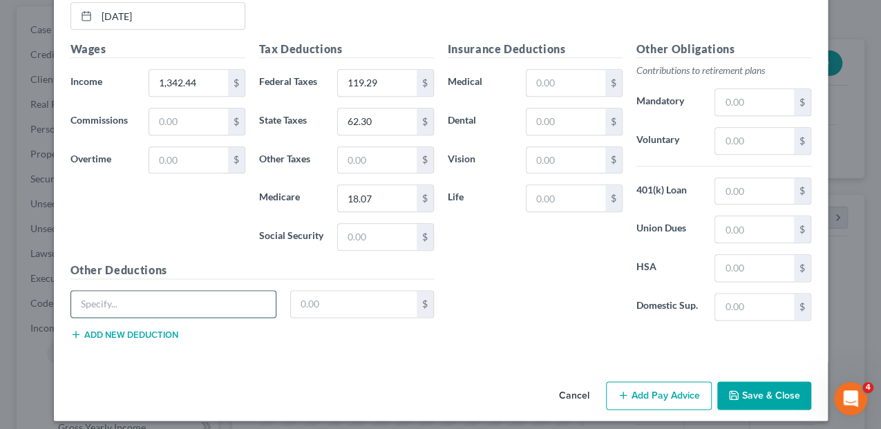
click at [182, 294] on input "text" at bounding box center [173, 304] width 205 height 26
type input "DDPPOHIGHF52"
type input "0.00"
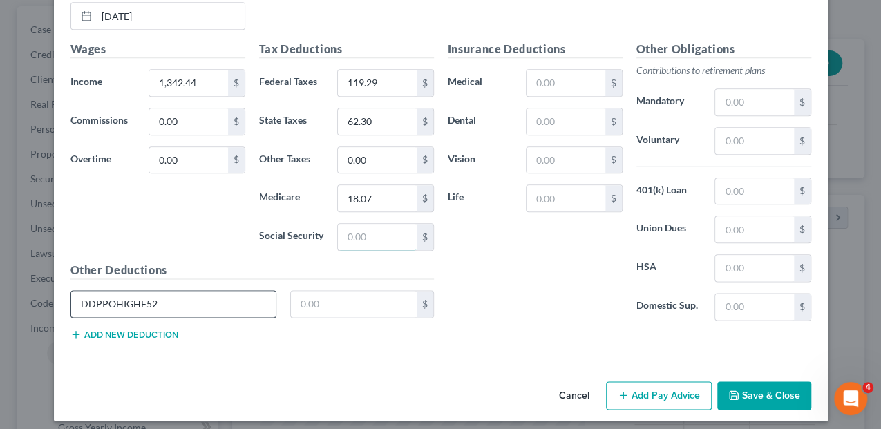
type input "0.00"
type input "22.37"
type input "74.06"
type input "0.00"
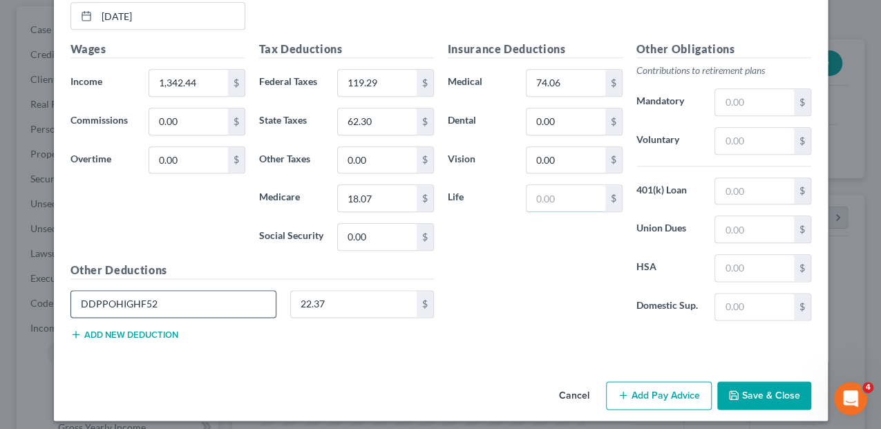
type input "0.00"
type input "136.13"
type input "0.00"
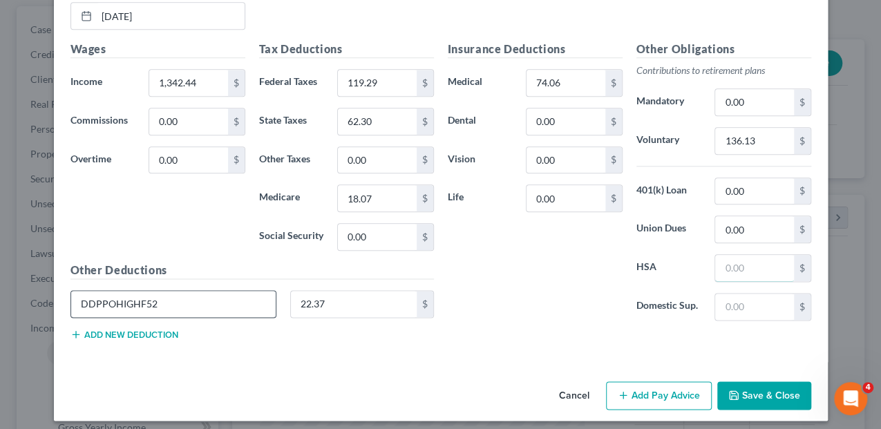
type input "0.00"
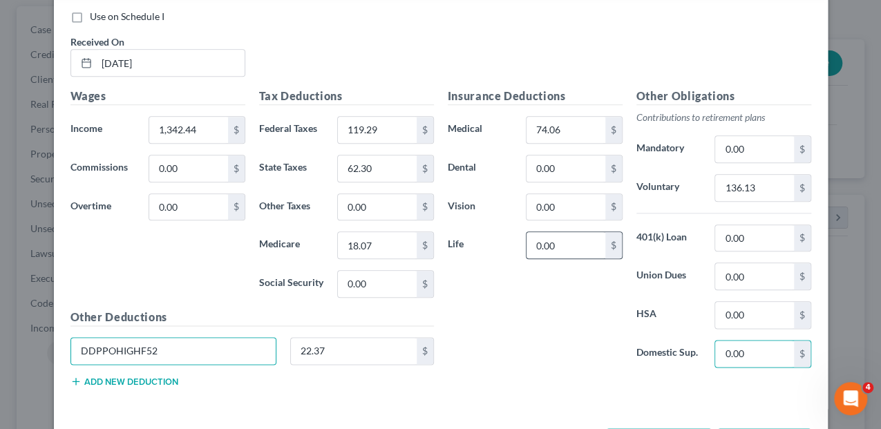
scroll to position [672, 0]
click at [562, 242] on input "0.00" at bounding box center [565, 244] width 78 height 26
type input "2.31"
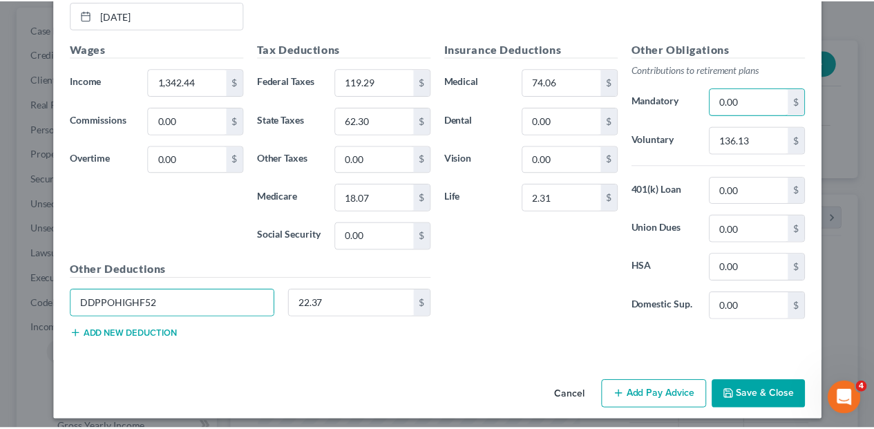
scroll to position [720, 0]
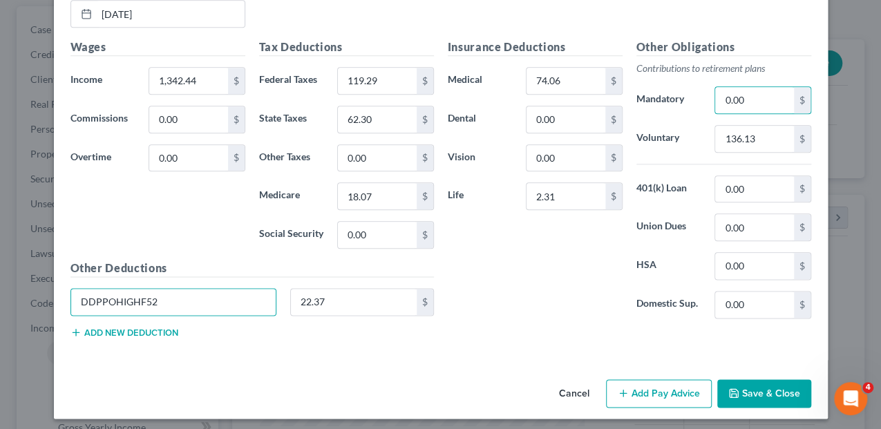
click at [747, 379] on button "Save & Close" at bounding box center [764, 393] width 94 height 29
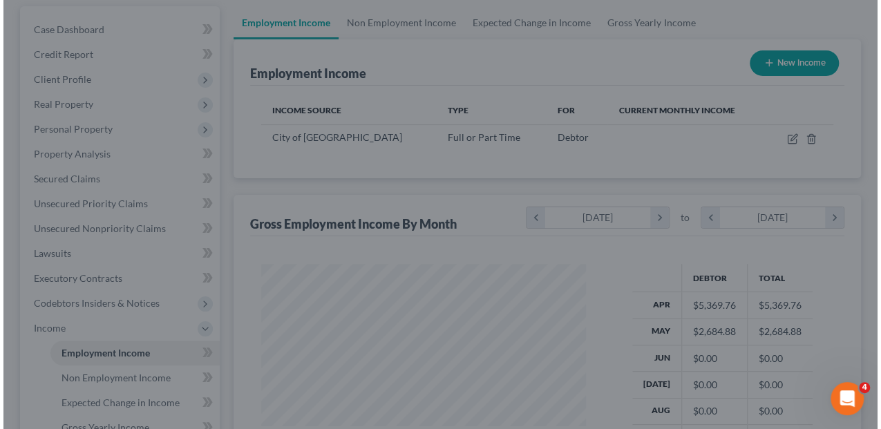
scroll to position [690441, 690338]
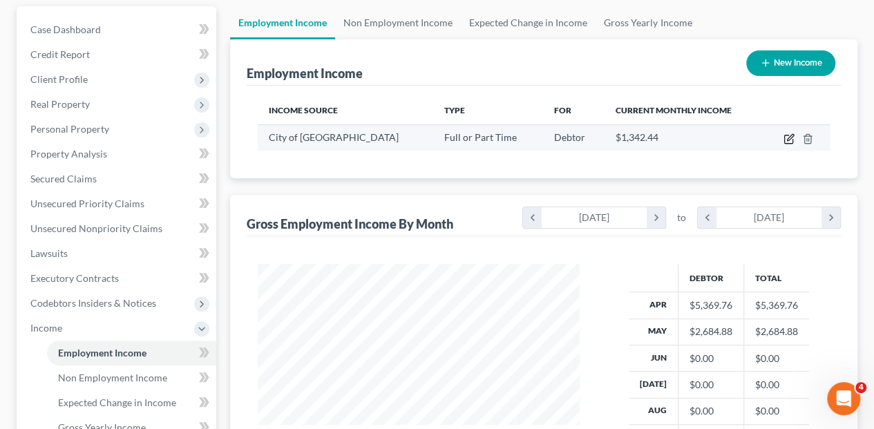
click at [789, 133] on icon "button" at bounding box center [788, 138] width 11 height 11
select select "0"
select select "22"
select select "0"
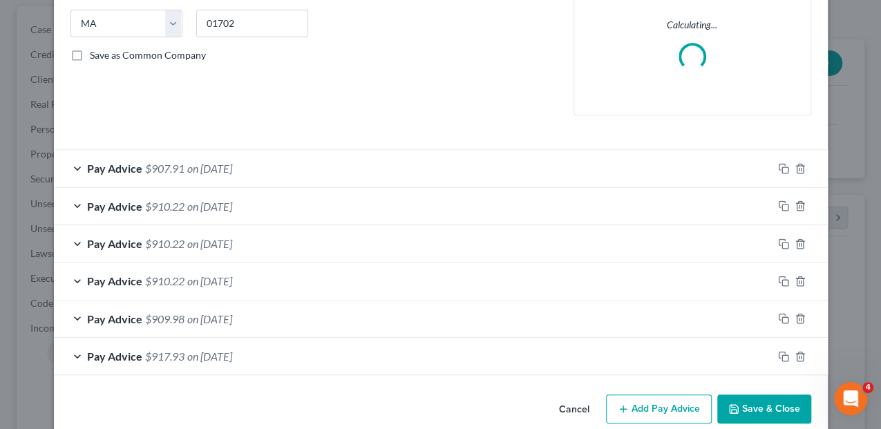
scroll to position [276, 0]
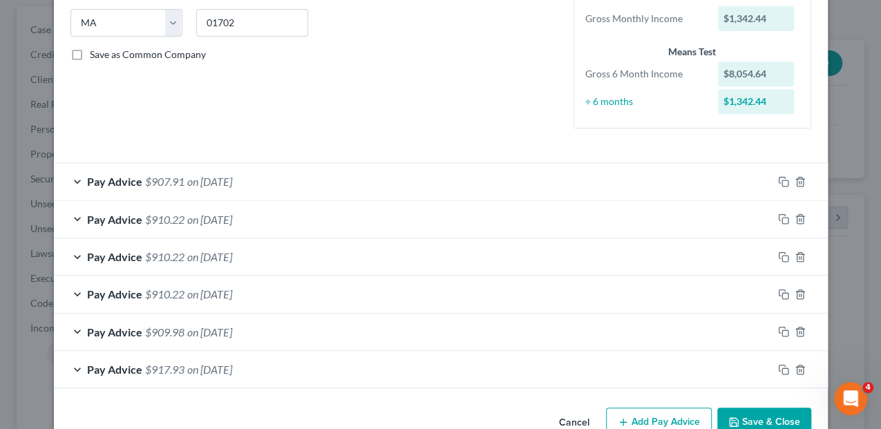
click at [669, 411] on button "Add Pay Advice" at bounding box center [659, 422] width 106 height 29
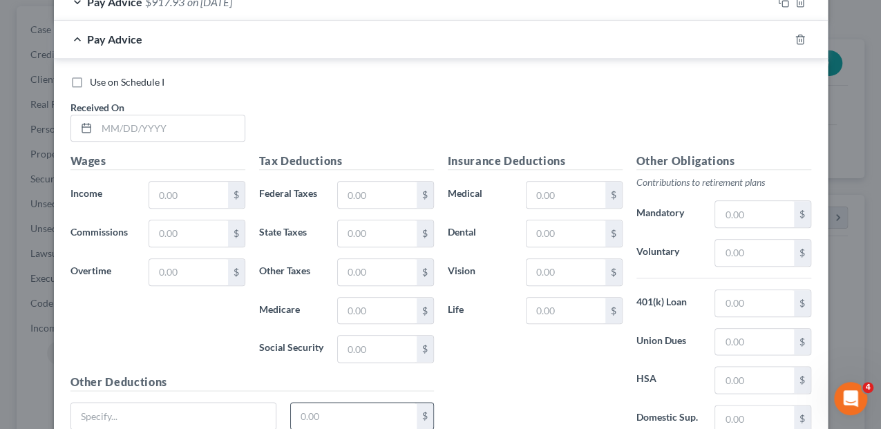
scroll to position [644, 0]
click at [128, 124] on input "text" at bounding box center [171, 128] width 148 height 26
type input "[DATE]"
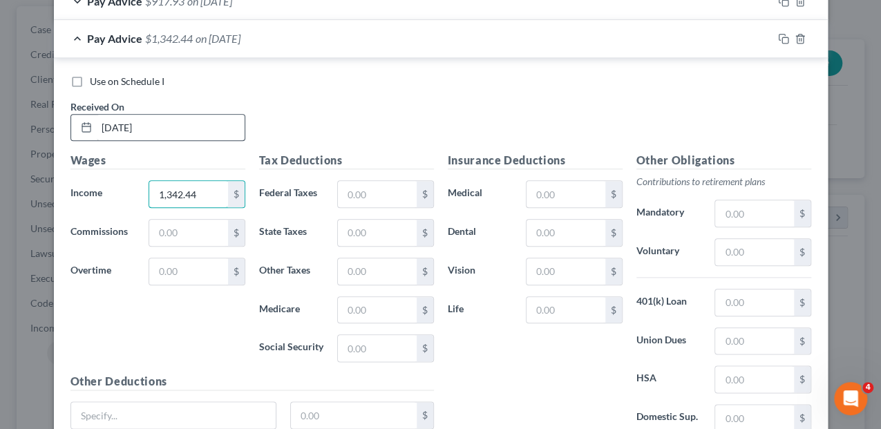
type input "1,342.44"
type input "119.29"
type input "62.30"
type input "18.07"
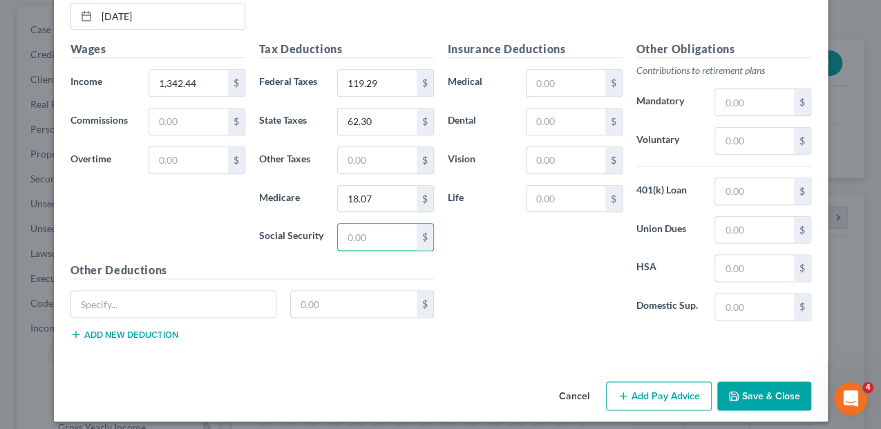
scroll to position [758, 0]
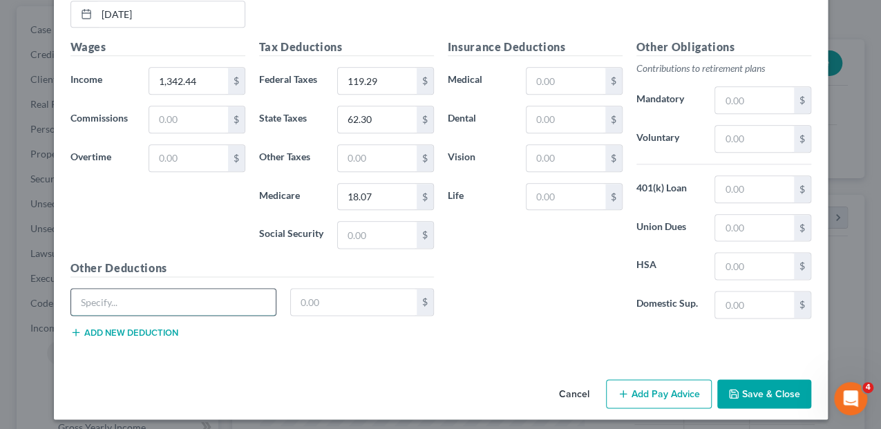
click at [148, 300] on input "text" at bounding box center [173, 302] width 205 height 26
type input "DDPPOHIGHF52"
type input "0.00"
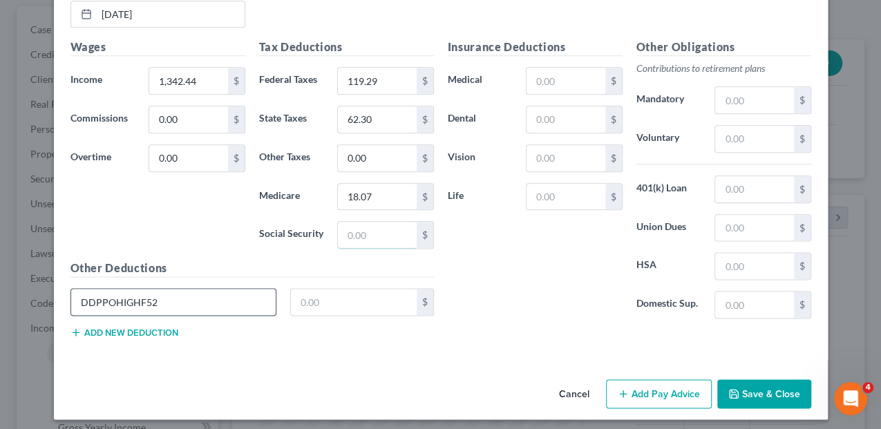
type input "0.00"
type input "22.37"
type input "74.06"
type input "0.00"
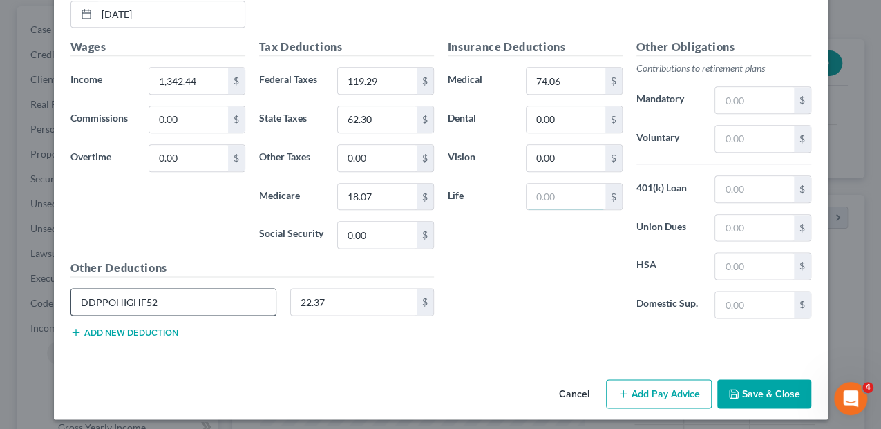
type input "2.31"
type input "0.00"
type input "136.13"
type input "0.00"
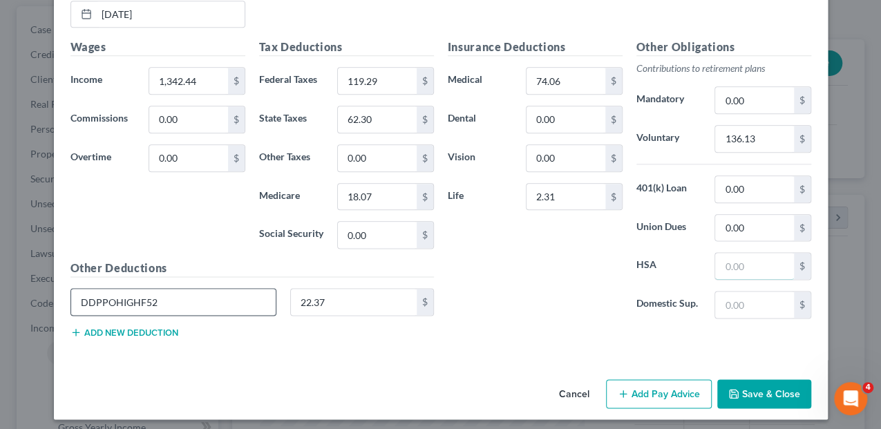
type input "0.00"
click at [728, 392] on icon "button" at bounding box center [733, 393] width 11 height 11
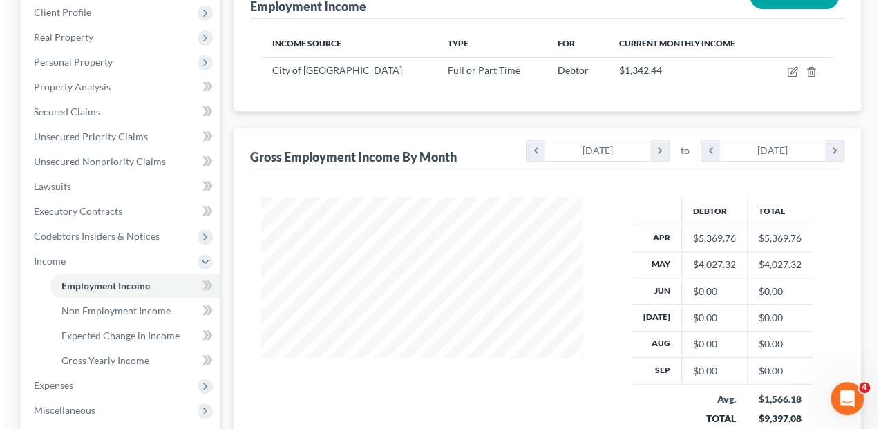
scroll to position [105, 0]
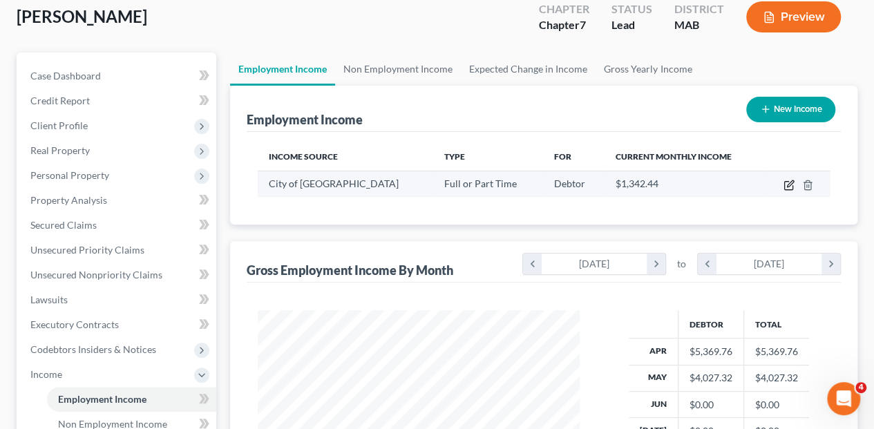
click at [789, 180] on icon "button" at bounding box center [790, 183] width 6 height 6
select select "0"
select select "22"
select select "0"
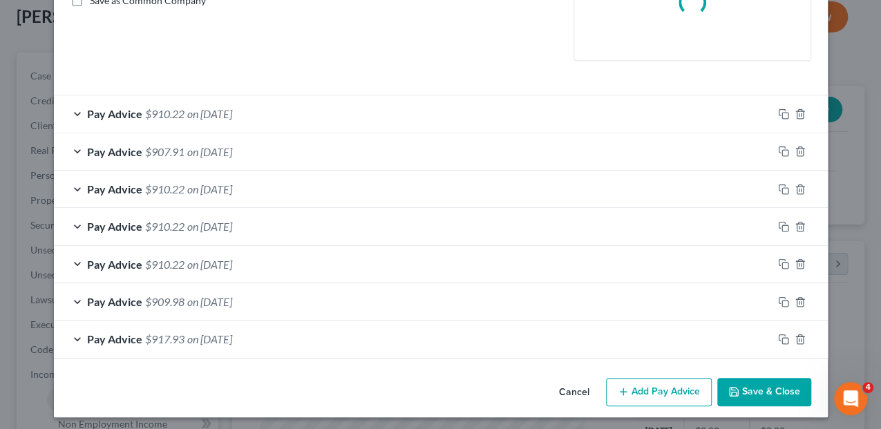
scroll to position [332, 0]
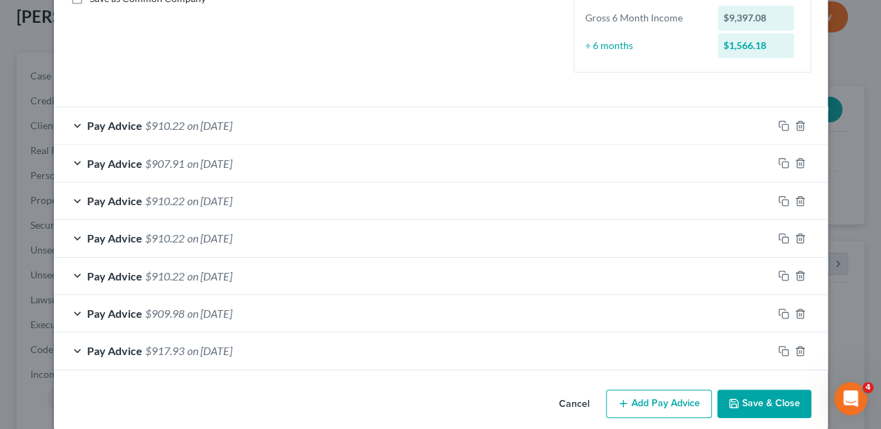
click at [673, 394] on button "Add Pay Advice" at bounding box center [659, 404] width 106 height 29
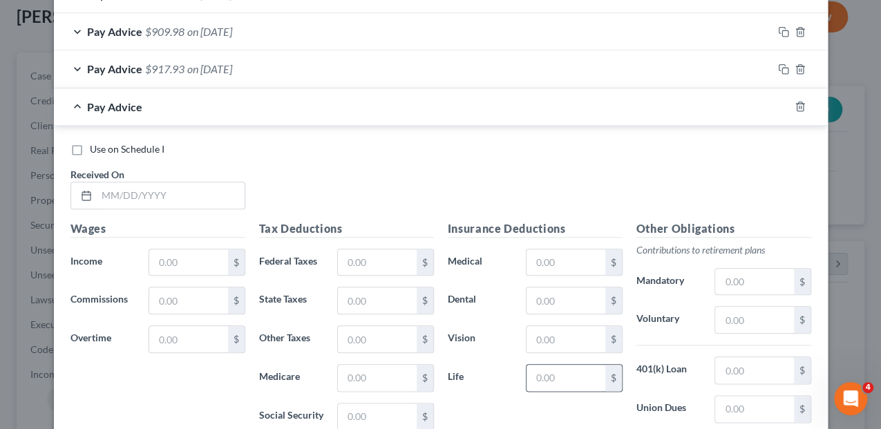
scroll to position [700, 0]
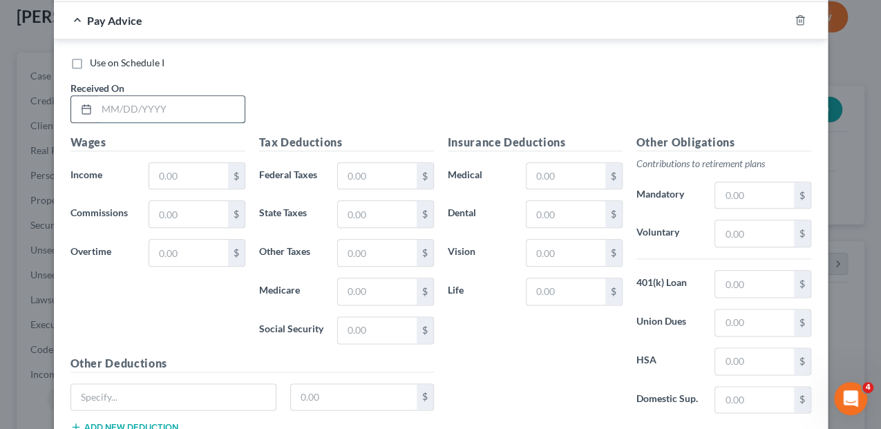
click at [115, 108] on input "text" at bounding box center [171, 109] width 148 height 26
type input "[DATE]"
type input "1,342.44"
type input "289.01"
type input "100.87"
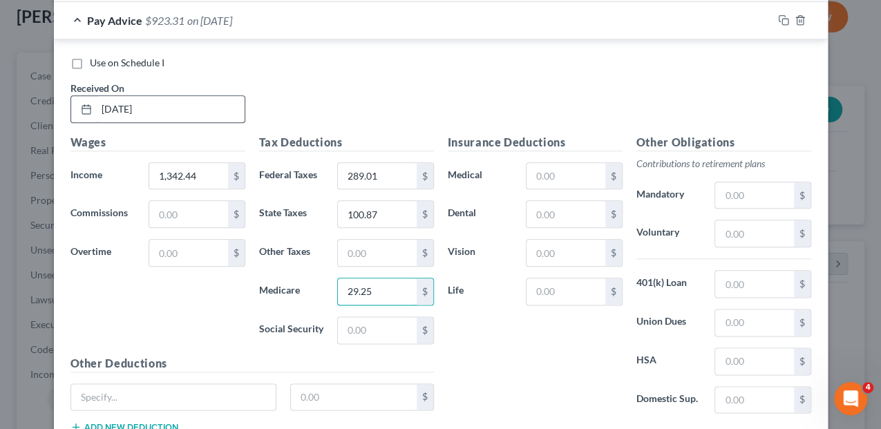
type input "29.25"
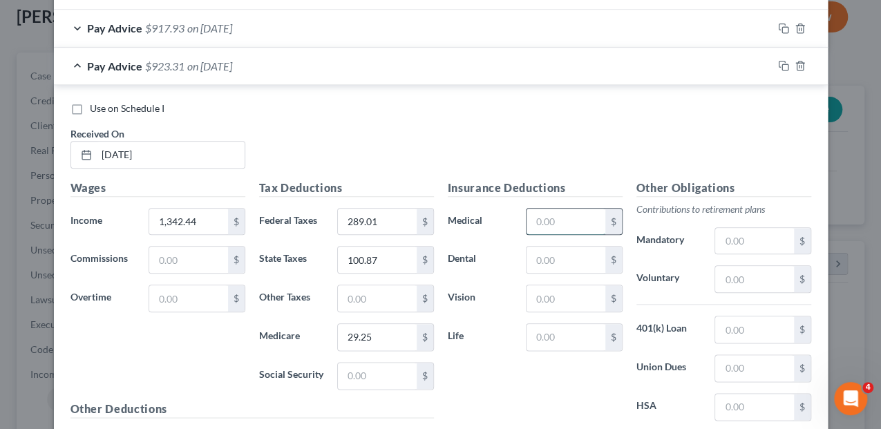
click at [530, 222] on input "text" at bounding box center [565, 222] width 78 height 26
type input "0"
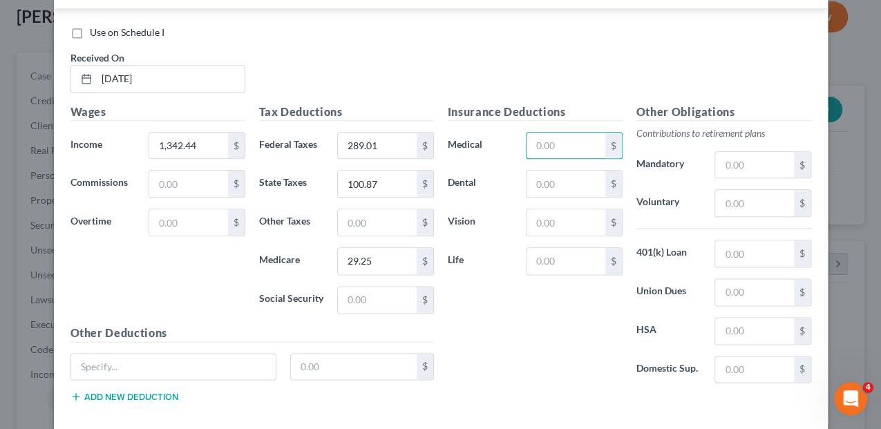
scroll to position [795, 0]
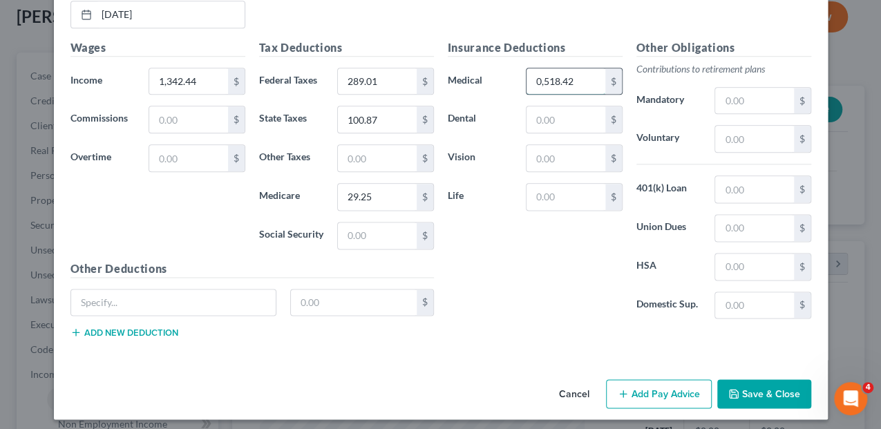
type input "0,518.42"
click at [581, 390] on button "Cancel" at bounding box center [574, 395] width 52 height 28
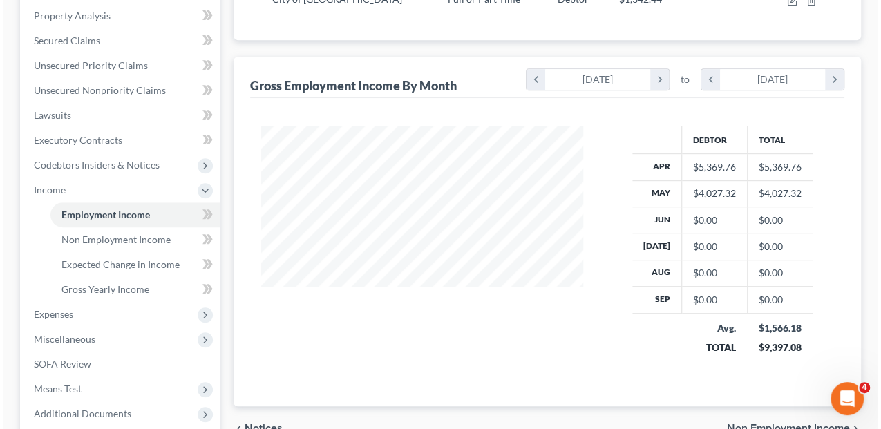
scroll to position [151, 0]
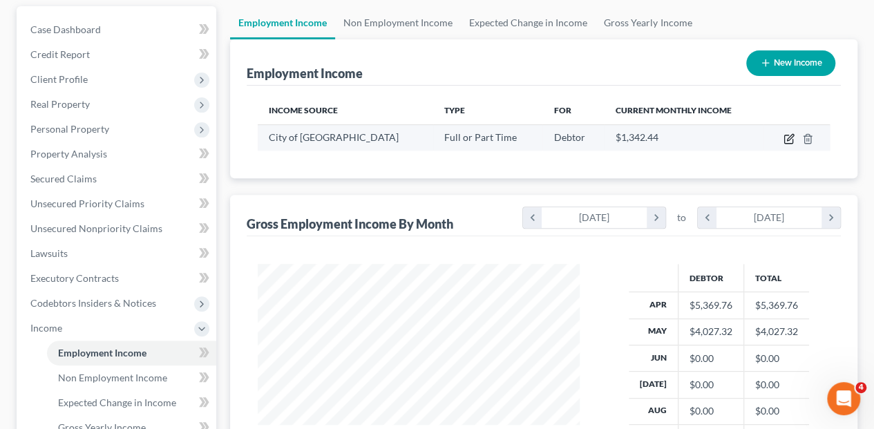
click at [785, 133] on icon "button" at bounding box center [788, 138] width 11 height 11
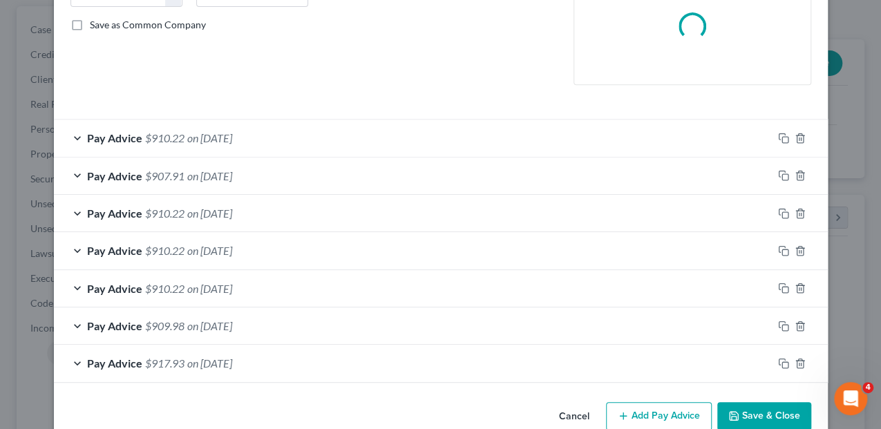
scroll to position [322, 0]
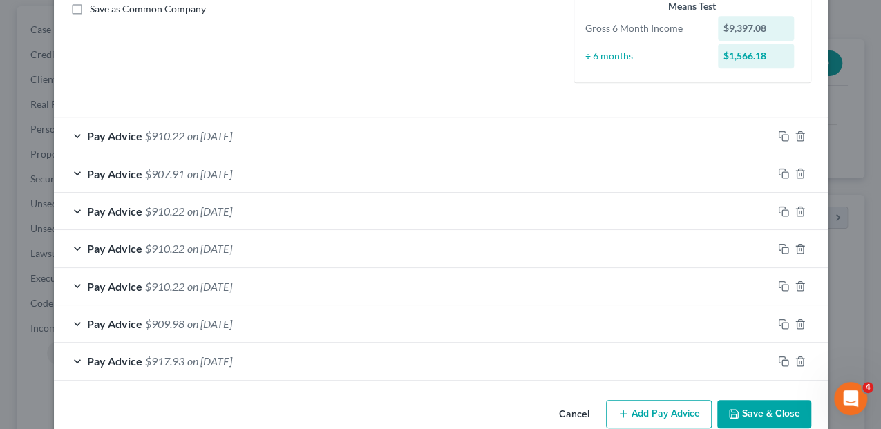
click at [678, 412] on button "Add Pay Advice" at bounding box center [659, 414] width 106 height 29
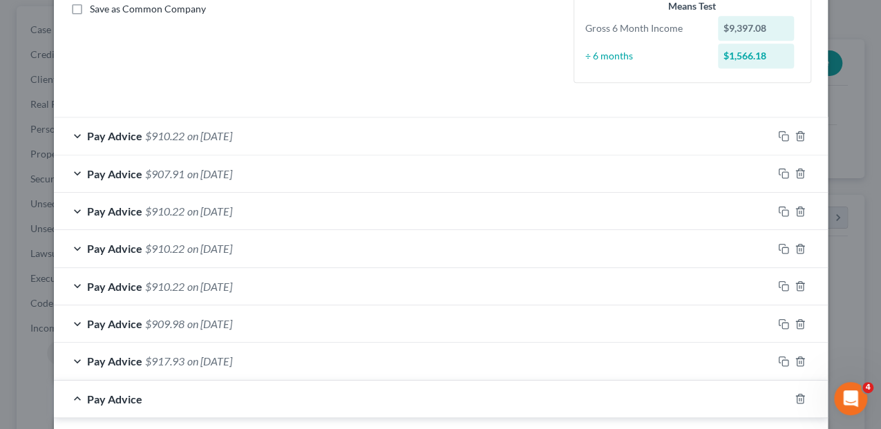
scroll to position [506, 0]
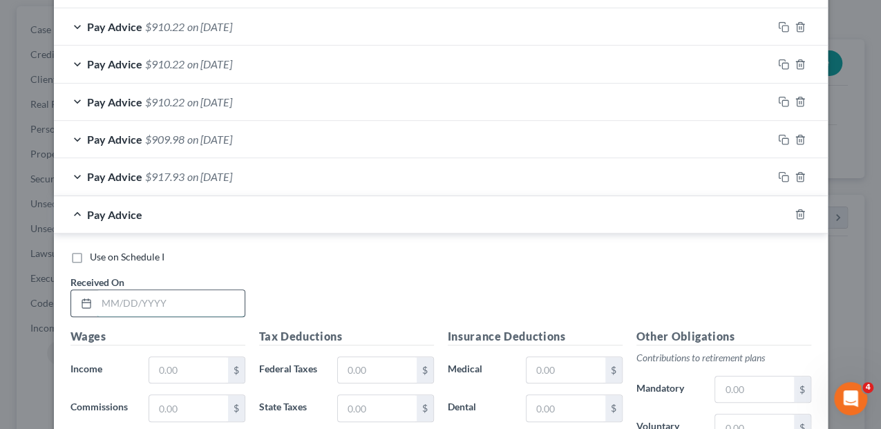
click at [156, 305] on input "text" at bounding box center [171, 303] width 148 height 26
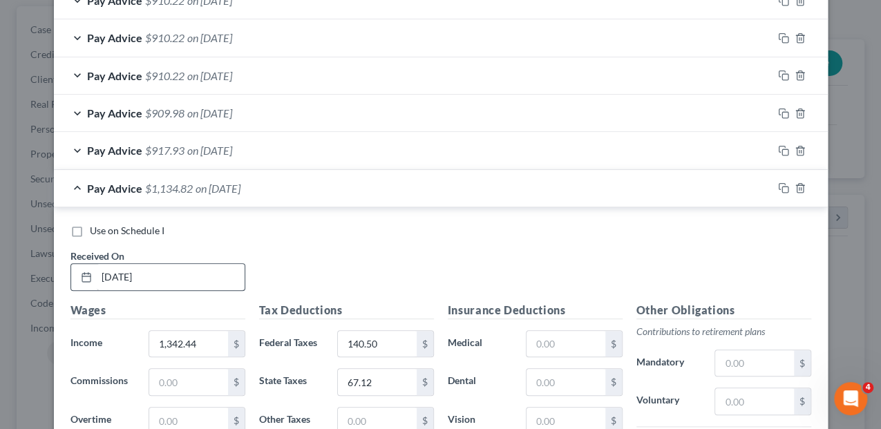
scroll to position [772, 0]
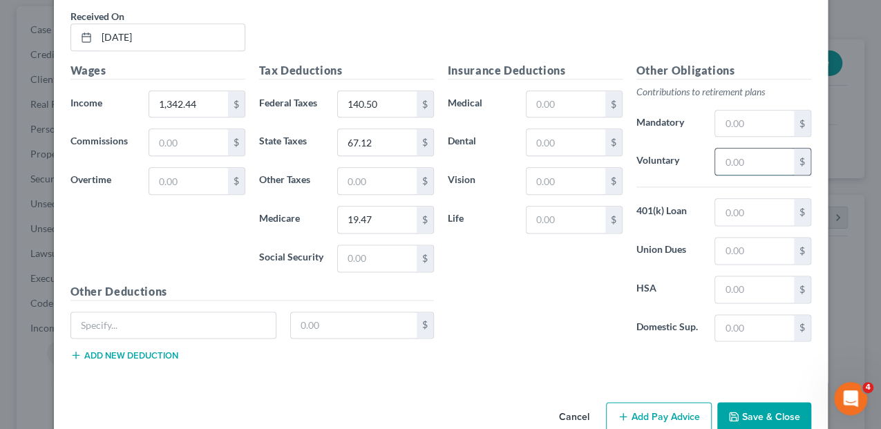
click at [731, 160] on input "text" at bounding box center [754, 161] width 78 height 26
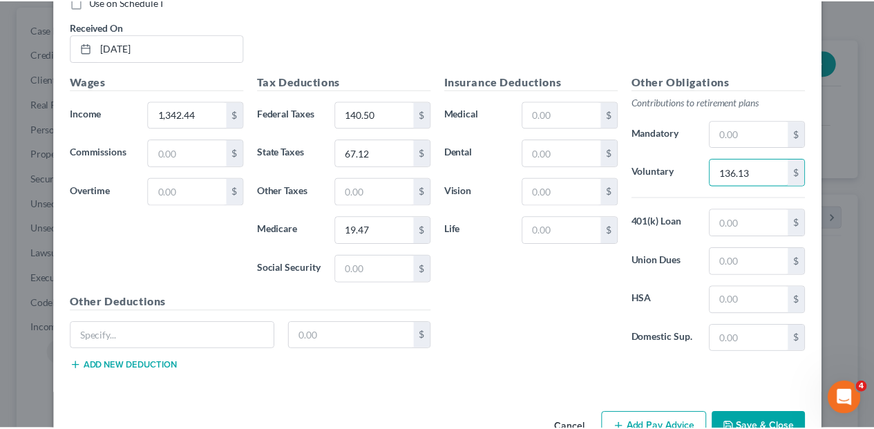
scroll to position [795, 0]
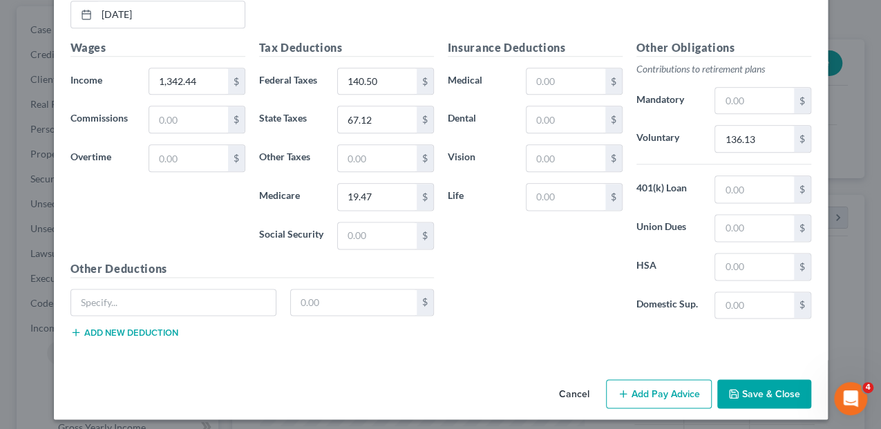
click at [751, 383] on button "Save & Close" at bounding box center [764, 393] width 94 height 29
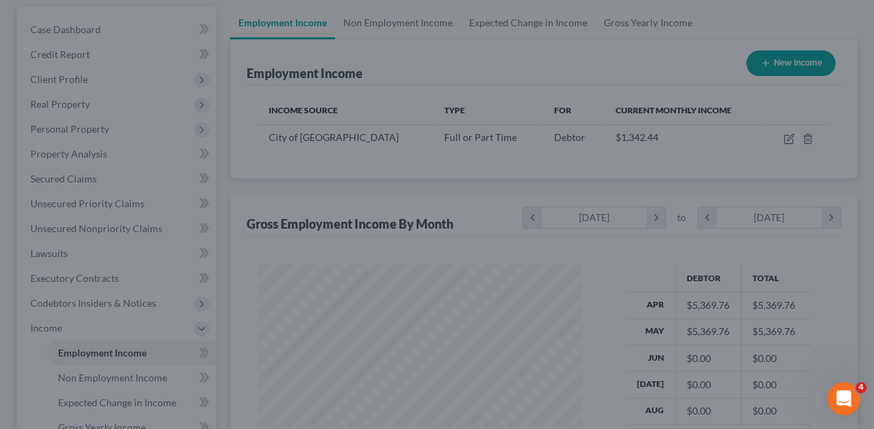
scroll to position [690441, 690338]
